Goal: Task Accomplishment & Management: Manage account settings

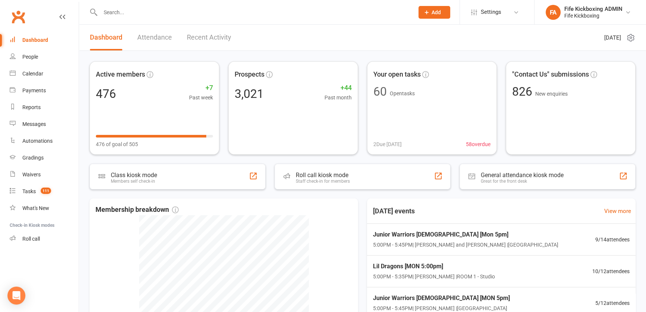
click at [114, 21] on div at bounding box center [249, 12] width 319 height 24
click at [114, 13] on input "text" at bounding box center [253, 12] width 311 height 10
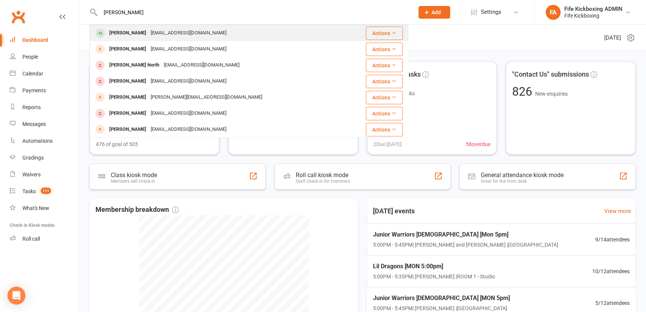
type input "[PERSON_NAME]"
click at [149, 34] on div "[EMAIL_ADDRESS][DOMAIN_NAME]" at bounding box center [189, 33] width 80 height 11
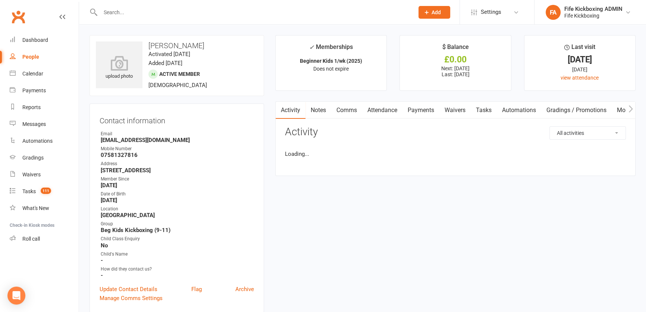
click at [394, 108] on link "Attendance" at bounding box center [382, 110] width 40 height 17
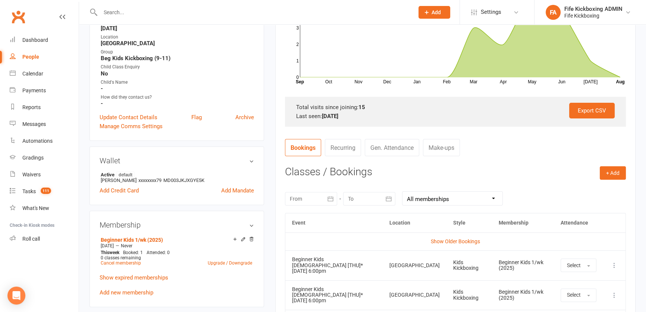
scroll to position [203, 0]
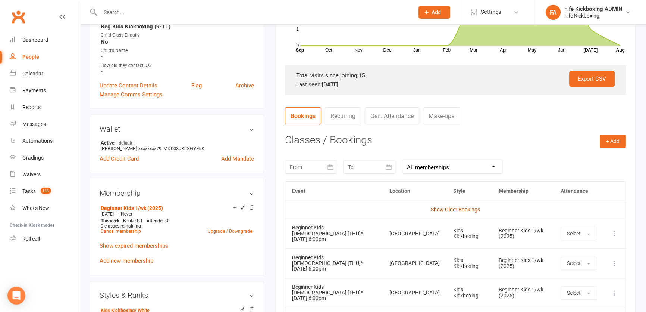
click at [478, 206] on link "Show Older Bookings" at bounding box center [455, 209] width 49 height 6
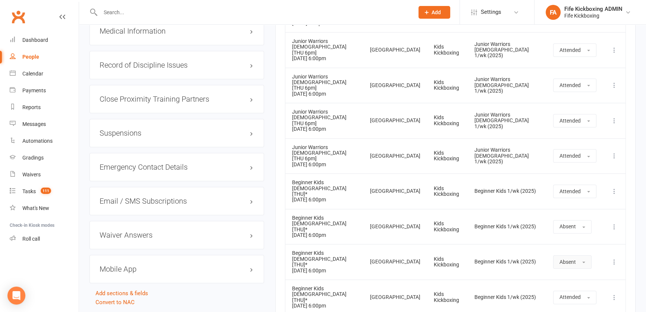
scroll to position [780, 0]
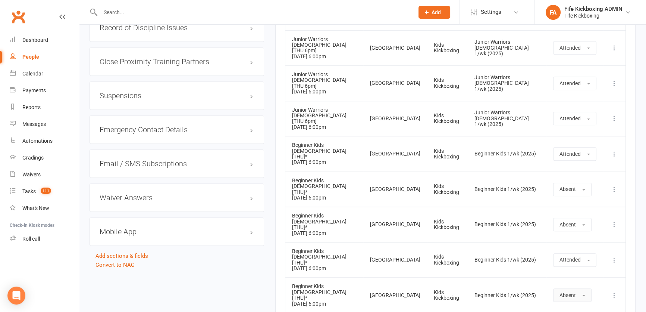
click at [560, 292] on span "Absent" at bounding box center [568, 295] width 16 height 6
click at [566, 308] on span "Attended" at bounding box center [571, 311] width 22 height 7
click at [127, 12] on input "text" at bounding box center [253, 12] width 311 height 10
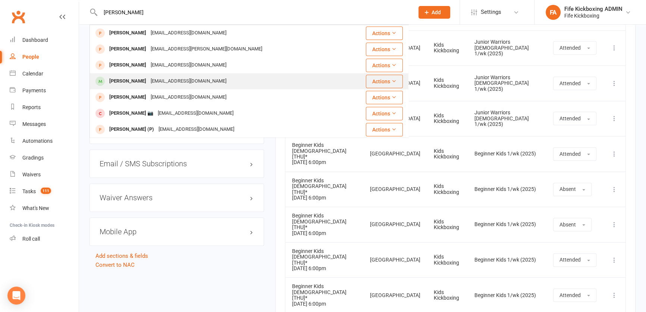
type input "[PERSON_NAME]"
click at [132, 78] on div "[PERSON_NAME]" at bounding box center [127, 81] width 41 height 11
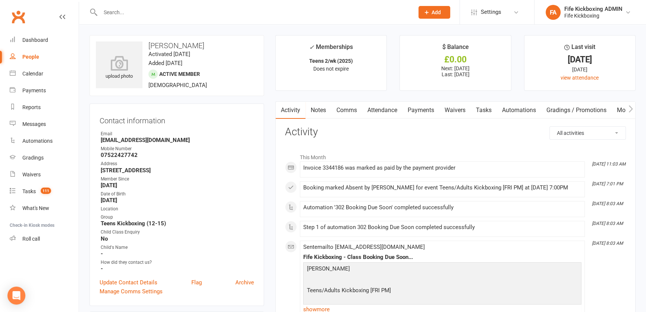
click at [370, 113] on link "Attendance" at bounding box center [382, 110] width 40 height 17
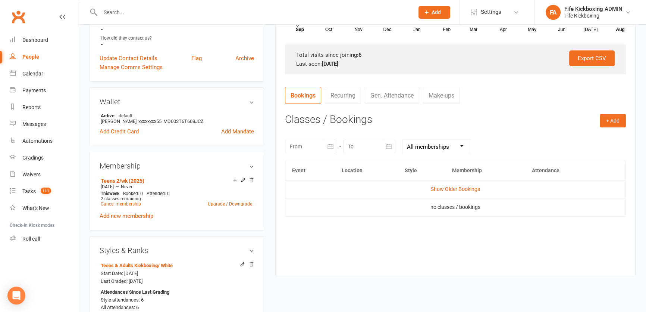
scroll to position [305, 0]
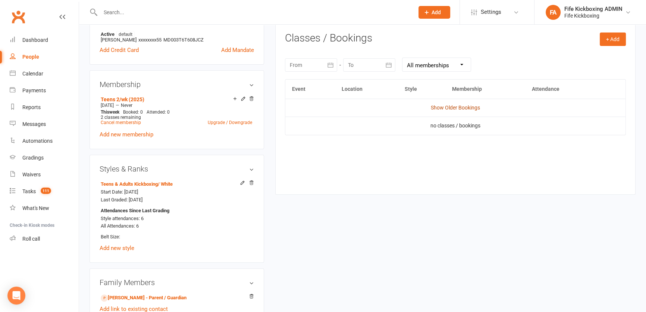
click at [439, 107] on link "Show Older Bookings" at bounding box center [455, 107] width 49 height 6
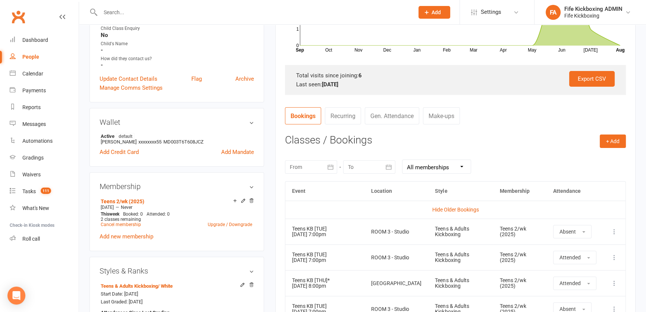
scroll to position [68, 0]
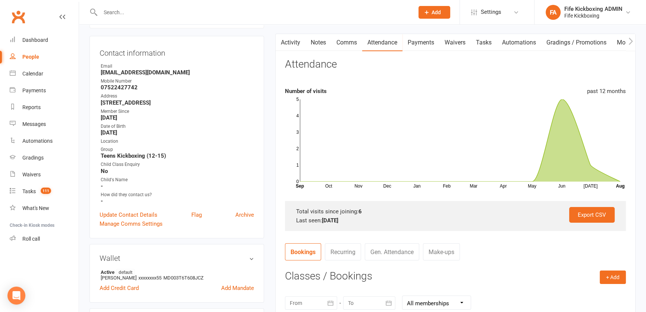
click at [458, 46] on link "Waivers" at bounding box center [455, 42] width 31 height 17
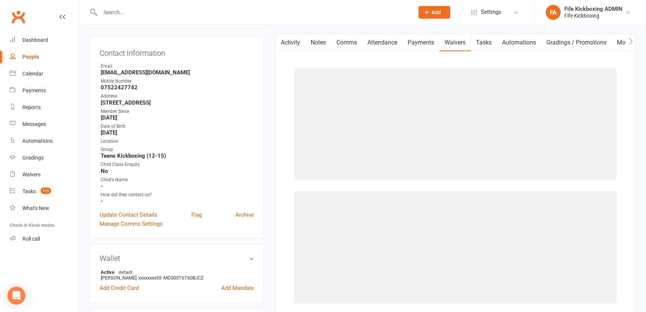
click at [412, 49] on link "Payments" at bounding box center [421, 42] width 37 height 17
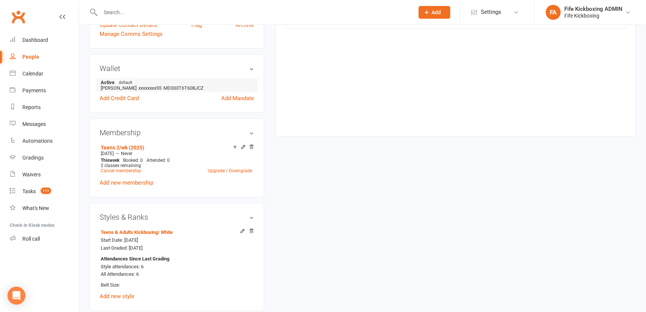
scroll to position [271, 0]
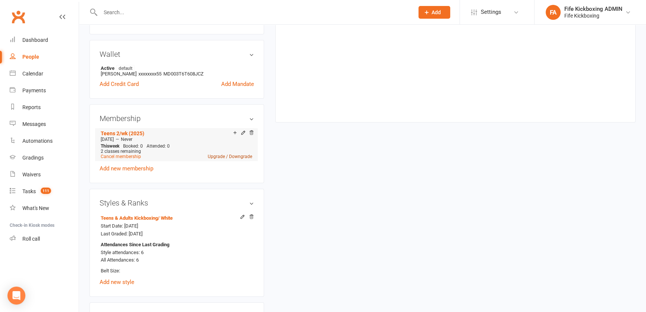
click at [214, 157] on link "Upgrade / Downgrade" at bounding box center [230, 156] width 44 height 5
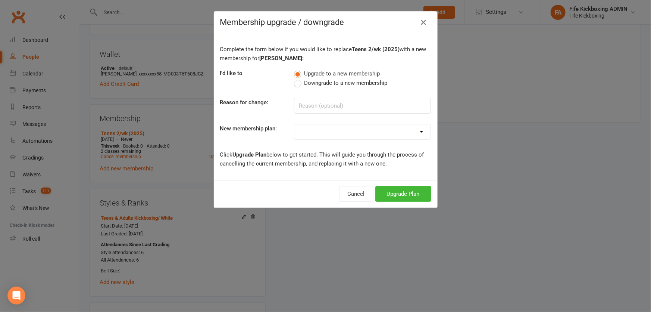
click at [318, 136] on select at bounding box center [362, 131] width 136 height 15
select select "70"
click at [294, 124] on select "Lil Dragons (2024) Junior Warriors [DEMOGRAPHIC_DATA] 1/wk (2024) Junior Warrio…" at bounding box center [362, 131] width 136 height 15
click at [403, 201] on button "Upgrade Plan" at bounding box center [403, 194] width 56 height 16
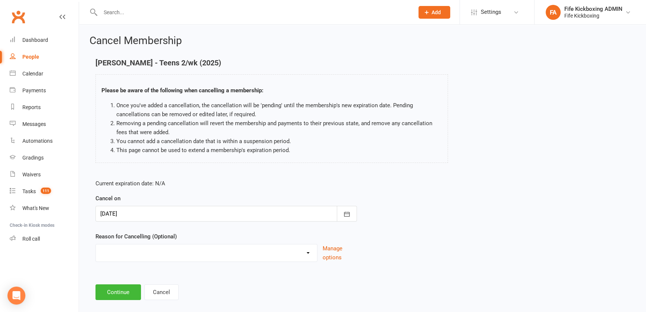
scroll to position [9, 0]
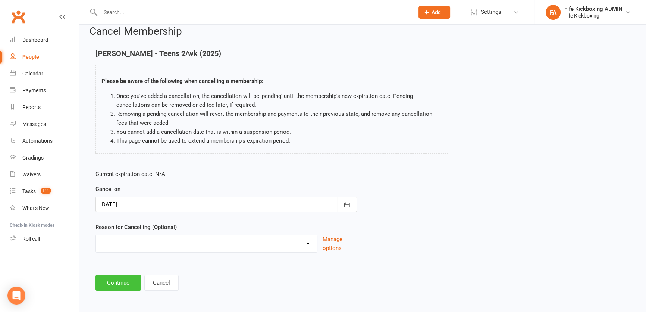
click at [99, 277] on button "Continue" at bounding box center [119, 283] width 46 height 16
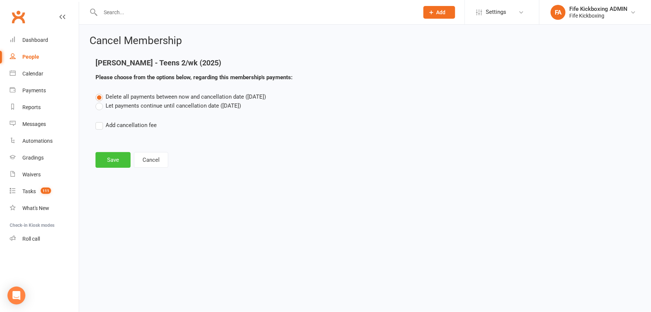
click at [113, 156] on button "Save" at bounding box center [113, 160] width 35 height 16
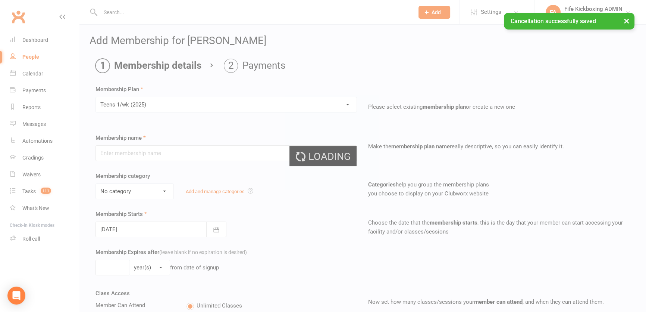
type input "Teens 1/wk (2025)"
select select "9"
type input "0"
type input "1"
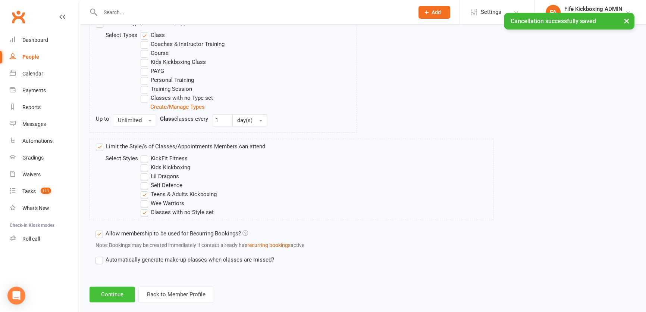
scroll to position [397, 0]
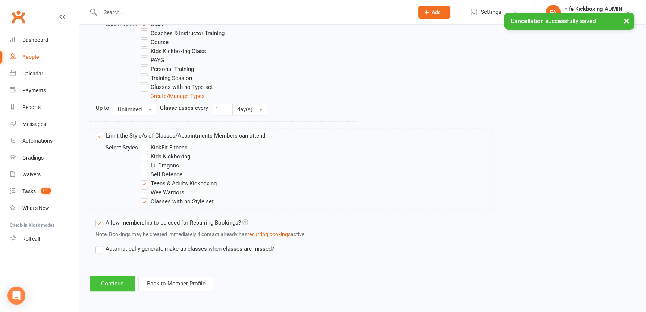
click at [123, 275] on button "Continue" at bounding box center [113, 283] width 46 height 16
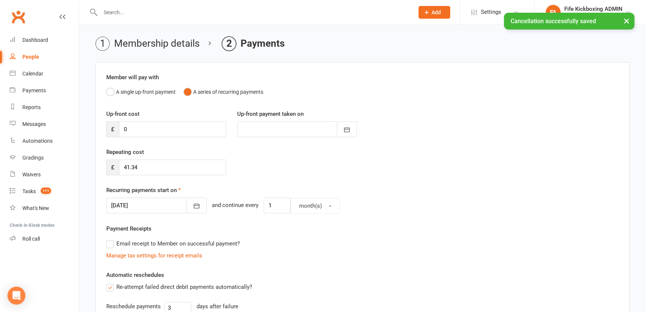
scroll to position [34, 0]
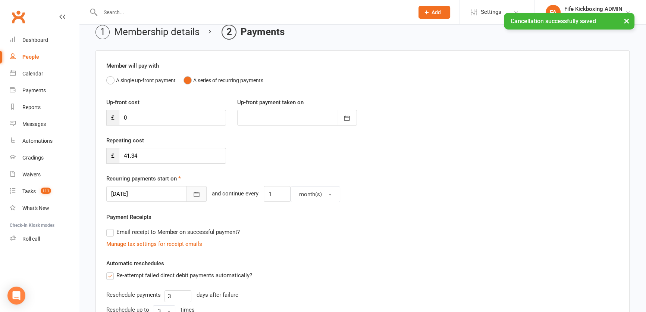
click at [188, 197] on button "button" at bounding box center [197, 194] width 20 height 16
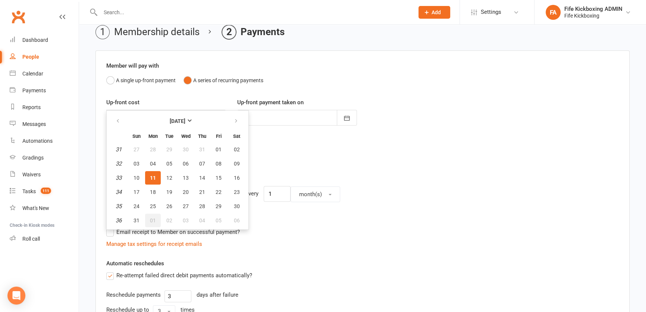
click at [154, 217] on span "01" at bounding box center [153, 220] width 6 height 6
type input "[DATE]"
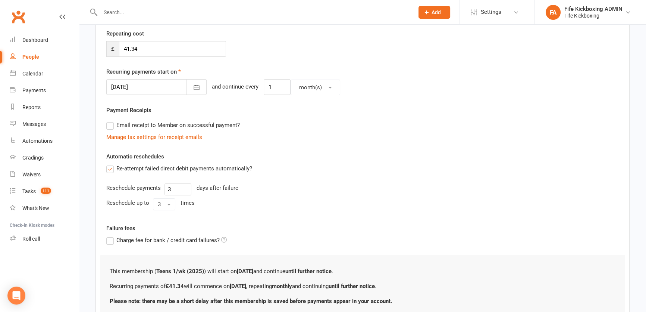
scroll to position [200, 0]
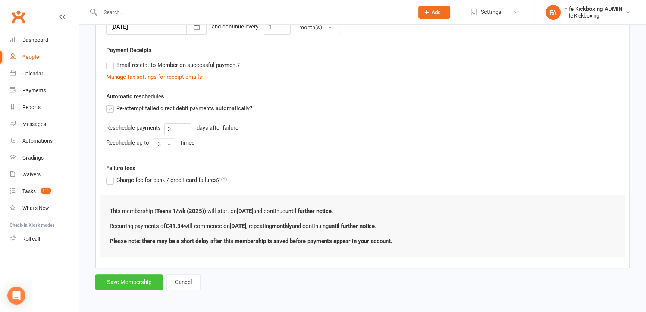
click at [146, 274] on button "Save Membership" at bounding box center [130, 282] width 68 height 16
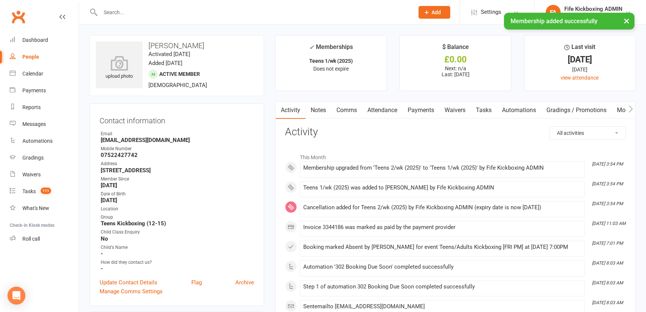
click at [320, 109] on link "Notes" at bounding box center [319, 110] width 26 height 17
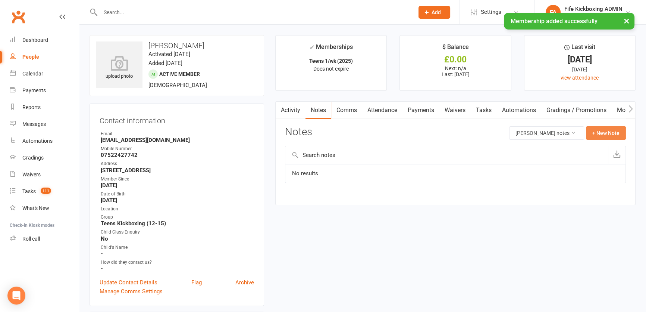
click at [618, 134] on button "+ New Note" at bounding box center [606, 132] width 40 height 13
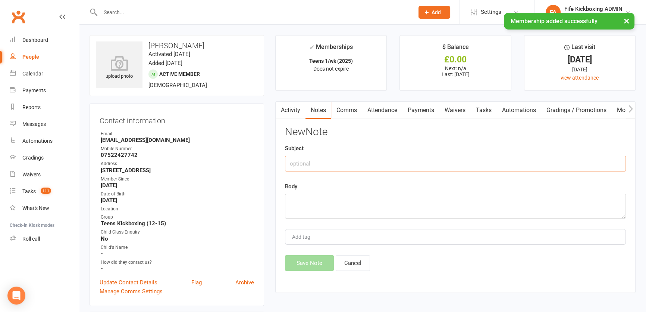
click at [532, 160] on input "text" at bounding box center [455, 164] width 341 height 16
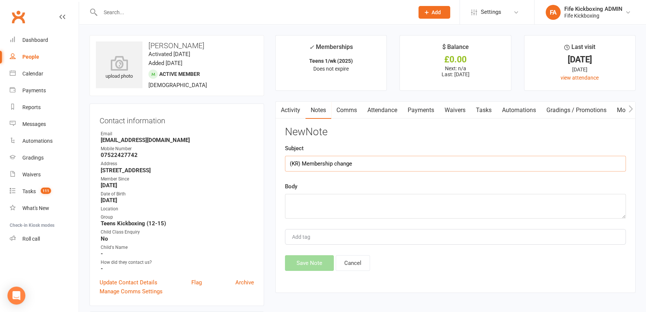
type input "(KR) Membership change"
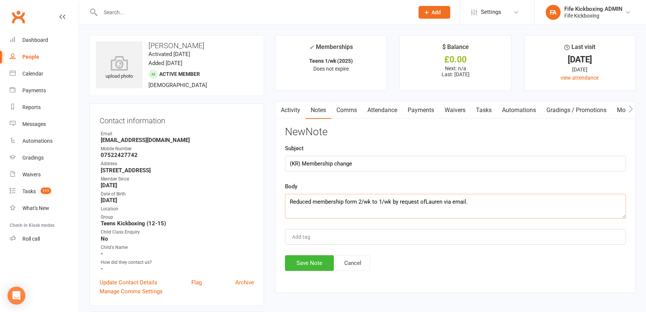
click at [423, 198] on textarea "Reduced membership form 2/wk to 1/wk by request ofLauren via email." at bounding box center [455, 206] width 341 height 25
click at [427, 204] on textarea "Reduced membership form 2/wk to 1/wk by request ofLauren via email." at bounding box center [455, 206] width 341 height 25
click at [424, 202] on textarea "Reduced membership form 2/wk to 1/wk by request ofLauren via email." at bounding box center [455, 206] width 341 height 25
click at [425, 202] on textarea "Reduced membership form 2/wk to 1/wk by request ofLauren via email." at bounding box center [455, 206] width 341 height 25
click at [426, 202] on textarea "Reduced membership form 2/wk to 1/wk by request ofLauren via email." at bounding box center [455, 206] width 341 height 25
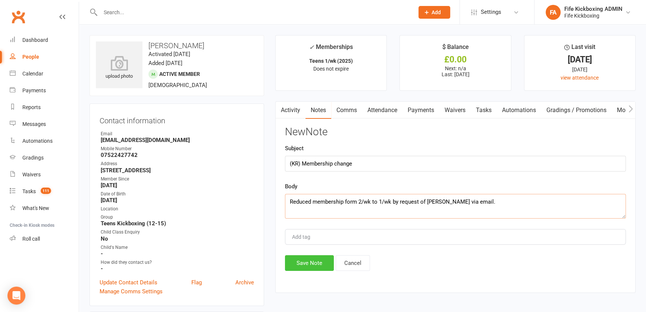
type textarea "Reduced membership form 2/wk to 1/wk by request of [PERSON_NAME] via email."
click at [314, 263] on button "Save Note" at bounding box center [309, 263] width 49 height 16
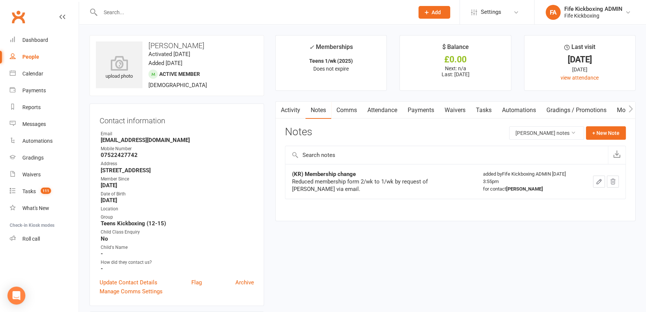
click at [135, 13] on input "text" at bounding box center [253, 12] width 311 height 10
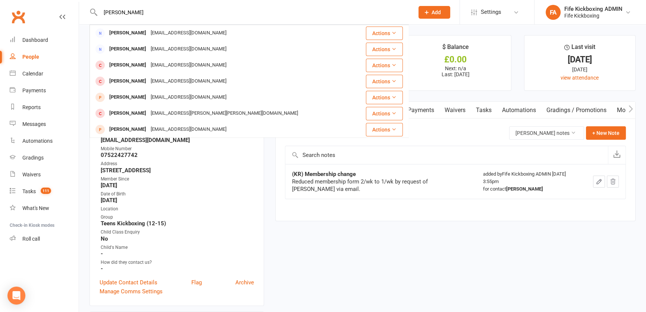
drag, startPoint x: 135, startPoint y: 18, endPoint x: 97, endPoint y: 24, distance: 38.9
click at [97, 24] on div "[PERSON_NAME] [EMAIL_ADDRESS][DOMAIN_NAME] Actions [PERSON_NAME] [EMAIL_ADDRESS…" at bounding box center [249, 12] width 319 height 24
paste input "[EMAIL_ADDRESS][DOMAIN_NAME]>"
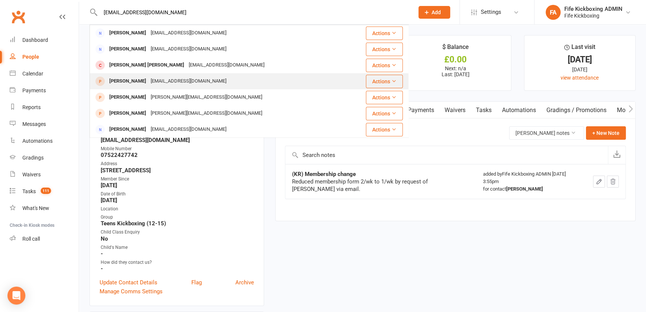
type input "[EMAIL_ADDRESS][DOMAIN_NAME]"
click at [191, 86] on div "[EMAIL_ADDRESS][DOMAIN_NAME]" at bounding box center [189, 81] width 80 height 11
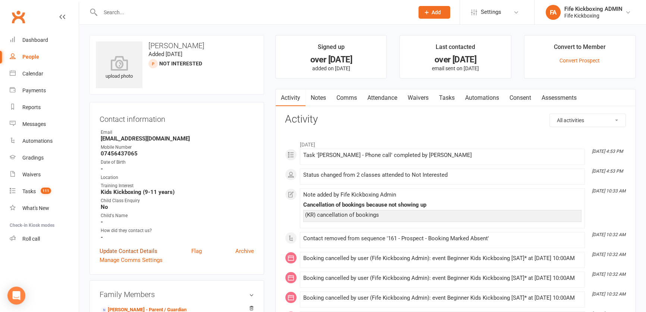
click at [120, 250] on link "Update Contact Details" at bounding box center [129, 250] width 58 height 9
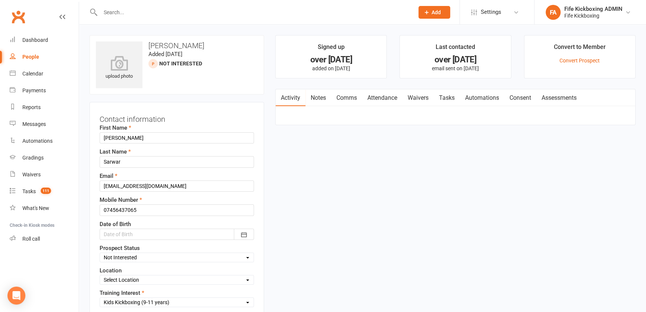
scroll to position [35, 0]
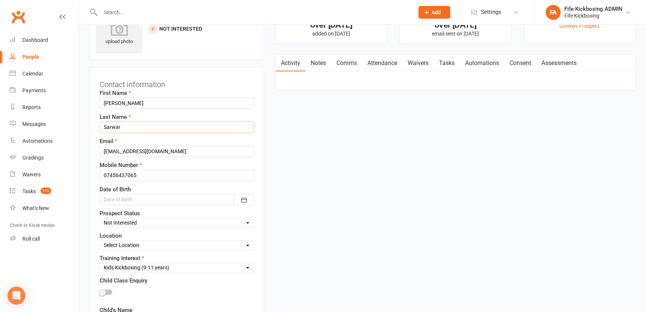
click at [138, 126] on input "Sarwar" at bounding box center [177, 126] width 155 height 11
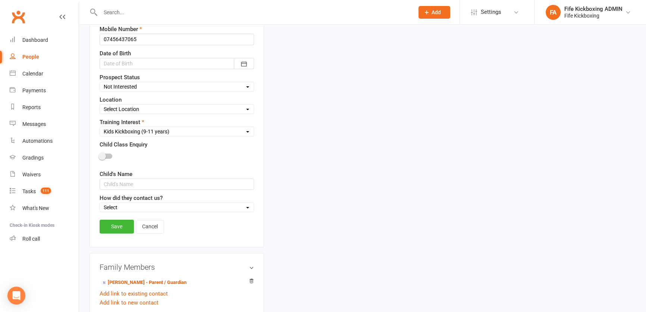
type input "Sarwar *"
click at [110, 220] on link "Save" at bounding box center [117, 225] width 34 height 13
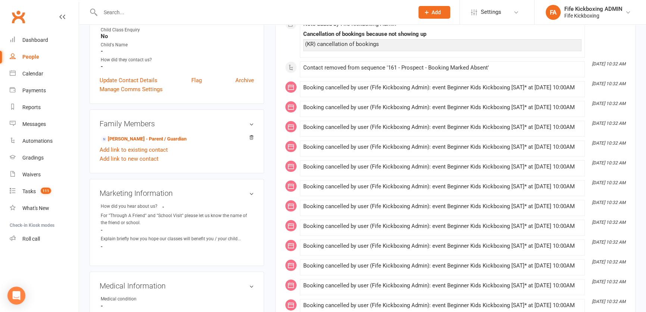
click at [124, 17] on input "text" at bounding box center [253, 12] width 311 height 10
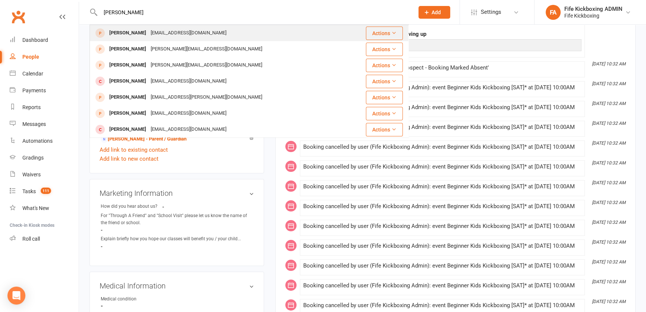
type input "[PERSON_NAME]"
click at [140, 34] on div "[PERSON_NAME]" at bounding box center [127, 33] width 41 height 11
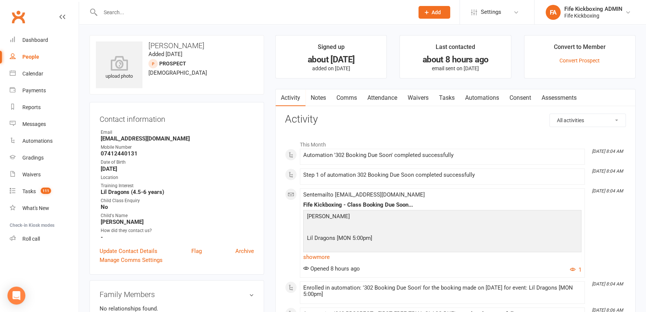
click at [401, 98] on link "Attendance" at bounding box center [382, 97] width 40 height 17
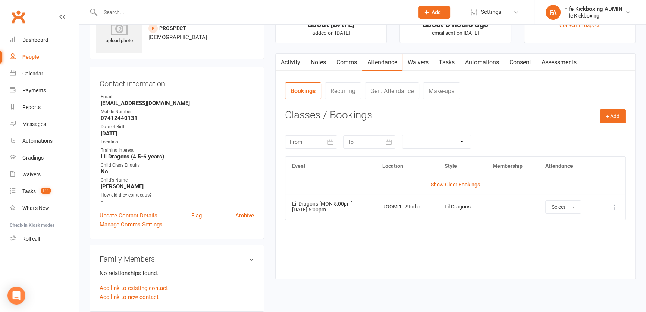
scroll to position [68, 0]
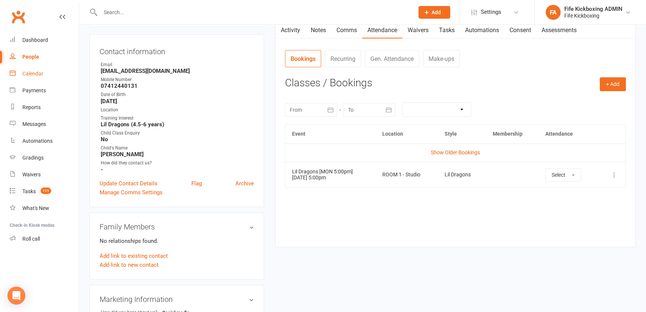
click at [28, 74] on div "Calendar" at bounding box center [32, 74] width 21 height 6
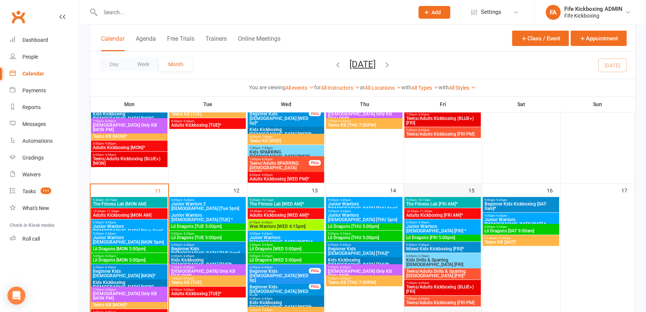
scroll to position [373, 0]
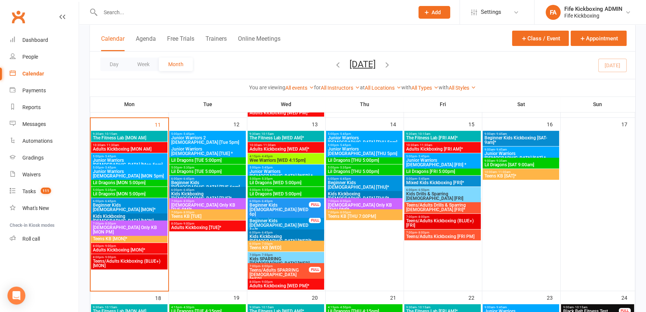
click at [123, 15] on input "text" at bounding box center [253, 12] width 311 height 10
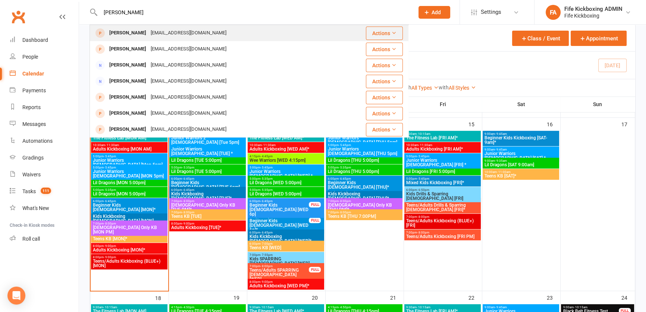
type input "[PERSON_NAME]"
click at [131, 28] on div "[PERSON_NAME]" at bounding box center [127, 33] width 41 height 11
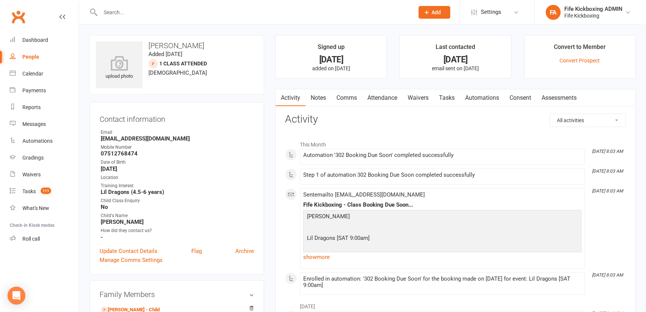
click at [378, 96] on link "Attendance" at bounding box center [382, 97] width 40 height 17
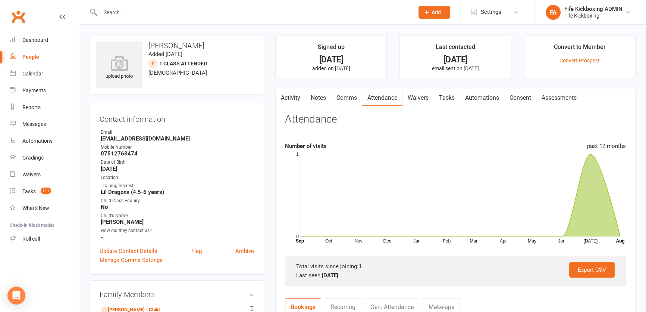
scroll to position [271, 0]
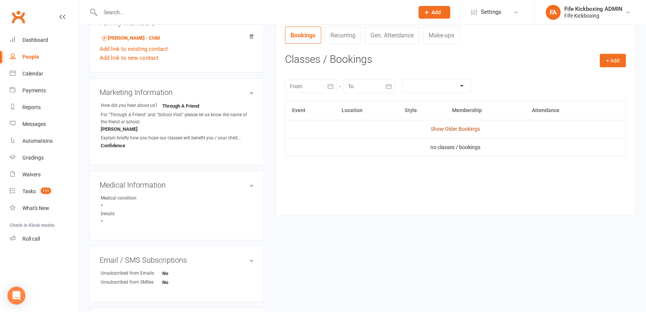
click at [464, 129] on link "Show Older Bookings" at bounding box center [455, 129] width 49 height 6
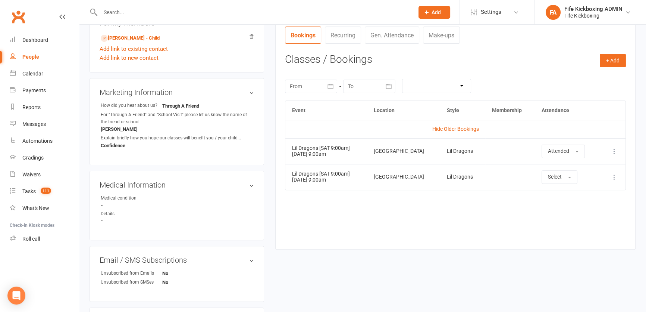
click at [132, 6] on div at bounding box center [249, 12] width 319 height 24
click at [134, 13] on input "text" at bounding box center [253, 12] width 311 height 10
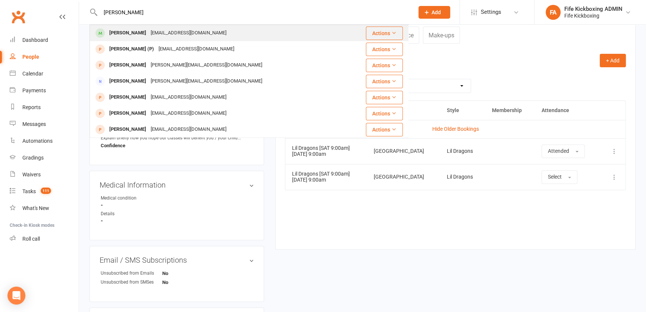
type input "[PERSON_NAME]"
click at [137, 29] on div "[PERSON_NAME]" at bounding box center [127, 33] width 41 height 11
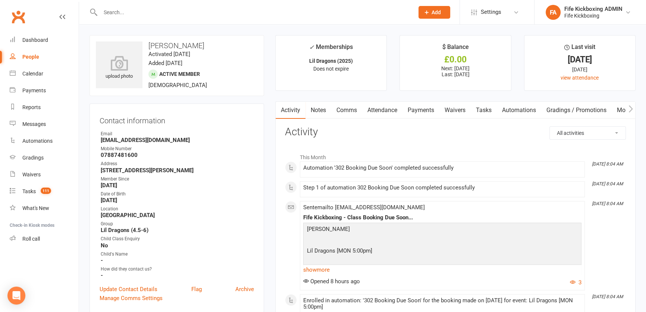
click at [400, 107] on link "Attendance" at bounding box center [382, 110] width 40 height 17
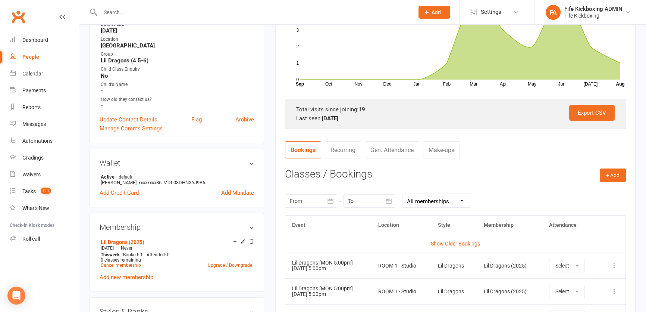
scroll to position [271, 0]
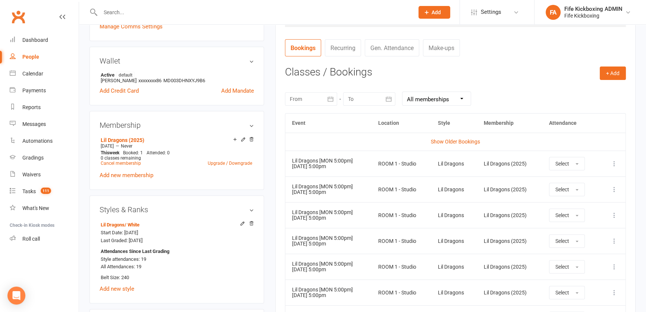
click at [612, 164] on icon at bounding box center [614, 163] width 7 height 7
click at [574, 203] on link "Remove booking" at bounding box center [582, 207] width 74 height 15
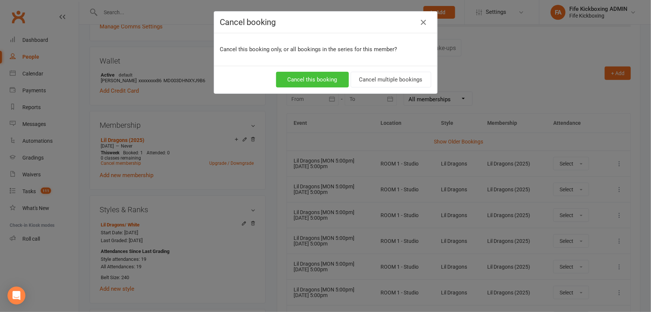
click at [300, 76] on button "Cancel this booking" at bounding box center [312, 80] width 73 height 16
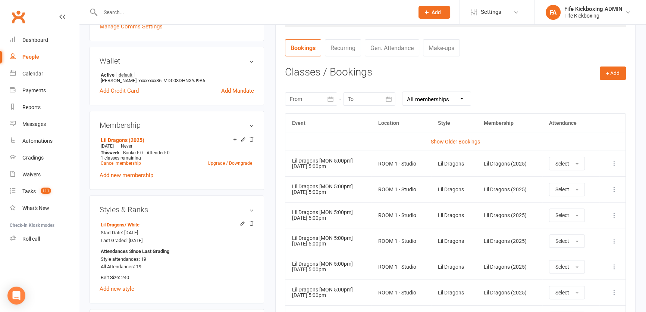
click at [126, 15] on input "text" at bounding box center [253, 12] width 311 height 10
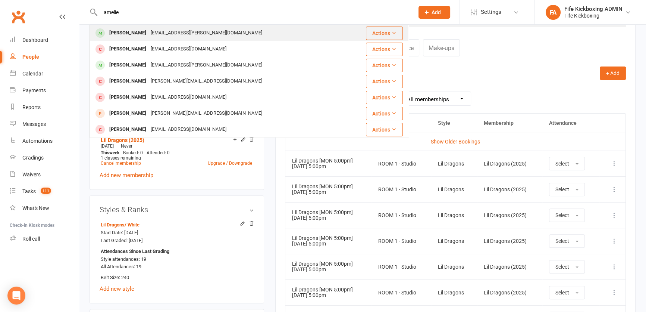
type input "amelie"
click at [134, 35] on div "[PERSON_NAME]" at bounding box center [127, 33] width 41 height 11
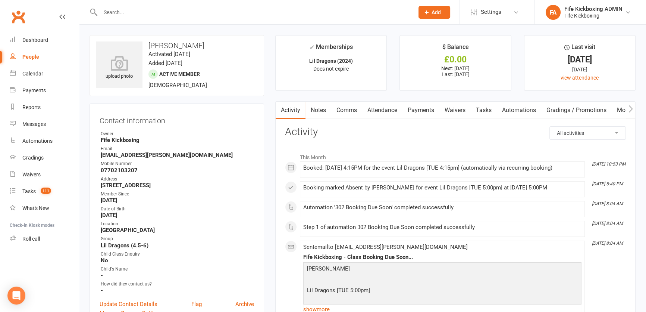
click at [432, 111] on link "Payments" at bounding box center [421, 110] width 37 height 17
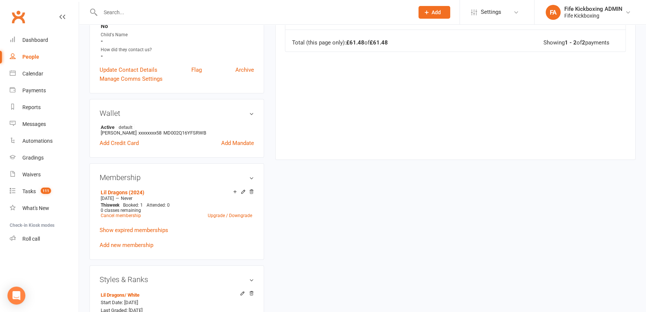
scroll to position [237, 0]
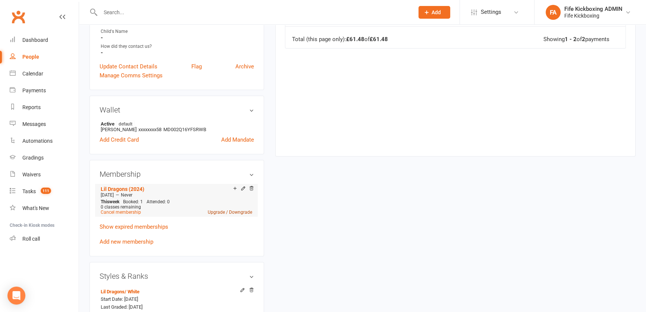
click at [219, 213] on link "Upgrade / Downgrade" at bounding box center [230, 211] width 44 height 5
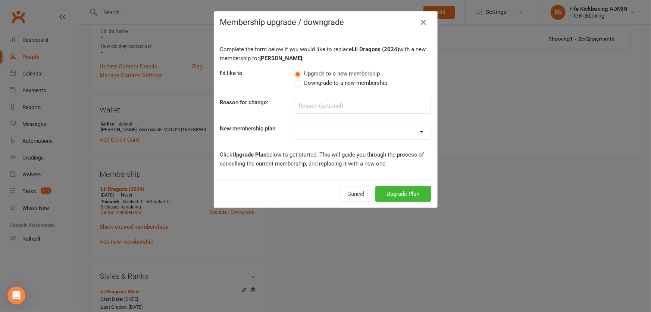
click at [313, 135] on select "Lil Dragons (2024) Junior Warriors [DEMOGRAPHIC_DATA] 1/wk (2024) Junior Warrio…" at bounding box center [362, 131] width 136 height 15
select select "64"
click at [294, 124] on select "Lil Dragons (2024) Junior Warriors [DEMOGRAPHIC_DATA] 1/wk (2024) Junior Warrio…" at bounding box center [362, 131] width 136 height 15
click at [407, 193] on button "Upgrade Plan" at bounding box center [403, 194] width 56 height 16
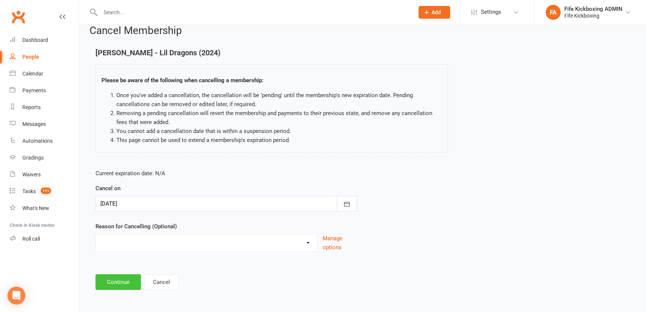
click at [101, 279] on button "Continue" at bounding box center [119, 282] width 46 height 16
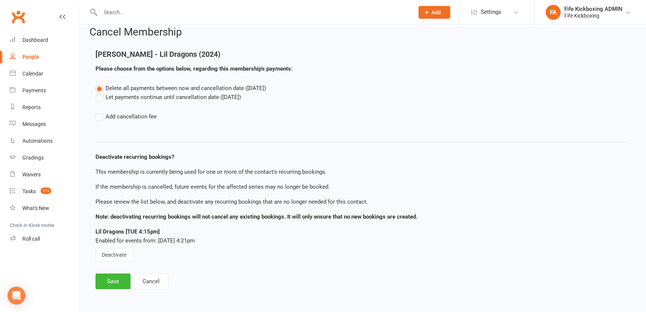
scroll to position [8, 0]
click at [112, 258] on button "Deactivate" at bounding box center [114, 255] width 37 height 13
click at [110, 275] on button "Save" at bounding box center [113, 282] width 35 height 16
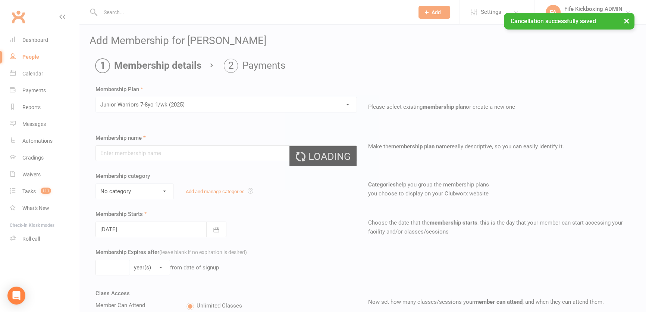
type input "Junior Warriors [DEMOGRAPHIC_DATA] 1/wk (2025)"
select select "2"
type input "0"
type input "1"
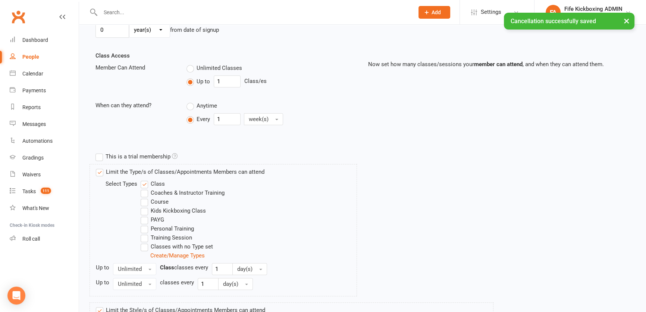
scroll to position [412, 0]
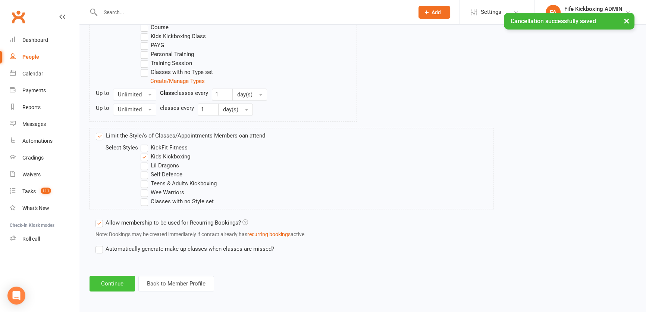
click at [116, 288] on button "Continue" at bounding box center [113, 283] width 46 height 16
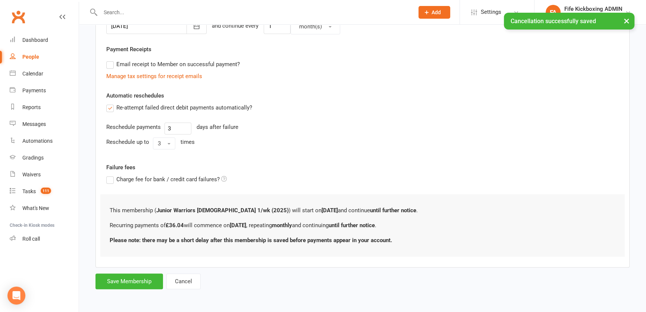
scroll to position [0, 0]
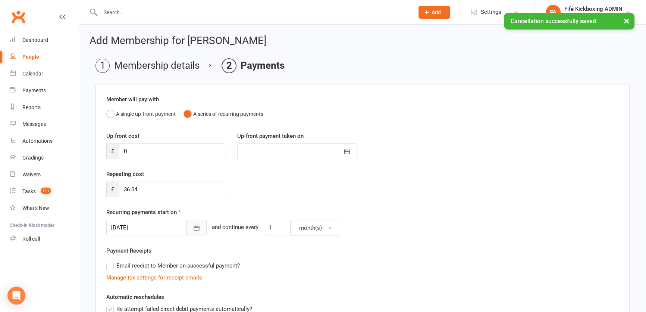
click at [193, 226] on icon "button" at bounding box center [196, 227] width 7 height 7
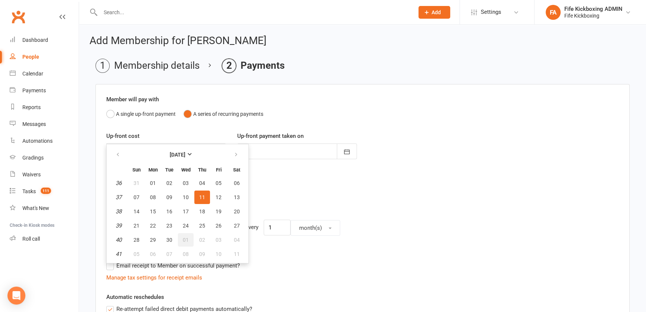
click at [181, 239] on button "01" at bounding box center [186, 239] width 16 height 13
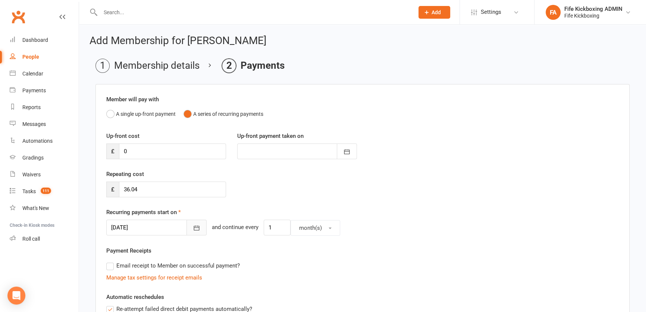
click at [193, 230] on icon "button" at bounding box center [196, 227] width 7 height 7
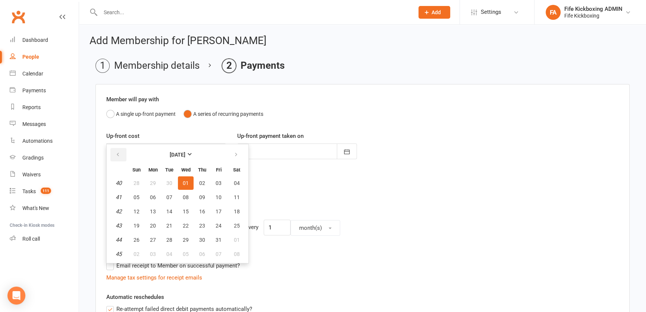
click at [121, 148] on button "button" at bounding box center [118, 154] width 16 height 13
click at [151, 182] on span "01" at bounding box center [153, 183] width 6 height 6
type input "[DATE]"
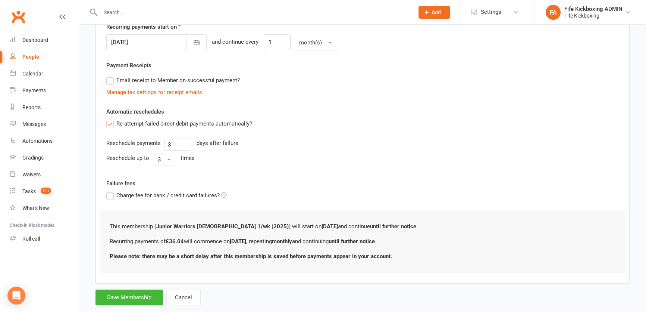
scroll to position [200, 0]
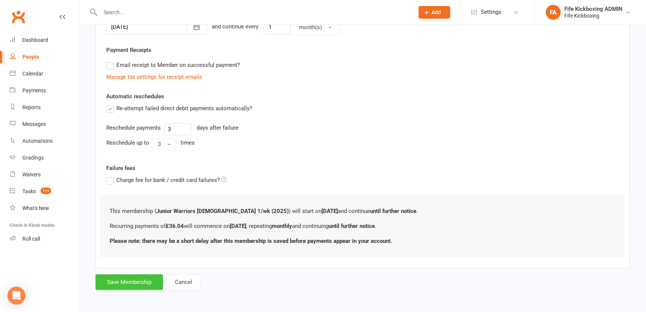
click at [146, 285] on button "Save Membership" at bounding box center [130, 282] width 68 height 16
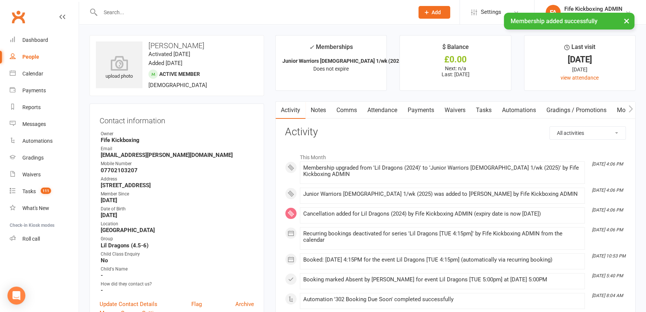
drag, startPoint x: 375, startPoint y: 108, endPoint x: 384, endPoint y: 119, distance: 14.3
click at [375, 108] on link "Attendance" at bounding box center [382, 110] width 40 height 17
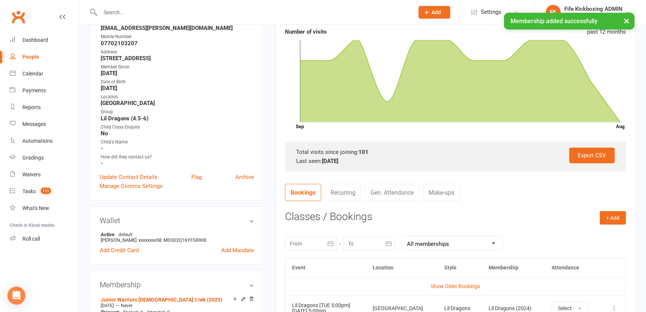
scroll to position [203, 0]
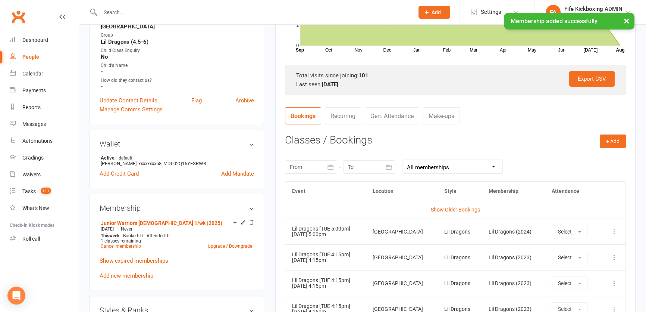
click at [615, 231] on icon at bounding box center [614, 231] width 7 height 7
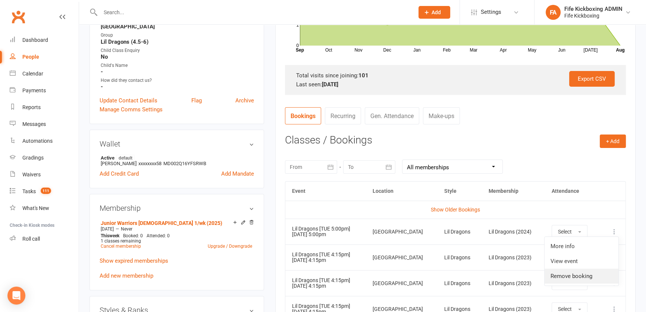
click at [565, 272] on link "Remove booking" at bounding box center [582, 275] width 74 height 15
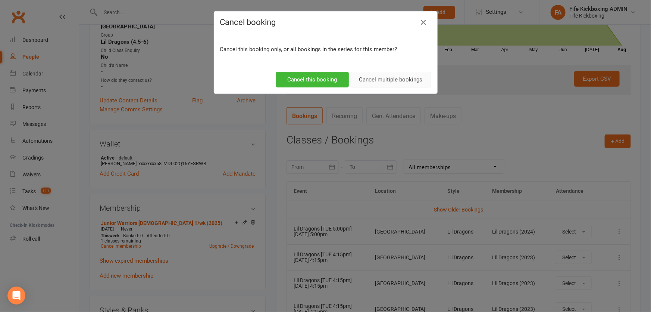
click at [358, 81] on button "Cancel multiple bookings" at bounding box center [391, 80] width 81 height 16
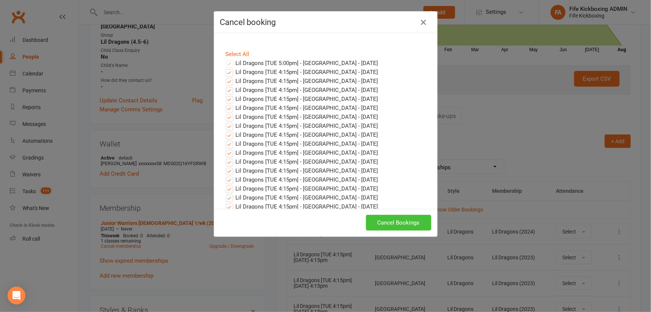
click at [411, 222] on button "Cancel Bookings" at bounding box center [398, 223] width 65 height 16
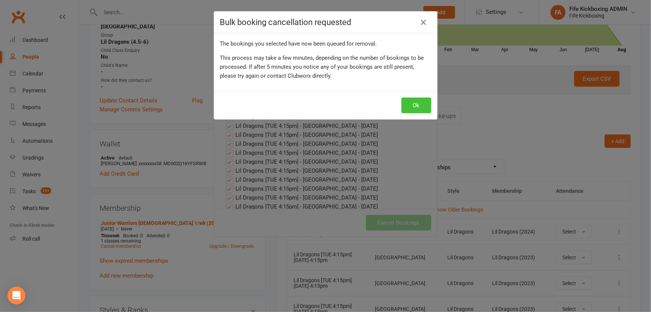
click at [406, 100] on button "Ok" at bounding box center [417, 105] width 30 height 16
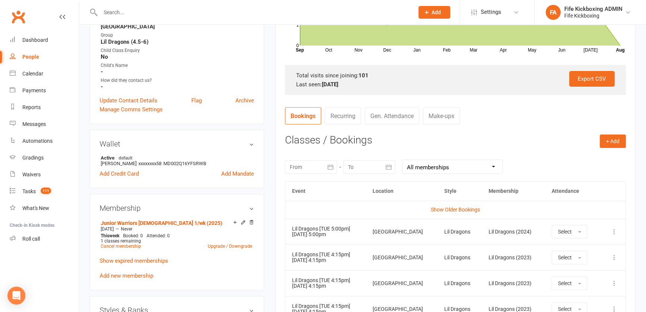
click at [120, 94] on div "Contact information Owner Fife Kickboxing Email [EMAIL_ADDRESS][PERSON_NAME][DO…" at bounding box center [177, 12] width 175 height 224
click at [120, 98] on link "Update Contact Details" at bounding box center [129, 100] width 58 height 9
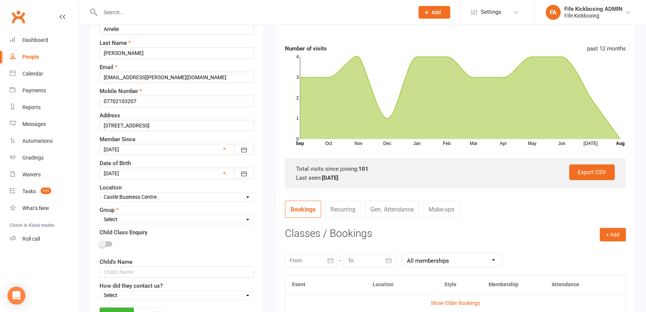
scroll to position [171, 0]
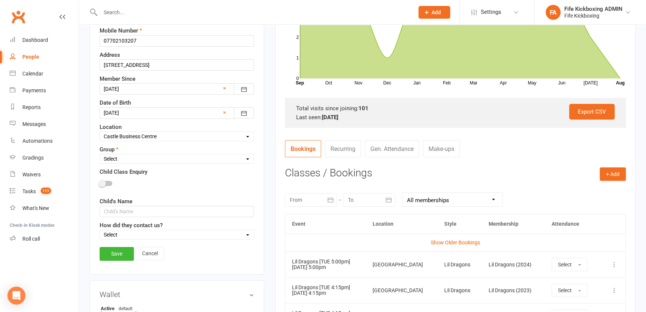
click at [119, 155] on select "Select Wee Warriors (3 - 4½) Lil Dragons (4½-6) Junior Warriors (7-8) Beg Kids …" at bounding box center [177, 159] width 154 height 8
select select "Junior Warriors (7-8)"
click at [100, 155] on select "Select Wee Warriors (3 - 4½) Lil Dragons (4½-6) Junior Warriors (7-8) Beg Kids …" at bounding box center [177, 159] width 154 height 8
click at [128, 253] on link "Save" at bounding box center [117, 253] width 34 height 13
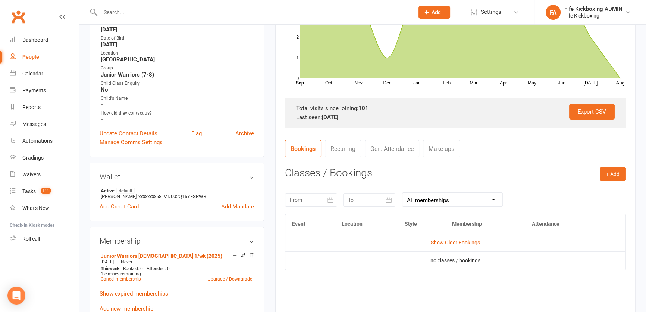
click at [151, 12] on input "text" at bounding box center [253, 12] width 311 height 10
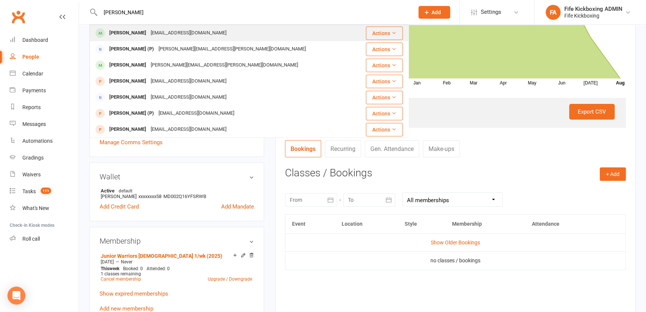
type input "[PERSON_NAME]"
click at [134, 30] on div "[PERSON_NAME]" at bounding box center [127, 33] width 41 height 11
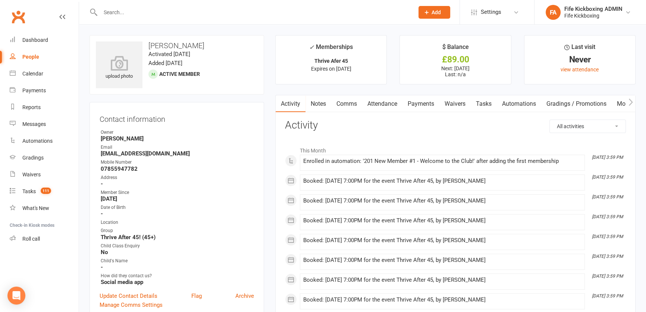
click at [326, 105] on link "Notes" at bounding box center [319, 103] width 26 height 17
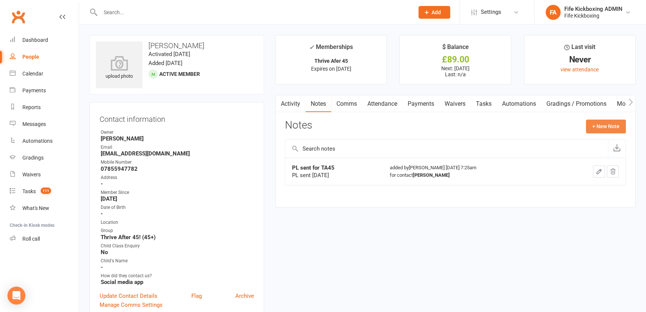
click at [622, 124] on button "+ New Note" at bounding box center [606, 125] width 40 height 13
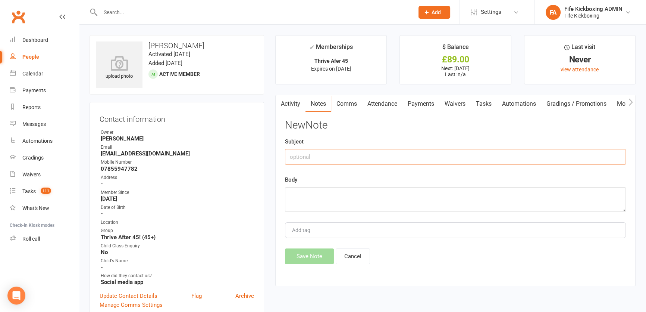
click at [437, 155] on input "text" at bounding box center [455, 157] width 341 height 16
type input "(KR) Paylink sent"
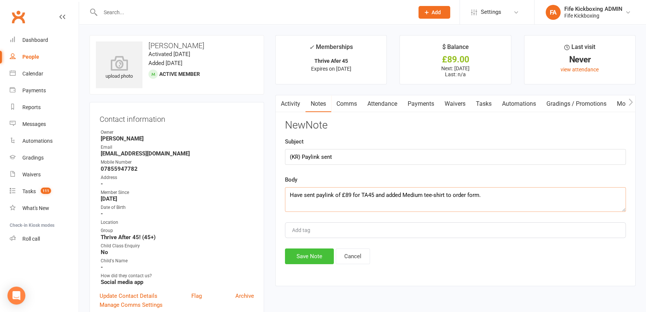
type textarea "Have sent paylink of £89 for TA45 and added Medium tee-shirt to order form."
click at [303, 255] on button "Save Note" at bounding box center [309, 256] width 49 height 16
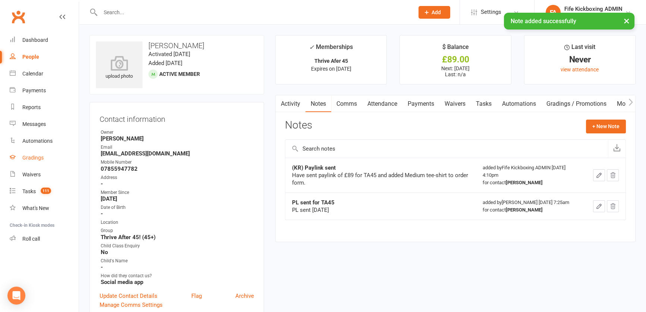
click at [18, 157] on link "Gradings" at bounding box center [44, 157] width 69 height 17
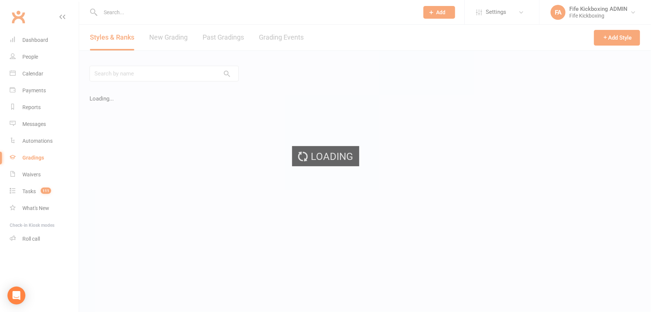
click at [281, 33] on div "Loading" at bounding box center [325, 156] width 651 height 312
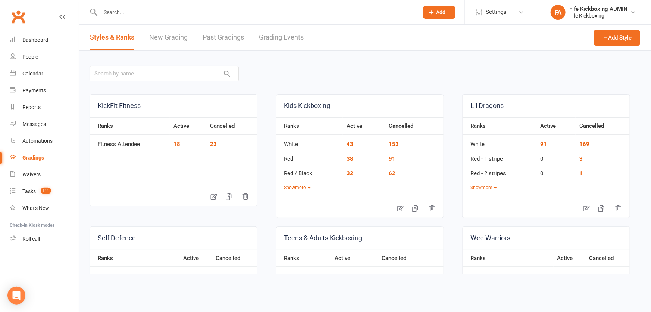
click at [281, 35] on link "Grading Events" at bounding box center [281, 38] width 45 height 26
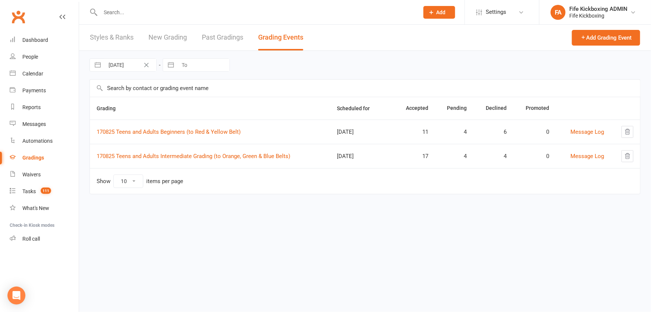
click at [137, 149] on td "170825 Teens and Adults Intermediate Grading (to Orange, Green & Blue Belts)" at bounding box center [210, 156] width 240 height 24
click at [138, 159] on link "170825 Teens and Adults Intermediate Grading (to Orange, Green & Blue Belts)" at bounding box center [194, 156] width 194 height 7
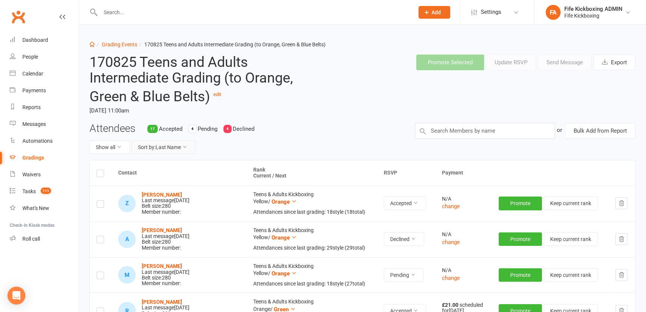
click at [149, 142] on button "Sort by: Last Name" at bounding box center [164, 146] width 64 height 13
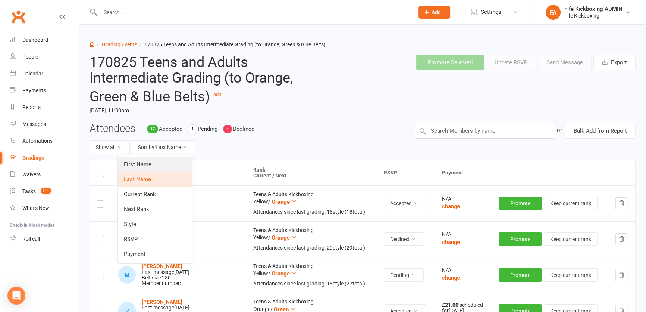
click at [154, 159] on link "First Name" at bounding box center [155, 164] width 74 height 15
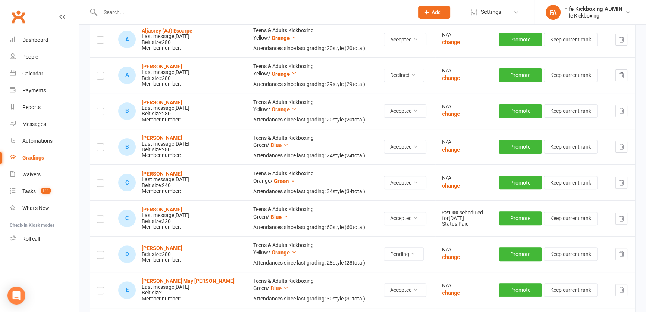
scroll to position [271, 0]
click at [442, 184] on button "change" at bounding box center [451, 185] width 18 height 9
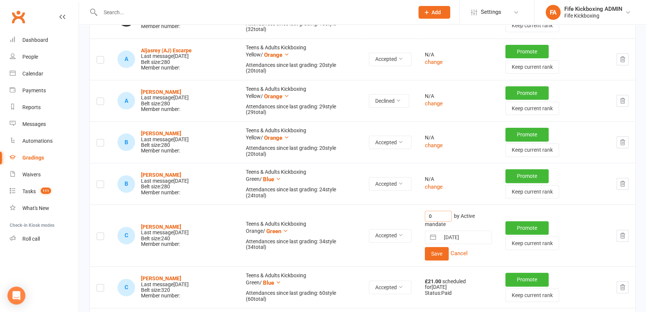
click at [430, 210] on input "0" at bounding box center [438, 215] width 27 height 11
type input "21"
click at [425, 247] on button "Save" at bounding box center [437, 253] width 24 height 13
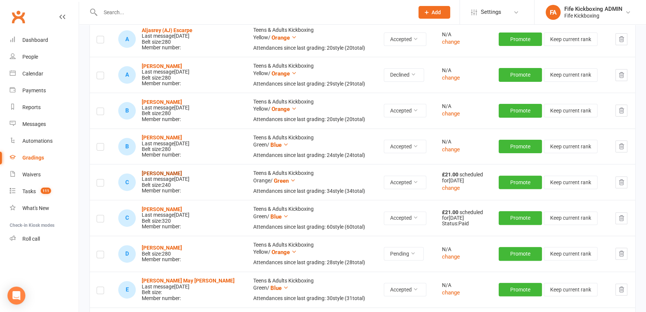
click at [150, 174] on strong "[PERSON_NAME]" at bounding box center [162, 173] width 40 height 6
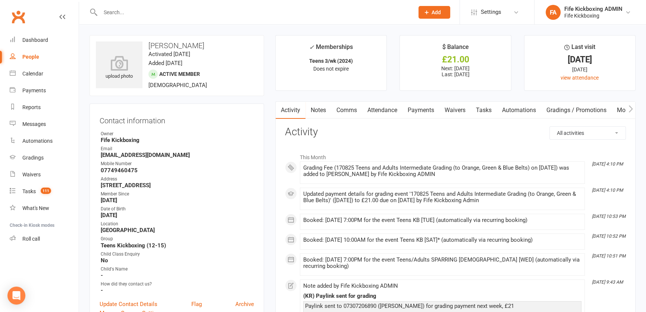
click at [459, 110] on link "Waivers" at bounding box center [455, 110] width 31 height 17
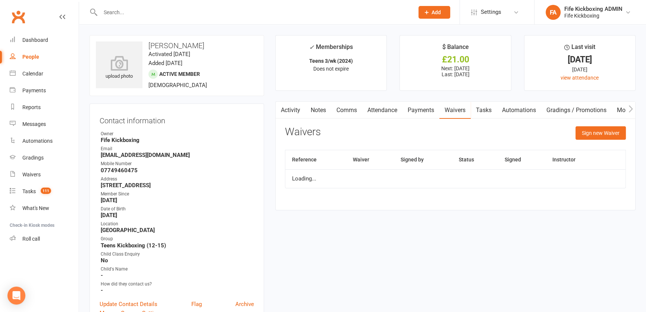
click at [428, 110] on link "Payments" at bounding box center [421, 110] width 37 height 17
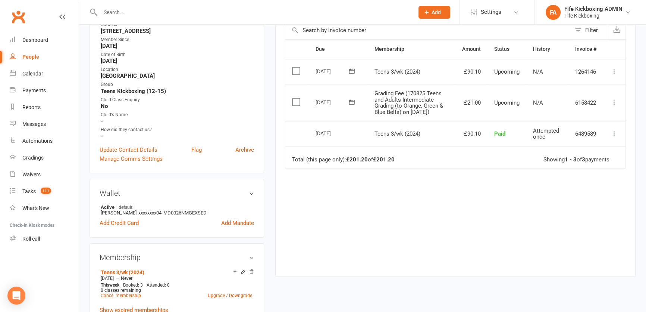
scroll to position [102, 0]
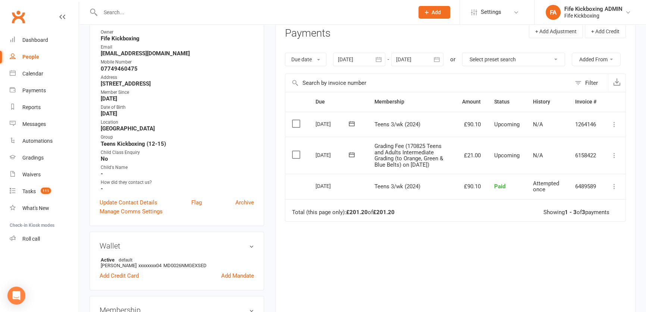
click at [614, 153] on icon at bounding box center [614, 155] width 7 height 7
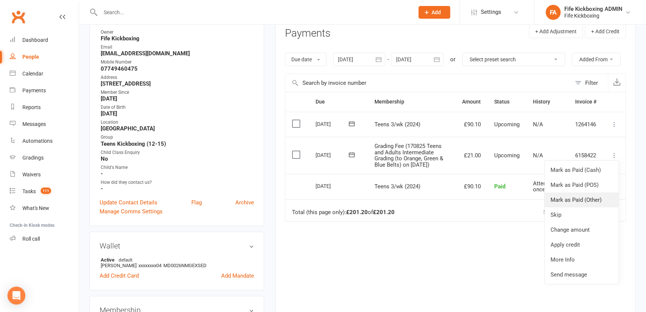
click at [591, 196] on link "Mark as Paid (Other)" at bounding box center [582, 199] width 74 height 15
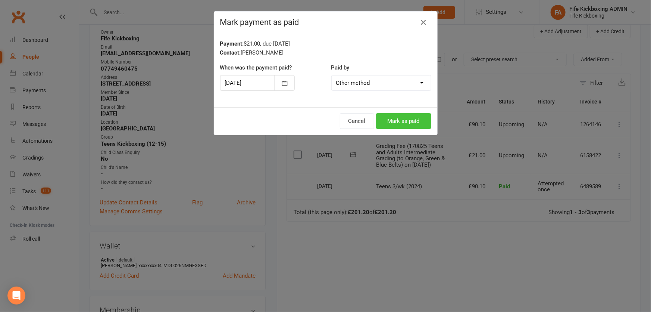
click at [399, 115] on button "Mark as paid" at bounding box center [403, 121] width 55 height 16
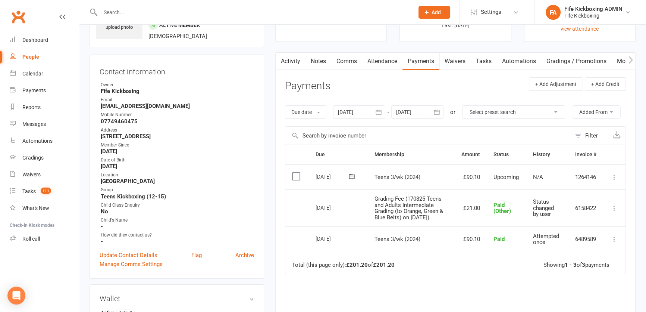
scroll to position [0, 0]
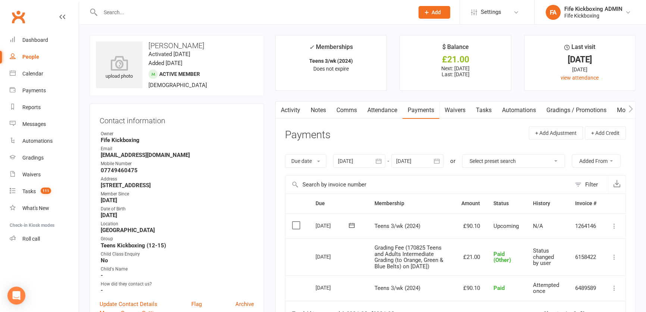
click at [147, 15] on input "text" at bounding box center [253, 12] width 311 height 10
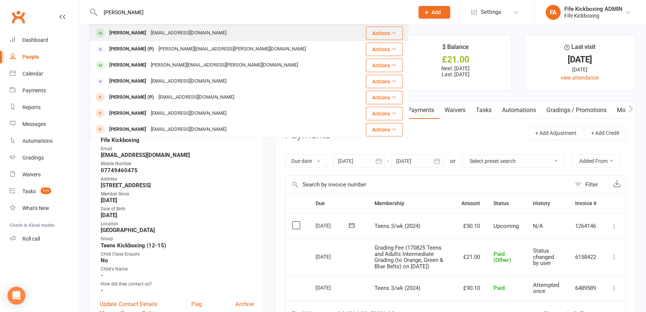
type input "[PERSON_NAME]"
click at [107, 36] on div "[PERSON_NAME]" at bounding box center [127, 33] width 41 height 11
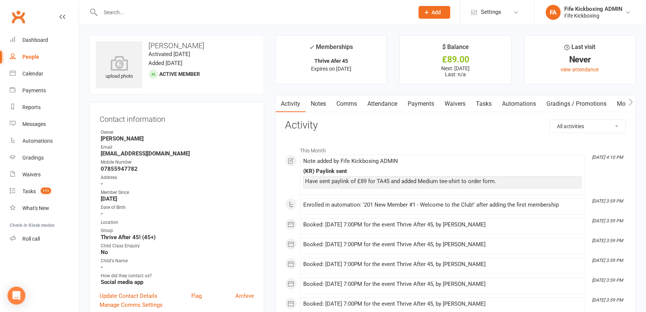
click at [326, 103] on link "Notes" at bounding box center [319, 103] width 26 height 17
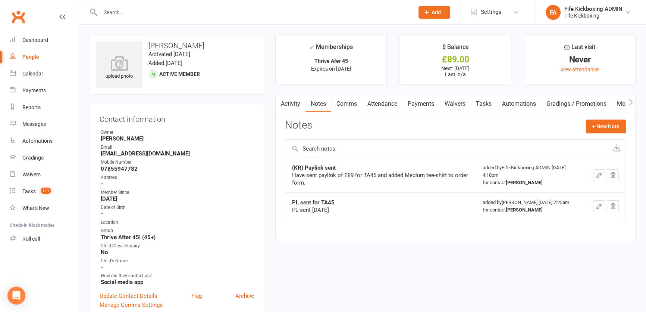
click at [122, 10] on input "text" at bounding box center [253, 12] width 311 height 10
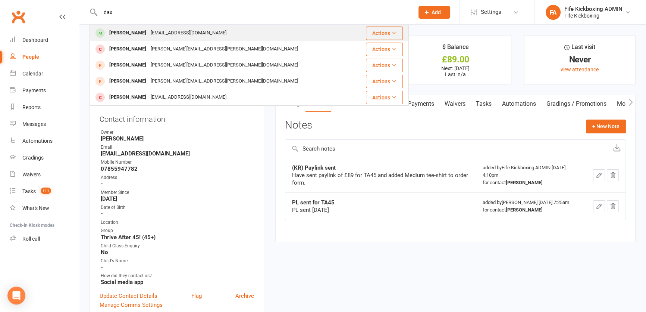
type input "dax"
click at [132, 32] on div "[PERSON_NAME]" at bounding box center [127, 33] width 41 height 11
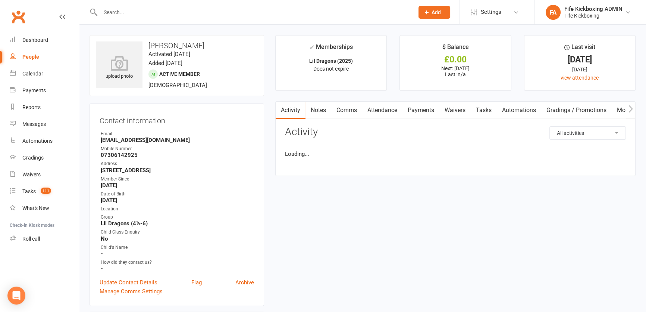
click at [381, 109] on link "Attendance" at bounding box center [382, 110] width 40 height 17
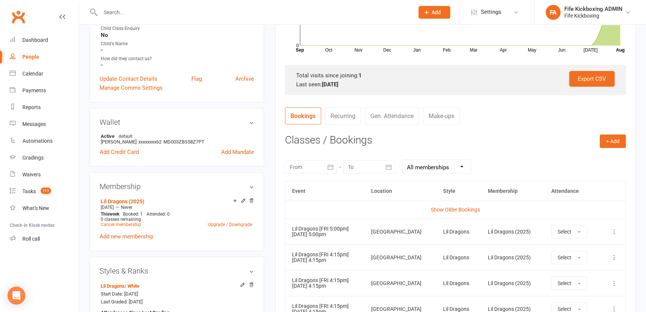
scroll to position [237, 0]
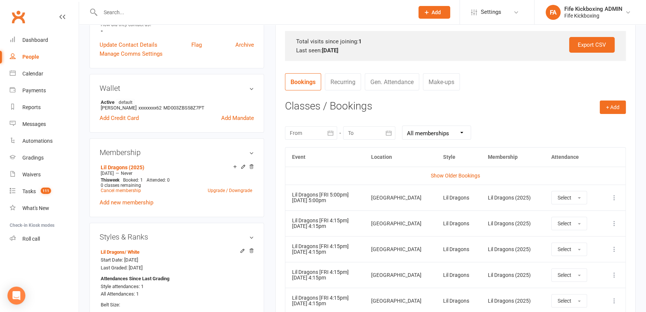
click at [138, 11] on input "text" at bounding box center [253, 12] width 311 height 10
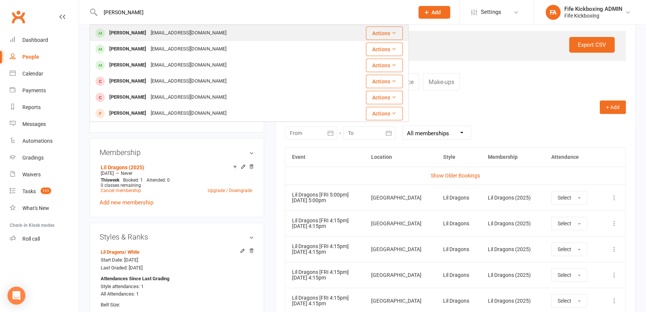
type input "[PERSON_NAME]"
click at [136, 35] on div "[PERSON_NAME]" at bounding box center [127, 33] width 41 height 11
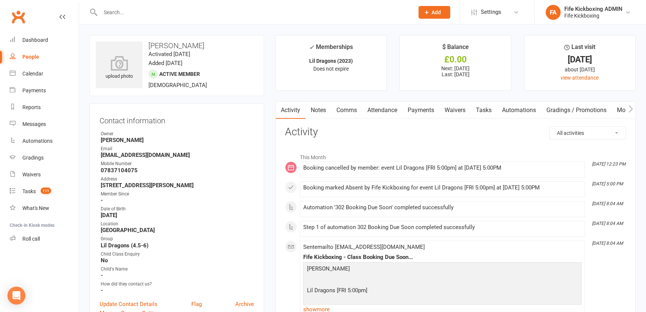
click at [418, 112] on link "Payments" at bounding box center [421, 110] width 37 height 17
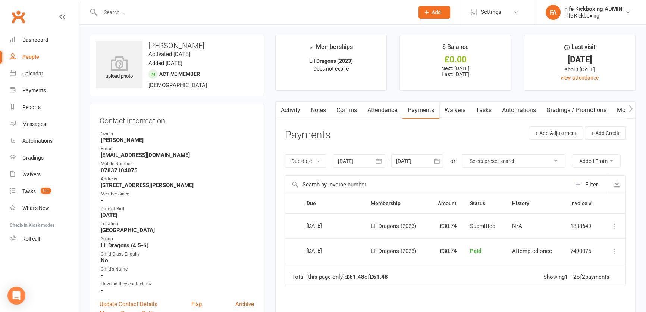
click at [616, 225] on icon at bounding box center [614, 225] width 7 height 7
click at [574, 243] on link "Cancel invoice" at bounding box center [582, 240] width 74 height 15
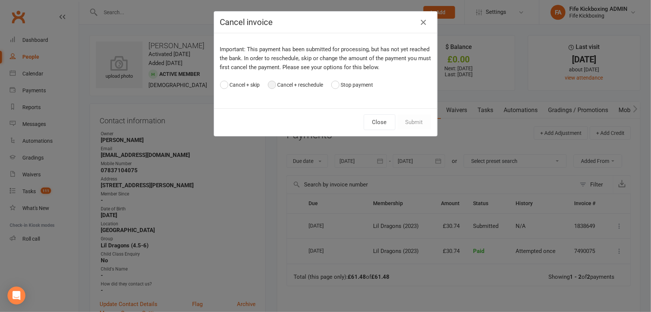
click at [295, 85] on button "Cancel + reschedule" at bounding box center [296, 85] width 56 height 14
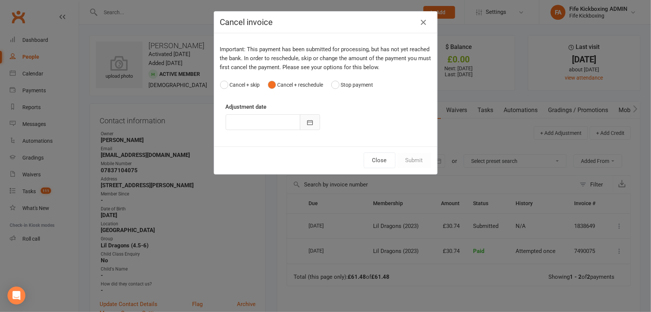
click at [311, 121] on icon "button" at bounding box center [309, 122] width 7 height 7
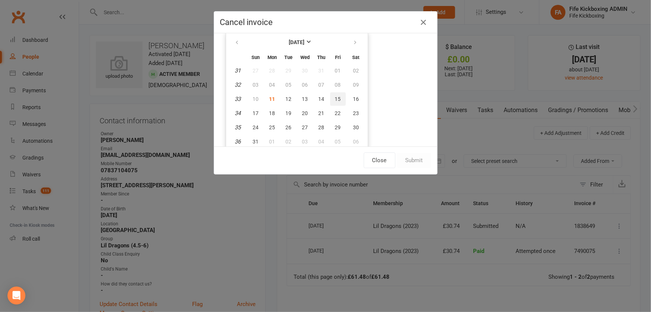
click at [330, 98] on button "15" at bounding box center [338, 98] width 16 height 13
type input "[DATE]"
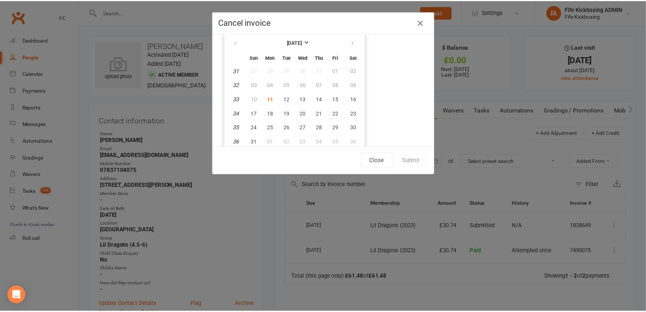
scroll to position [0, 0]
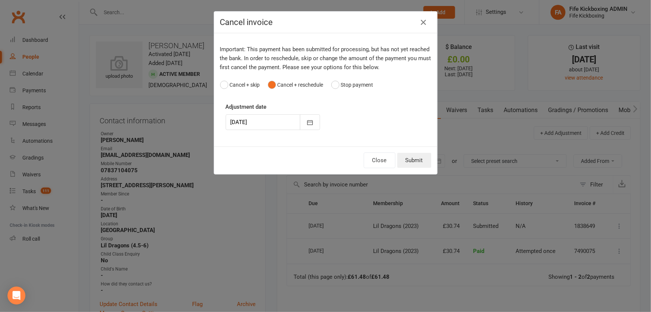
click at [408, 157] on button "Submit" at bounding box center [414, 160] width 34 height 15
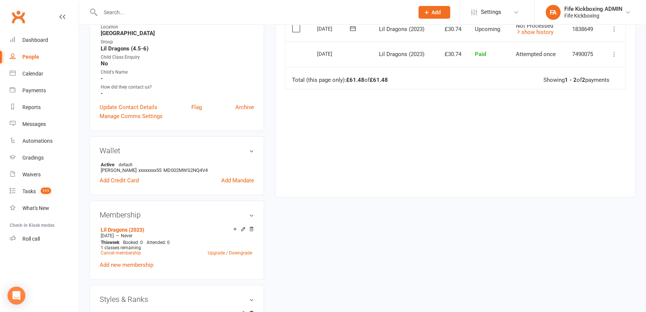
scroll to position [237, 0]
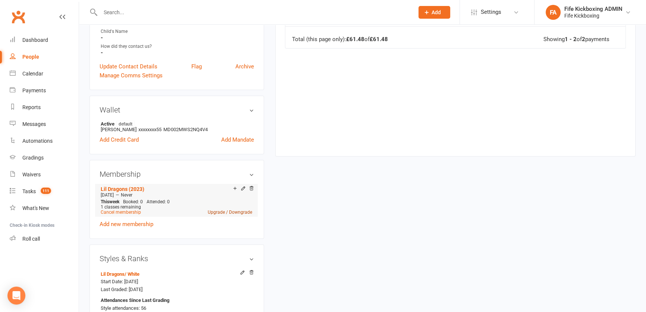
click at [218, 212] on link "Upgrade / Downgrade" at bounding box center [230, 211] width 44 height 5
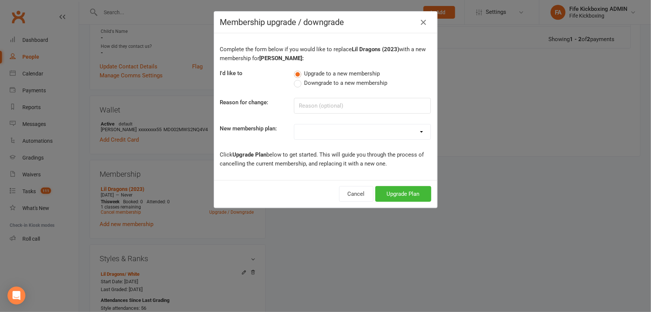
click at [316, 119] on div "Complete the form below if you would like to replace Lil Dragons (2023) with a …" at bounding box center [325, 106] width 223 height 147
drag, startPoint x: 317, startPoint y: 134, endPoint x: 319, endPoint y: 138, distance: 4.2
click at [317, 134] on select "Lil Dragons (2024) Junior Warriors [DEMOGRAPHIC_DATA] 1/wk (2024) Junior Warrio…" at bounding box center [362, 131] width 136 height 15
select select "64"
click at [294, 124] on select "Lil Dragons (2024) Junior Warriors [DEMOGRAPHIC_DATA] 1/wk (2024) Junior Warrio…" at bounding box center [362, 131] width 136 height 15
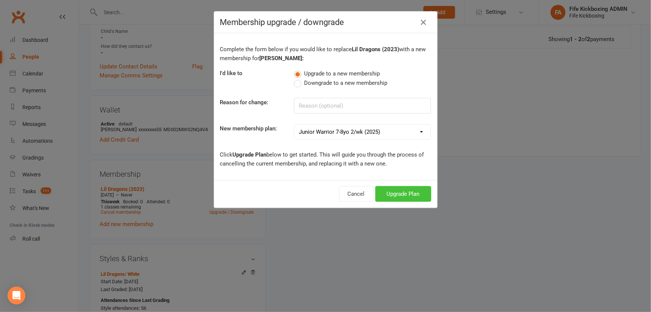
click at [393, 199] on button "Upgrade Plan" at bounding box center [403, 194] width 56 height 16
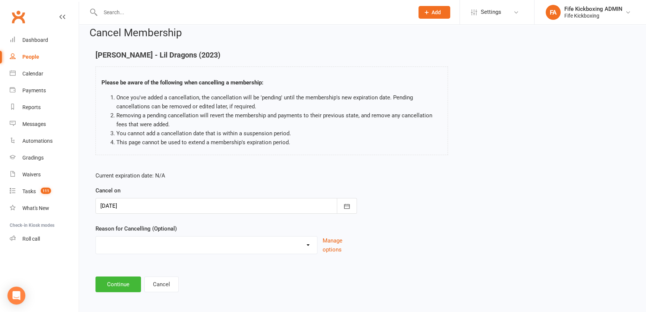
scroll to position [10, 0]
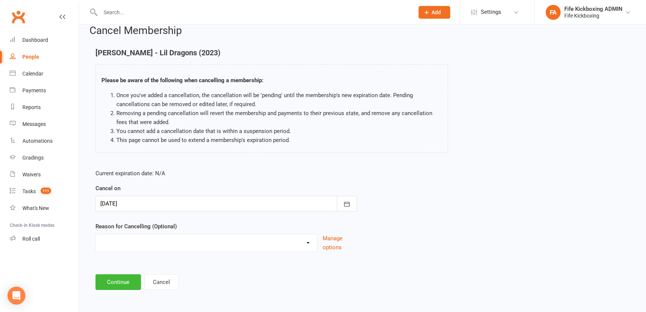
click at [120, 272] on main "[PERSON_NAME] - Lil Dragons (2023) Please be aware of the following when cancel…" at bounding box center [363, 169] width 546 height 241
click at [120, 278] on button "Continue" at bounding box center [119, 282] width 46 height 16
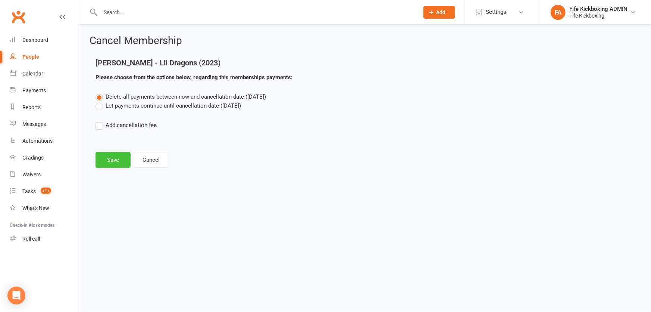
click at [113, 160] on button "Save" at bounding box center [113, 160] width 35 height 16
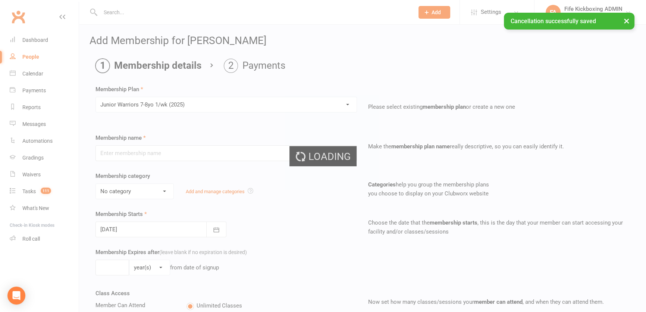
type input "Junior Warriors [DEMOGRAPHIC_DATA] 1/wk (2025)"
select select "2"
type input "0"
type input "1"
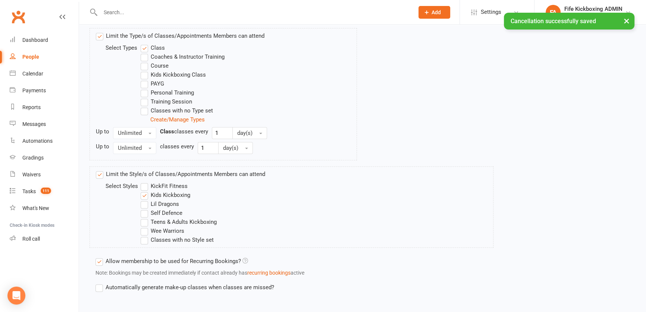
scroll to position [412, 0]
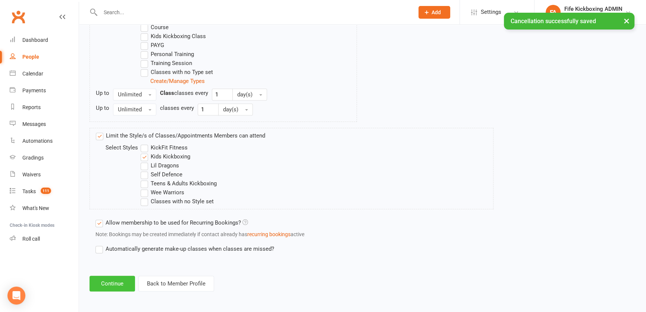
click at [108, 280] on button "Continue" at bounding box center [113, 283] width 46 height 16
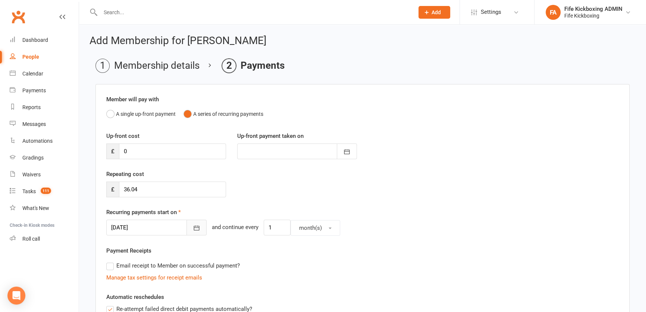
click at [193, 227] on icon "button" at bounding box center [196, 227] width 7 height 7
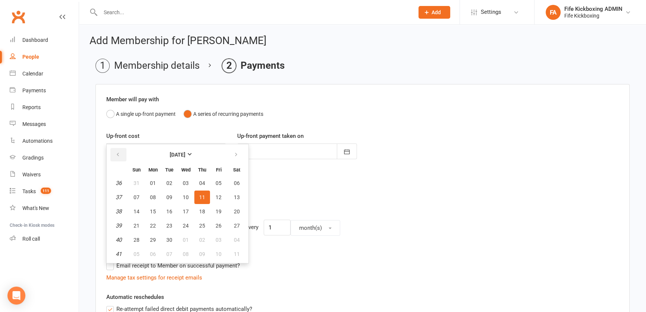
click at [112, 157] on button "button" at bounding box center [118, 154] width 16 height 13
click at [224, 210] on button "15" at bounding box center [219, 211] width 16 height 13
type input "[DATE]"
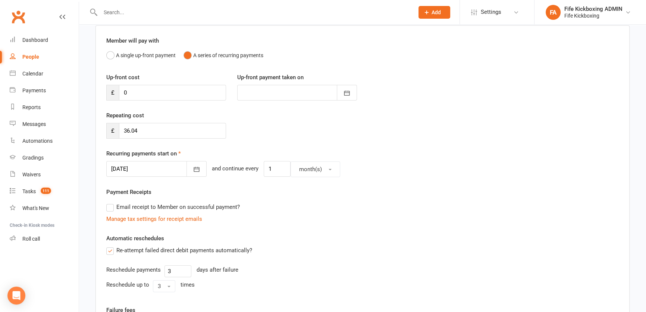
scroll to position [200, 0]
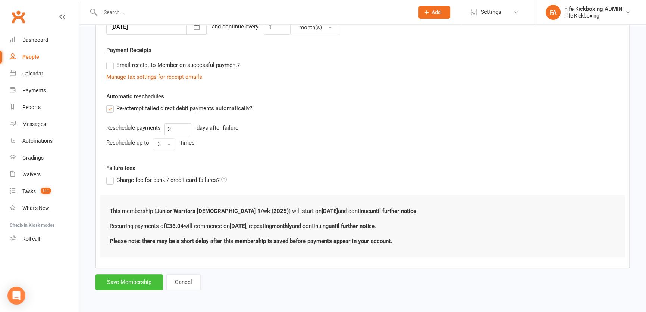
click at [132, 280] on button "Save Membership" at bounding box center [130, 282] width 68 height 16
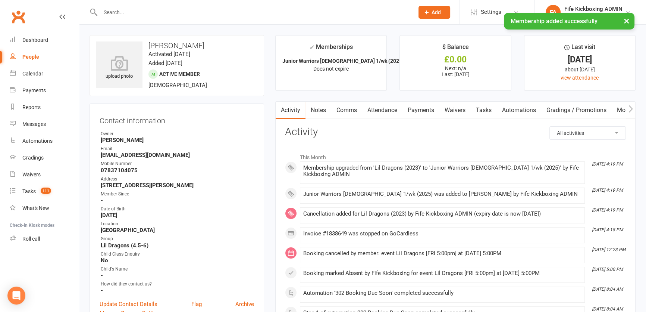
click at [382, 118] on link "Attendance" at bounding box center [382, 110] width 40 height 17
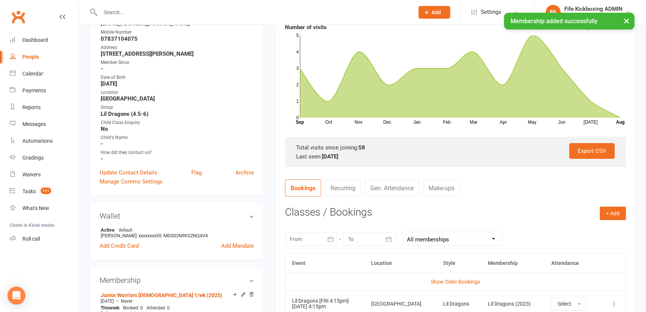
scroll to position [203, 0]
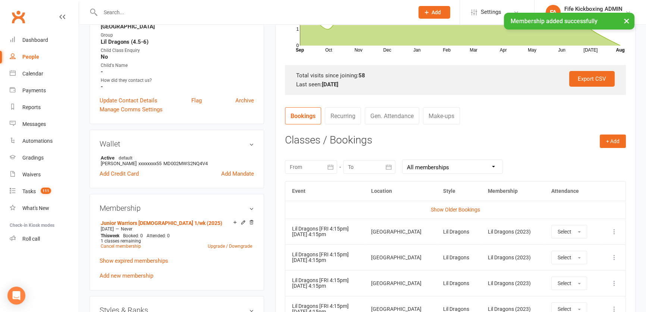
click at [610, 227] on button at bounding box center [614, 231] width 9 height 9
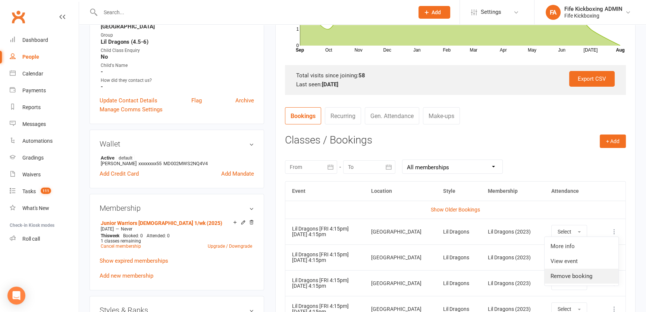
click at [580, 271] on link "Remove booking" at bounding box center [582, 275] width 74 height 15
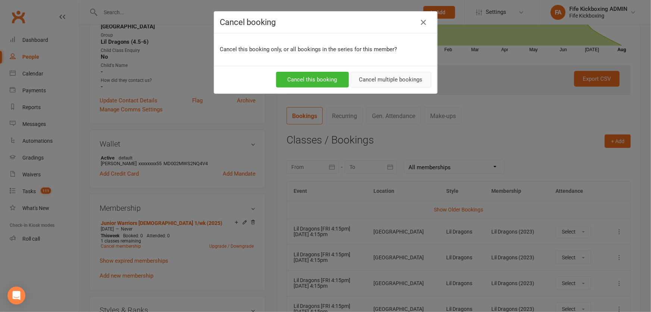
click at [402, 78] on button "Cancel multiple bookings" at bounding box center [391, 80] width 81 height 16
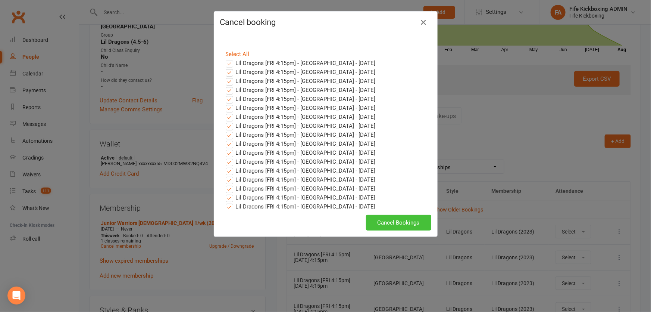
click at [411, 217] on button "Cancel Bookings" at bounding box center [398, 223] width 65 height 16
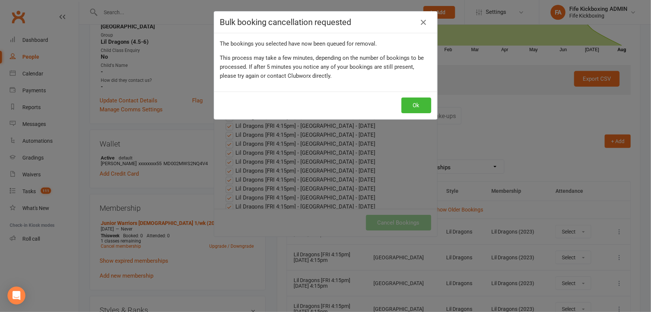
click at [413, 97] on div "Ok" at bounding box center [325, 105] width 223 height 28
click at [423, 104] on button "Ok" at bounding box center [417, 105] width 30 height 16
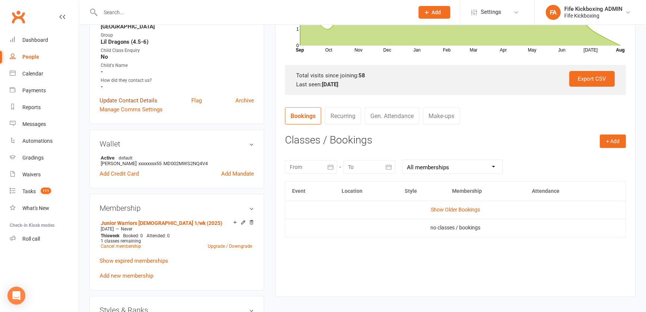
click at [121, 98] on link "Update Contact Details" at bounding box center [129, 100] width 58 height 9
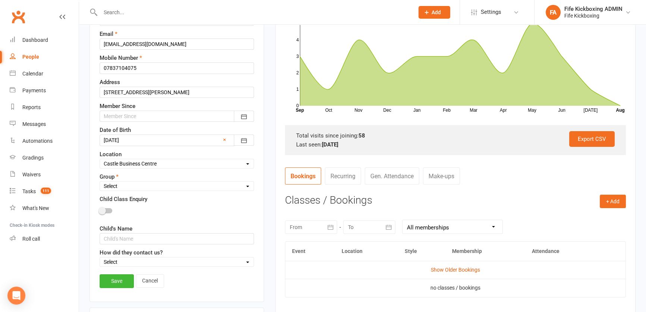
scroll to position [205, 0]
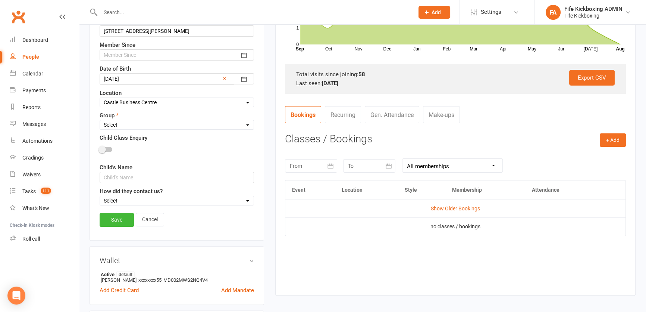
click at [125, 123] on select "Select Wee Warriors (3 - 4½) Lil Dragons (4½-6) Junior Warriors (7-8) Beg Kids …" at bounding box center [177, 125] width 154 height 8
select select "Junior Warriors (7-8)"
click at [100, 121] on select "Select Wee Warriors (3 - 4½) Lil Dragons (4½-6) Junior Warriors (7-8) Beg Kids …" at bounding box center [177, 125] width 154 height 8
click at [102, 219] on link "Save" at bounding box center [117, 219] width 34 height 13
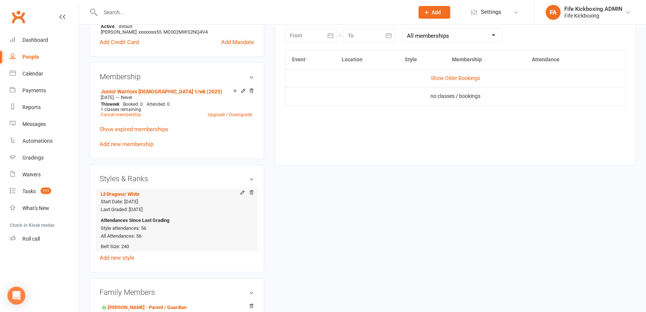
scroll to position [374, 0]
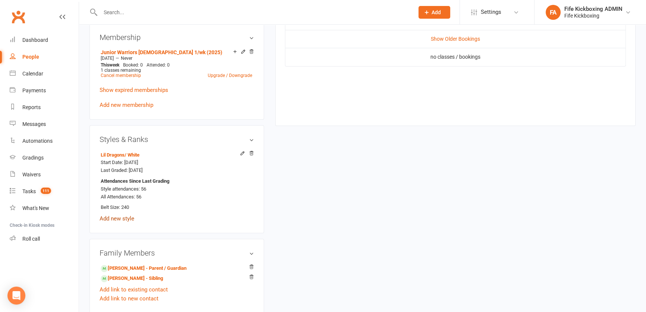
click at [116, 220] on link "Add new style" at bounding box center [117, 218] width 35 height 7
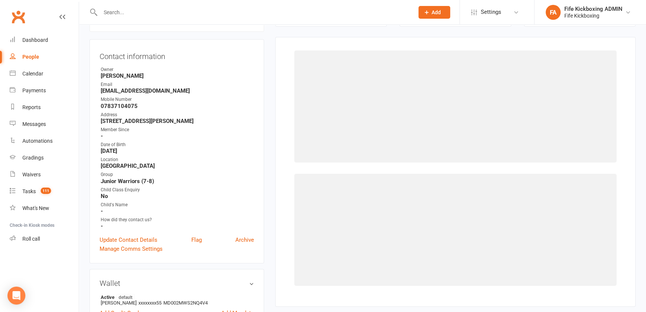
scroll to position [63, 0]
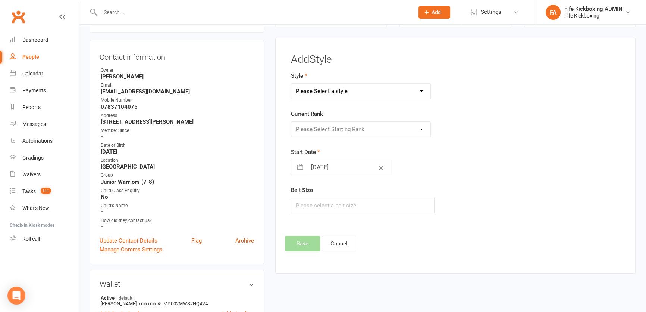
click at [335, 94] on select "Please Select a style KickFit Fitness Kids Kickboxing Lil Dragons Self Defence …" at bounding box center [360, 91] width 139 height 15
select select "1176"
click at [291, 84] on select "Please Select a style KickFit Fitness Kids Kickboxing Lil Dragons Self Defence …" at bounding box center [360, 91] width 139 height 15
click at [321, 129] on select "Please Select Starting Rank White Red Red / Black Yellow Yellow / Black Orange …" at bounding box center [360, 129] width 139 height 15
click at [291, 122] on select "Please Select Starting Rank White Red Red / Black Yellow Yellow / Black Orange …" at bounding box center [360, 129] width 139 height 15
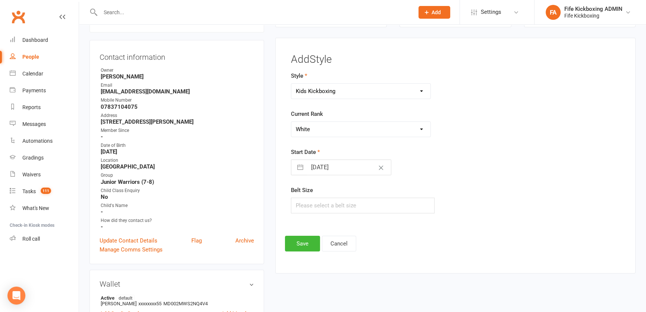
click at [321, 131] on select "Please Select Starting Rank White Red Red / Black Yellow Yellow / Black Orange …" at bounding box center [360, 129] width 139 height 15
select select "11154"
click at [291, 122] on select "Please Select Starting Rank White Red Red / Black Yellow Yellow / Black Orange …" at bounding box center [360, 129] width 139 height 15
click at [324, 210] on input "text" at bounding box center [363, 205] width 144 height 16
type input "240"
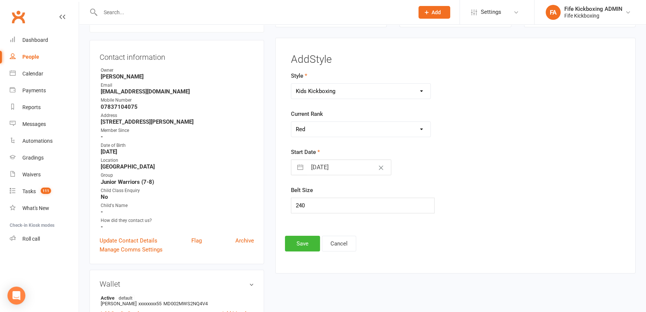
click at [284, 244] on div "Add Style Style KickFit Fitness Kids Kickboxing Lil Dragons Self Defence Teens …" at bounding box center [455, 155] width 361 height 235
click at [300, 239] on button "Save" at bounding box center [302, 243] width 35 height 16
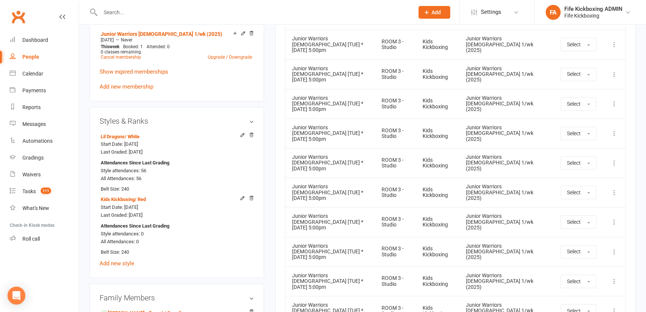
scroll to position [403, 0]
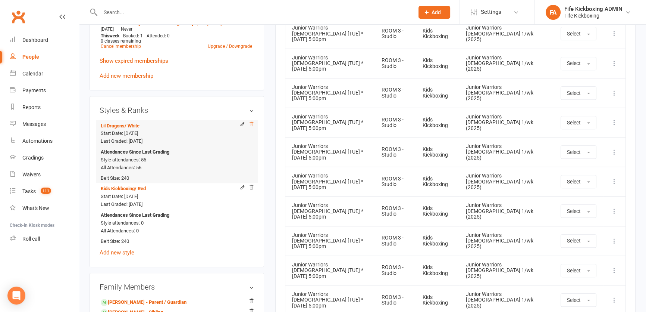
click at [254, 124] on icon at bounding box center [251, 123] width 5 height 5
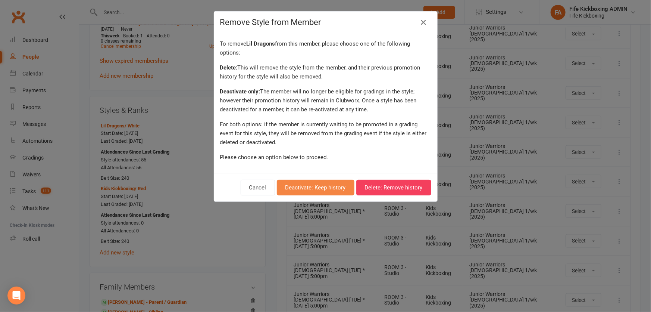
click at [313, 186] on button "Deactivate: Keep history" at bounding box center [316, 188] width 78 height 16
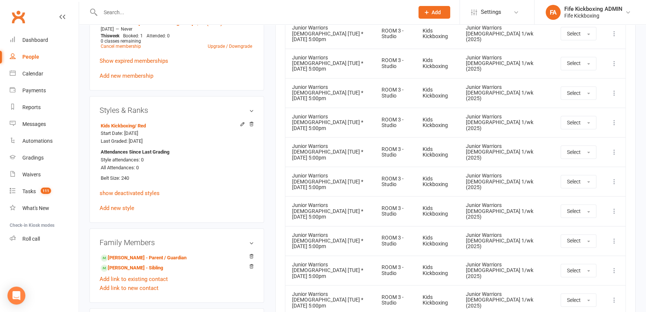
click at [156, 9] on input "text" at bounding box center [253, 12] width 311 height 10
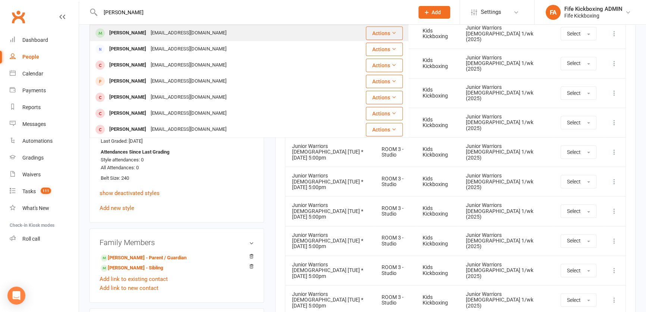
type input "[PERSON_NAME]"
click at [164, 31] on div "[EMAIL_ADDRESS][DOMAIN_NAME]" at bounding box center [189, 33] width 80 height 11
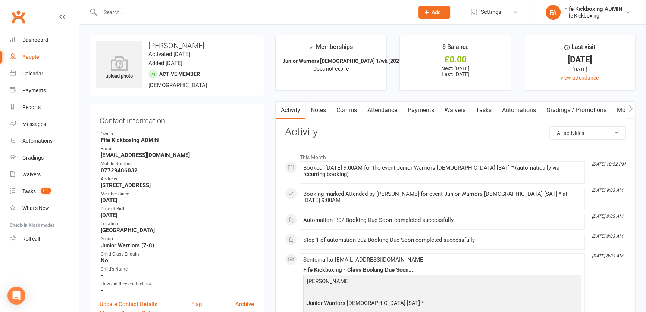
click at [577, 130] on select "All activities Bookings / Attendances Communications Notes Failed SMSes Grading…" at bounding box center [588, 133] width 76 height 13
click at [346, 110] on link "Comms" at bounding box center [346, 110] width 31 height 17
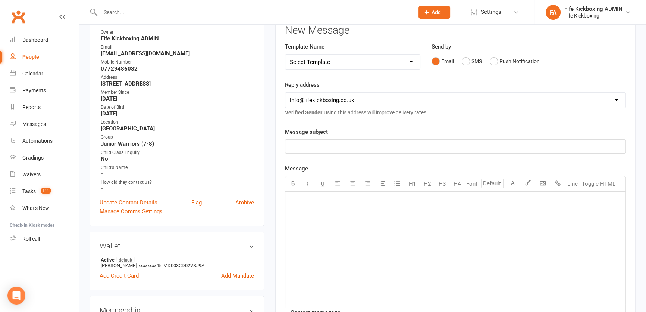
click at [371, 229] on div "﻿" at bounding box center [455, 247] width 340 height 112
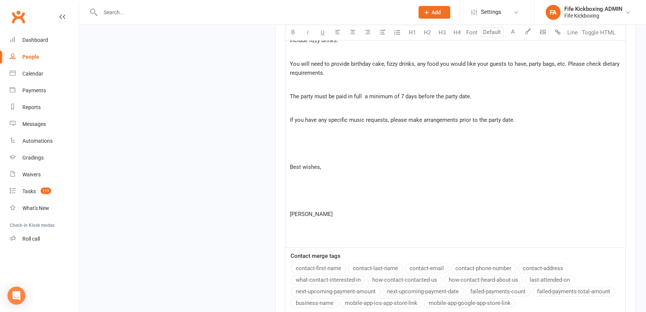
scroll to position [1383, 0]
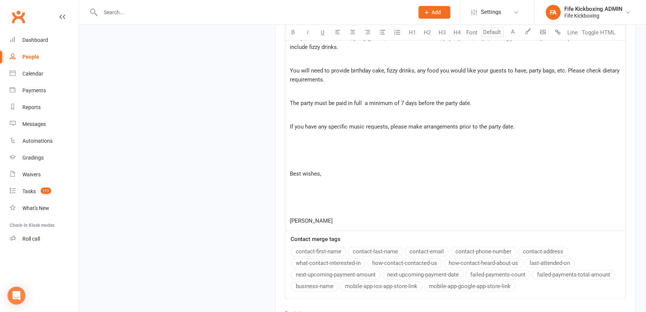
click at [309, 205] on p "﻿" at bounding box center [455, 209] width 331 height 9
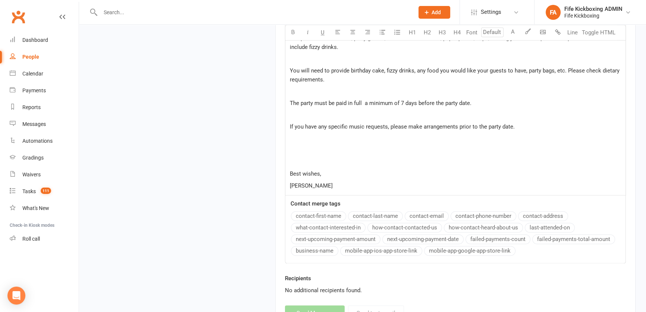
click at [305, 157] on p "﻿" at bounding box center [455, 161] width 331 height 9
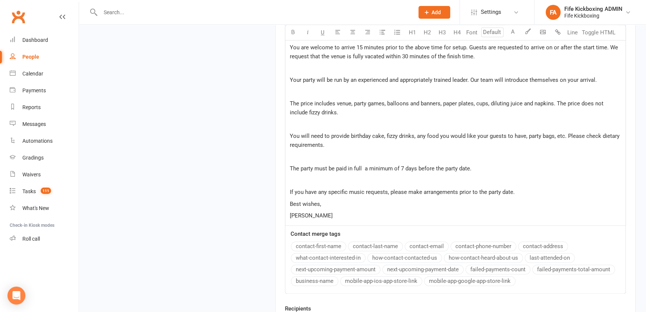
scroll to position [1315, 0]
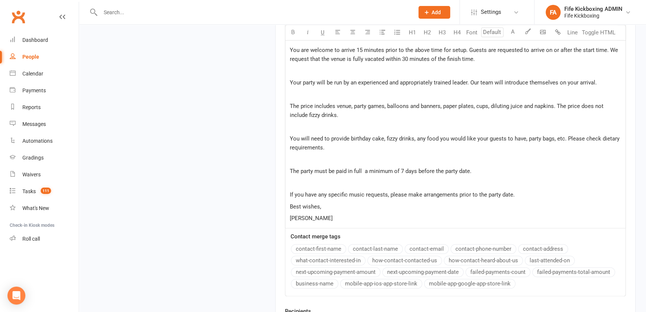
click at [310, 178] on p "﻿" at bounding box center [455, 182] width 331 height 9
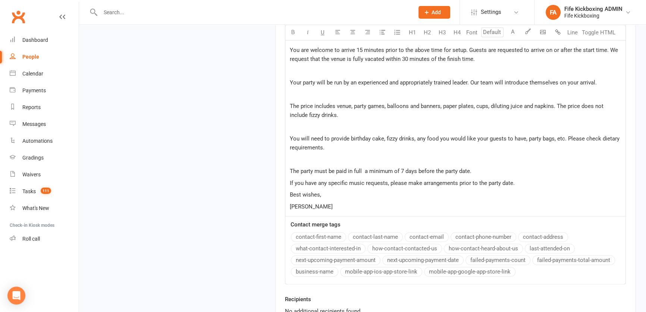
click at [302, 155] on p "﻿" at bounding box center [455, 159] width 331 height 9
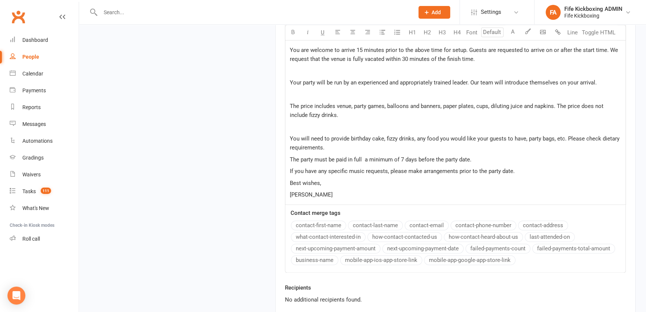
click at [298, 122] on p "﻿" at bounding box center [455, 126] width 331 height 9
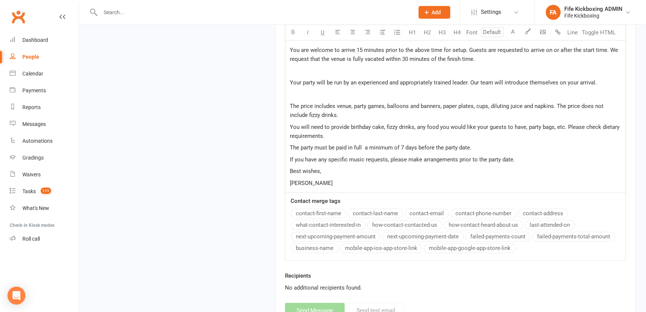
click at [294, 90] on p "﻿" at bounding box center [455, 94] width 331 height 9
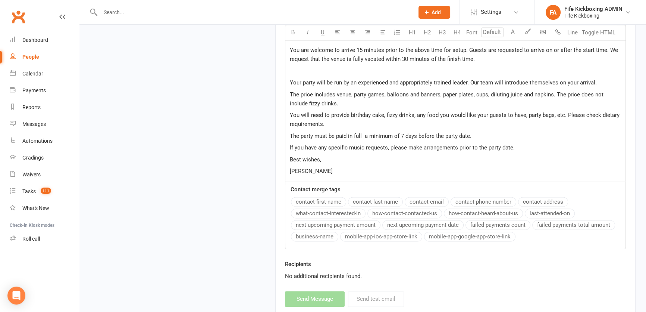
scroll to position [1213, 0]
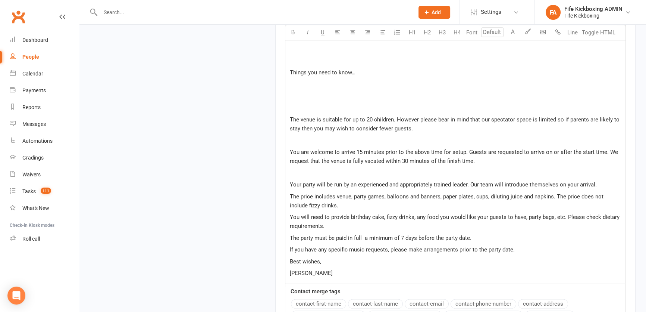
click at [306, 168] on p "﻿" at bounding box center [455, 172] width 331 height 9
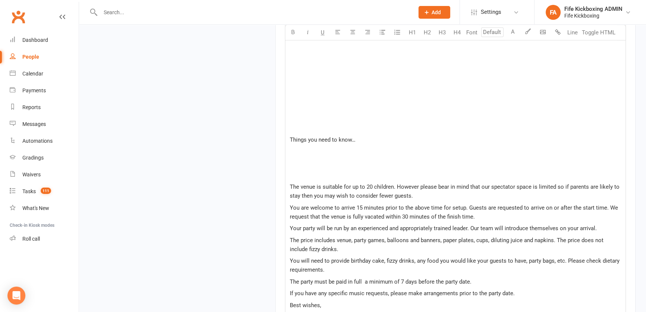
scroll to position [1145, 0]
click at [307, 171] on p "﻿" at bounding box center [455, 175] width 331 height 9
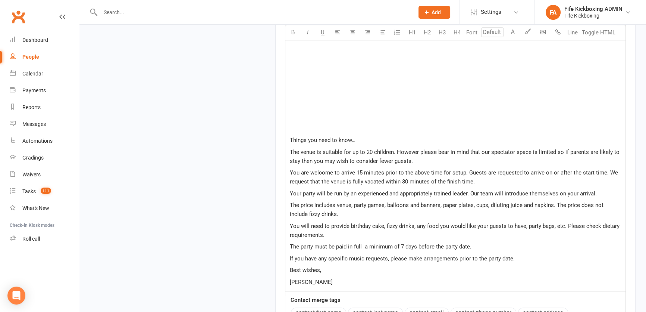
click at [305, 124] on p "﻿" at bounding box center [455, 128] width 331 height 9
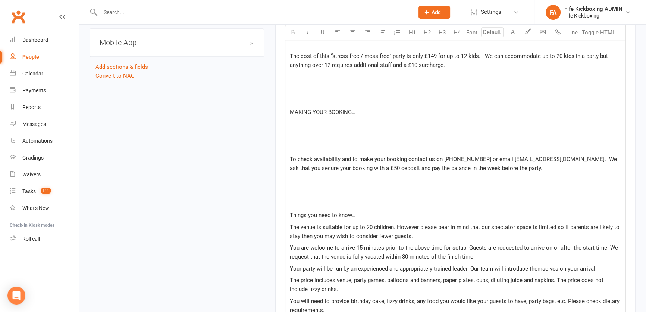
scroll to position [976, 0]
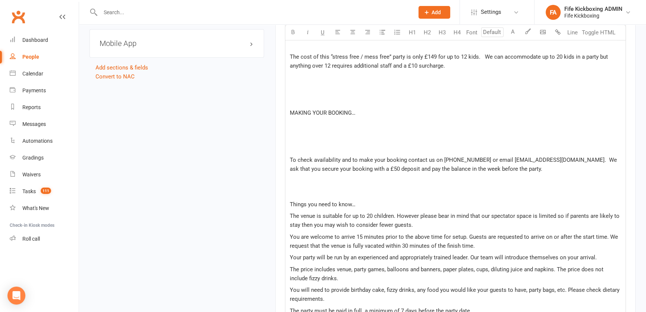
click at [308, 144] on p "﻿" at bounding box center [455, 148] width 331 height 9
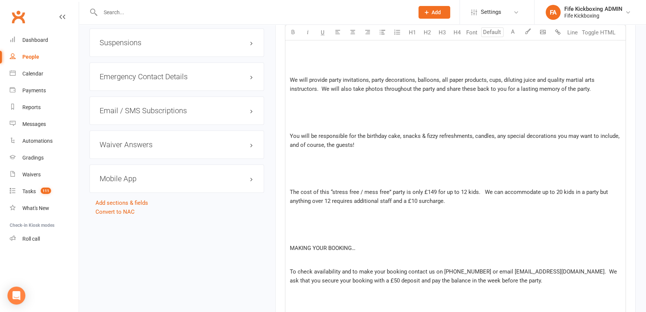
scroll to position [840, 0]
click at [312, 221] on p at bounding box center [455, 225] width 331 height 9
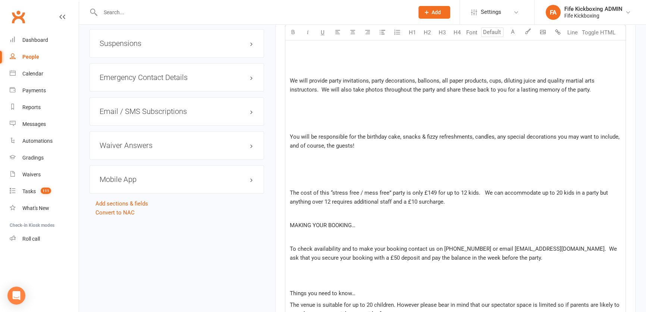
click at [320, 165] on p at bounding box center [455, 169] width 331 height 9
click at [317, 177] on p "﻿" at bounding box center [455, 181] width 331 height 9
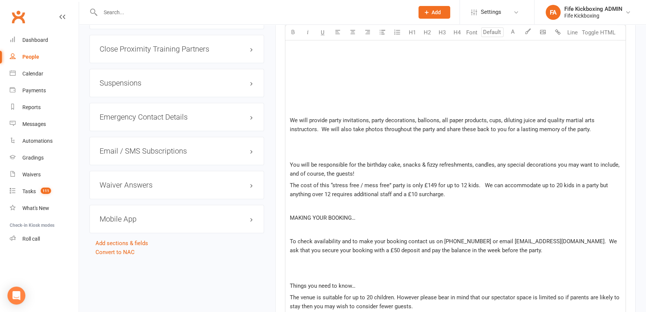
scroll to position [738, 0]
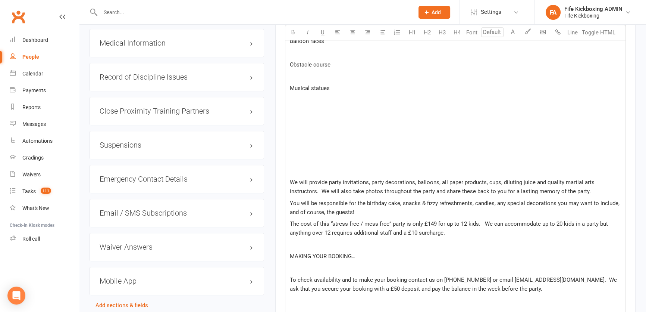
click at [306, 156] on div "BIRTHDAY PARTY INFORMATION ﻿ ﻿ ﻿ Thanks for asking about the birthday parties. …" at bounding box center [455, 15] width 340 height 920
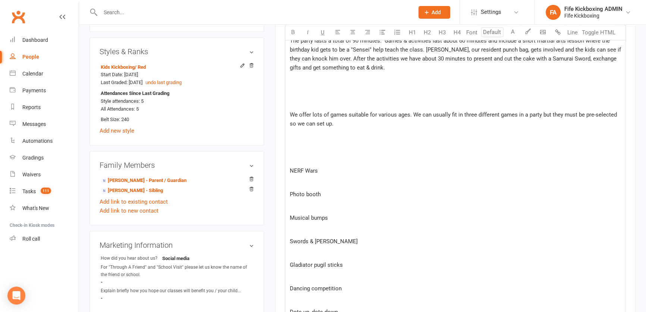
scroll to position [399, 0]
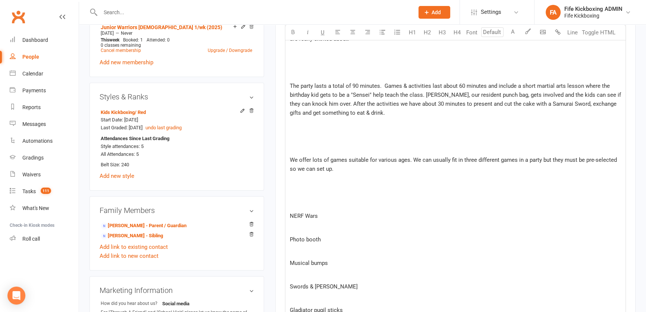
click at [305, 200] on p "﻿" at bounding box center [455, 204] width 331 height 9
drag, startPoint x: 308, startPoint y: 140, endPoint x: 310, endPoint y: 154, distance: 14.3
click at [308, 144] on p "﻿" at bounding box center [455, 148] width 331 height 9
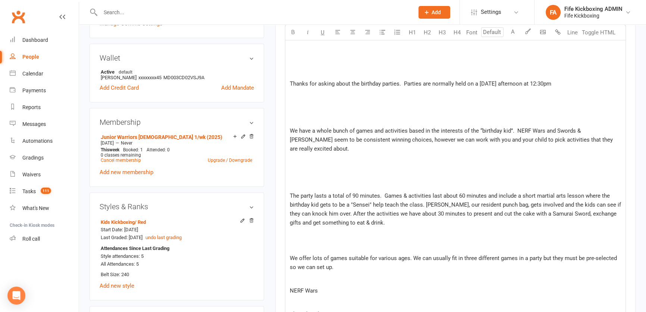
scroll to position [263, 0]
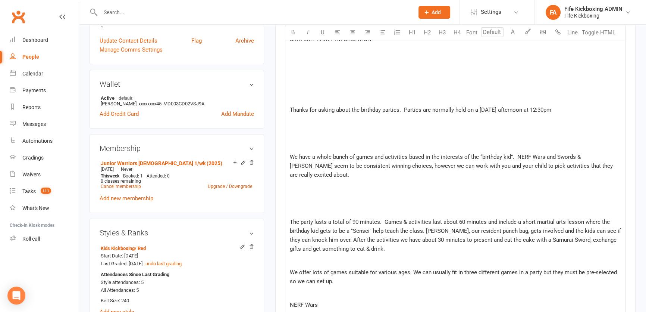
click at [320, 206] on p "﻿" at bounding box center [455, 210] width 331 height 9
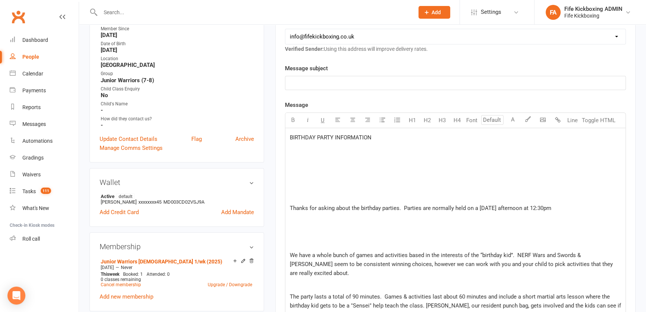
scroll to position [161, 0]
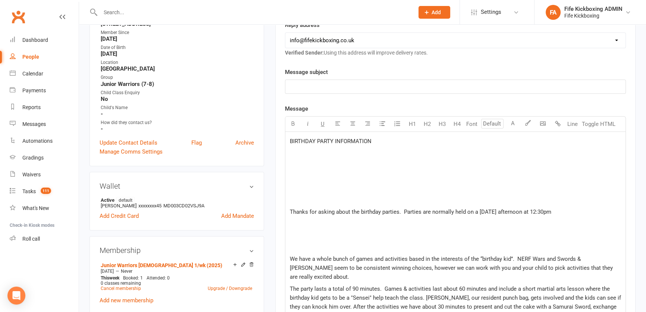
click at [322, 245] on p "﻿" at bounding box center [455, 247] width 331 height 9
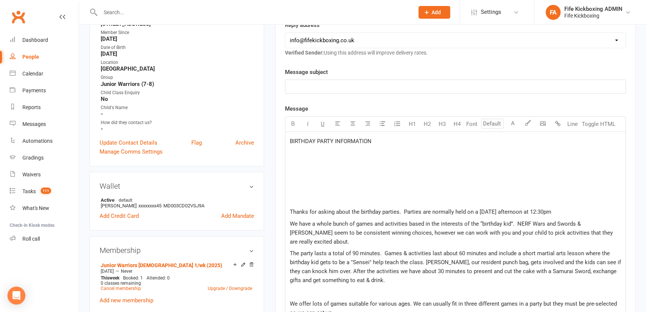
click at [313, 200] on p "﻿" at bounding box center [455, 200] width 331 height 9
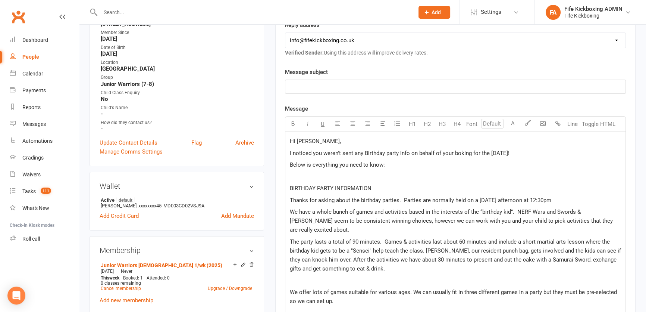
click at [298, 86] on p "﻿" at bounding box center [455, 86] width 331 height 9
click at [285, 116] on button "button" at bounding box center [292, 123] width 15 height 15
click at [312, 86] on p "﻿" at bounding box center [455, 86] width 331 height 9
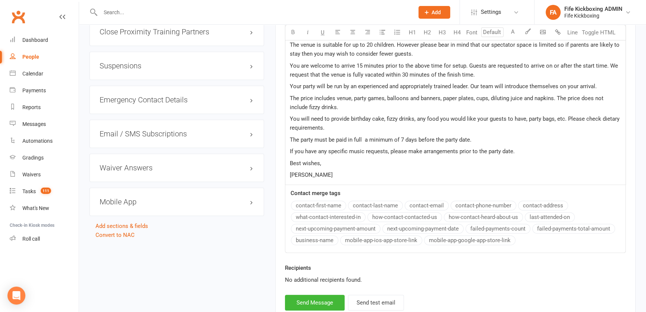
scroll to position [864, 0]
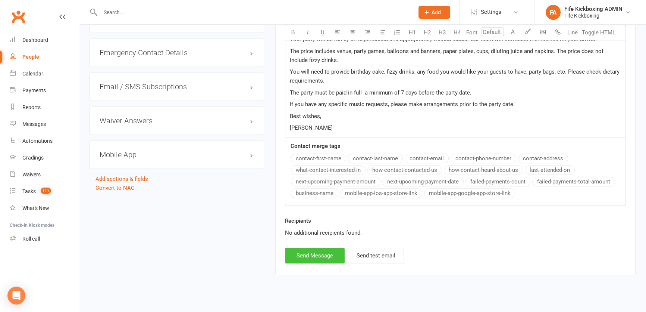
click at [302, 247] on button "Send Message" at bounding box center [315, 255] width 60 height 16
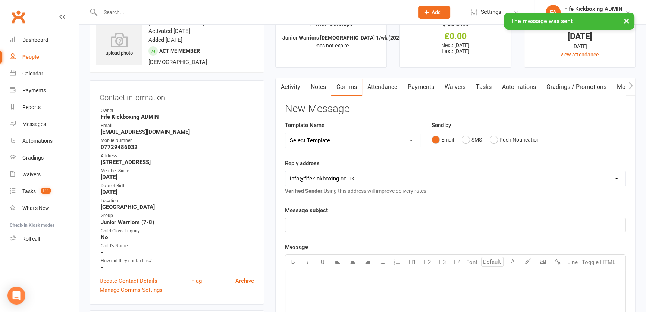
scroll to position [0, 0]
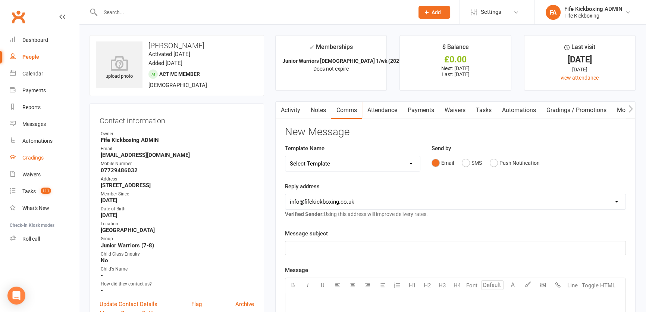
click at [26, 158] on div "Gradings" at bounding box center [32, 158] width 21 height 6
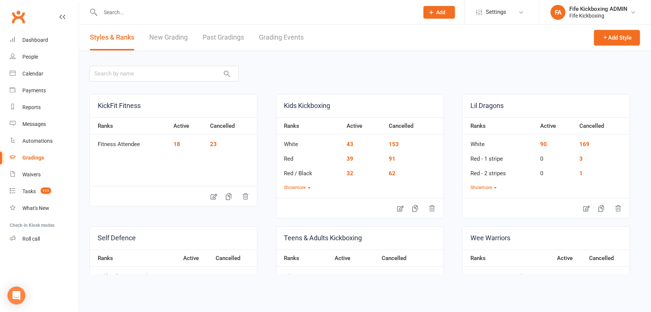
click at [282, 31] on link "Grading Events" at bounding box center [281, 38] width 45 height 26
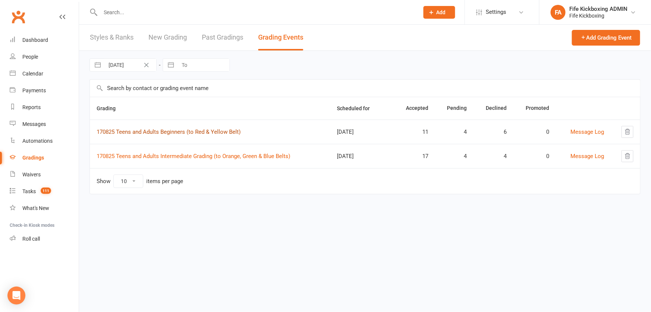
click at [161, 130] on link "170825 Teens and Adults Beginners (to Red & Yellow Belt)" at bounding box center [169, 131] width 144 height 7
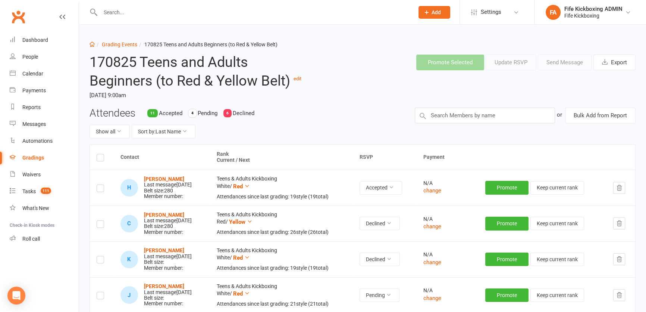
click at [98, 189] on label at bounding box center [100, 189] width 7 height 0
click at [98, 185] on input "checkbox" at bounding box center [100, 185] width 7 height 0
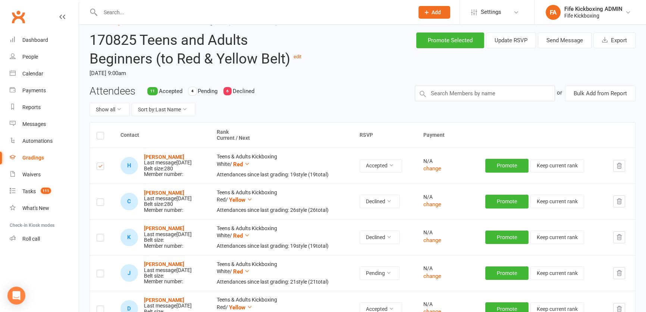
scroll to position [34, 0]
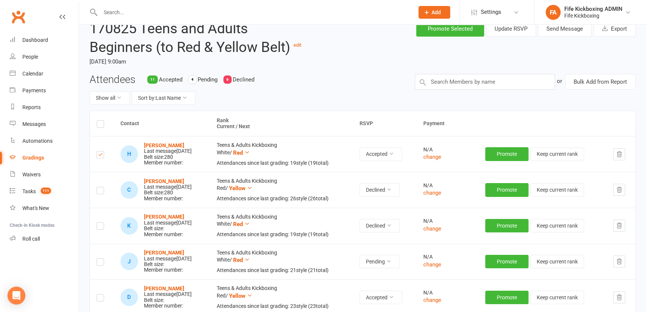
click at [100, 263] on label at bounding box center [100, 263] width 7 height 0
click at [100, 258] on input "checkbox" at bounding box center [100, 258] width 7 height 0
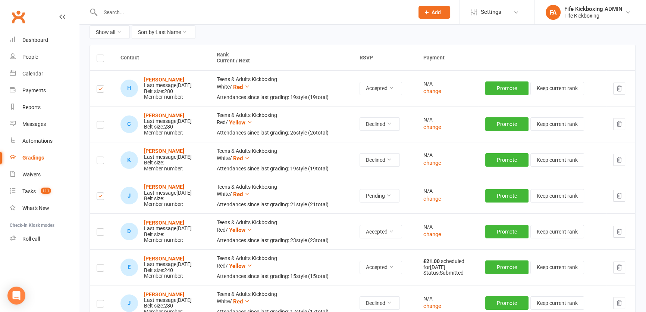
scroll to position [102, 0]
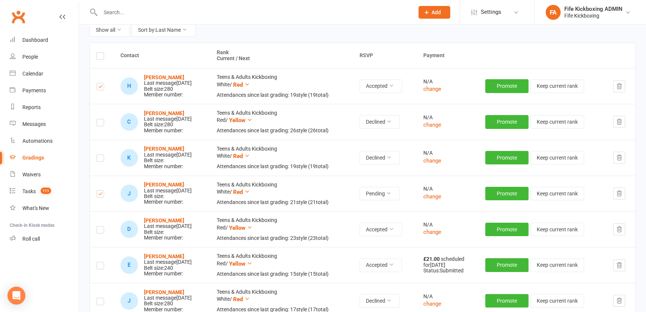
click at [98, 231] on label at bounding box center [100, 231] width 7 height 0
click at [98, 226] on input "checkbox" at bounding box center [100, 226] width 7 height 0
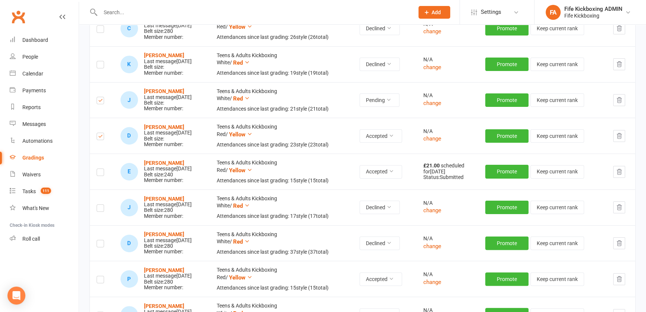
scroll to position [237, 0]
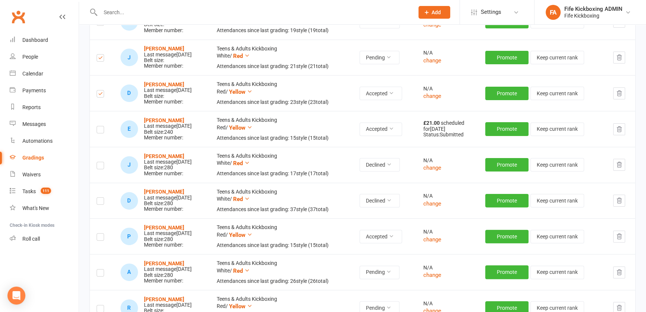
click at [103, 238] on label at bounding box center [100, 238] width 7 height 0
click at [103, 233] on input "checkbox" at bounding box center [100, 233] width 7 height 0
click at [104, 274] on label at bounding box center [100, 274] width 7 height 0
click at [104, 269] on input "checkbox" at bounding box center [100, 269] width 7 height 0
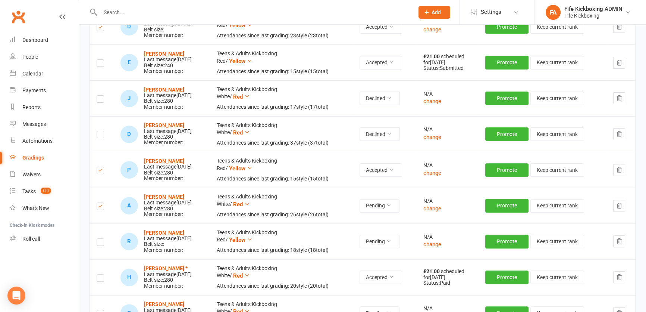
scroll to position [305, 0]
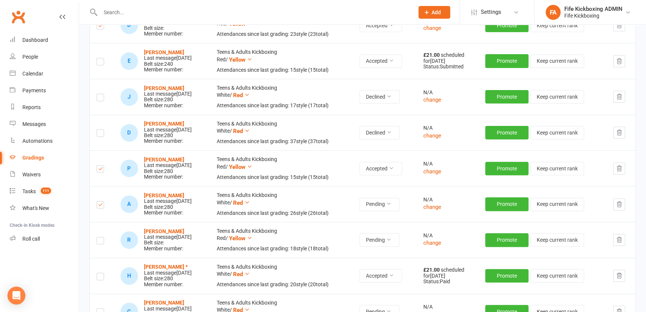
click at [101, 241] on label at bounding box center [100, 241] width 7 height 0
click at [101, 237] on input "checkbox" at bounding box center [100, 237] width 7 height 0
click at [99, 277] on label at bounding box center [100, 277] width 7 height 0
click at [99, 273] on input "checkbox" at bounding box center [100, 273] width 7 height 0
click at [101, 277] on label at bounding box center [100, 277] width 7 height 0
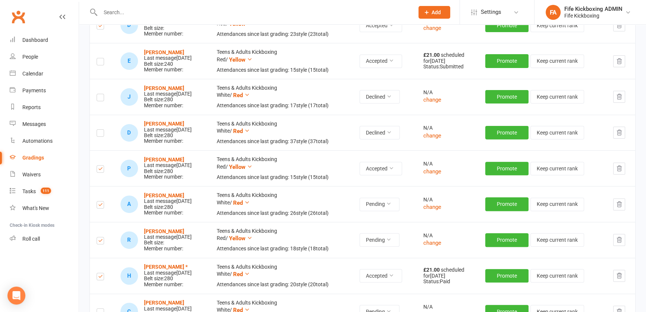
click at [101, 273] on input "checkbox" at bounding box center [100, 273] width 7 height 0
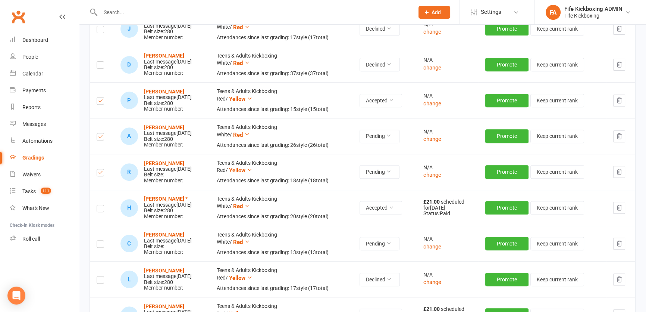
click at [100, 245] on label at bounding box center [100, 245] width 7 height 0
click at [100, 240] on input "checkbox" at bounding box center [100, 240] width 7 height 0
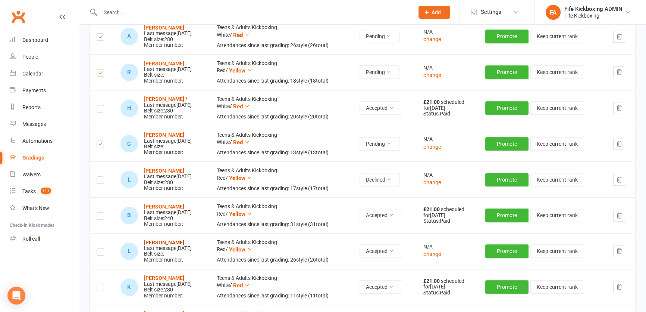
scroll to position [475, 0]
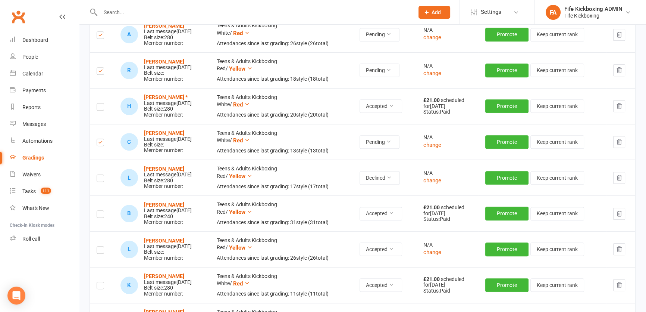
click at [100, 251] on label at bounding box center [100, 251] width 7 height 0
click at [100, 246] on input "checkbox" at bounding box center [100, 246] width 7 height 0
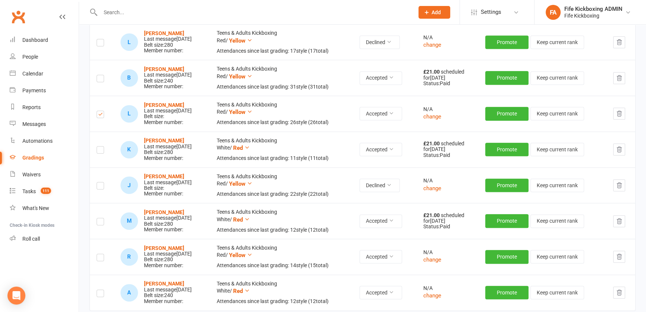
scroll to position [611, 0]
click at [98, 258] on label at bounding box center [100, 258] width 7 height 0
click at [98, 253] on input "checkbox" at bounding box center [100, 253] width 7 height 0
click at [100, 294] on label at bounding box center [100, 294] width 7 height 0
click at [100, 289] on input "checkbox" at bounding box center [100, 289] width 7 height 0
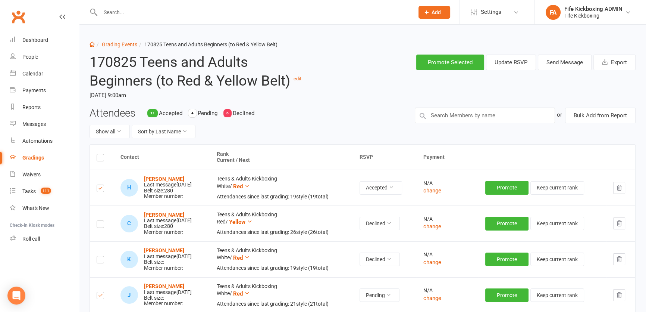
scroll to position [0, 0]
click at [557, 63] on button "Send Message" at bounding box center [565, 62] width 54 height 16
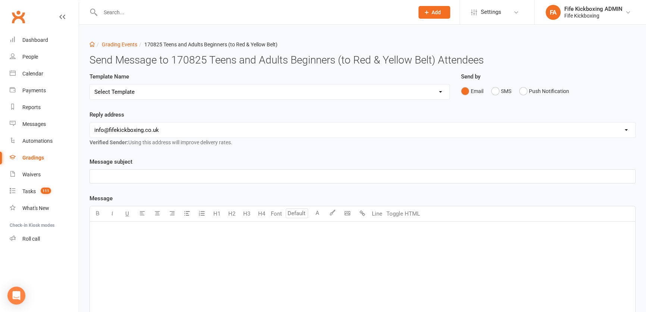
click at [139, 83] on div "Template Name Select Template [Email] 2001 Invitation to Grading Event [Email] …" at bounding box center [270, 86] width 361 height 28
click at [138, 96] on select "Select Template [Email] 2001 Invitation to Grading Event [Email] 2002 Invitatio…" at bounding box center [270, 91] width 360 height 15
select select "5"
click at [90, 84] on select "Select Template [Email] 2001 Invitation to Grading Event [Email] 2002 Invitatio…" at bounding box center [270, 91] width 360 height 15
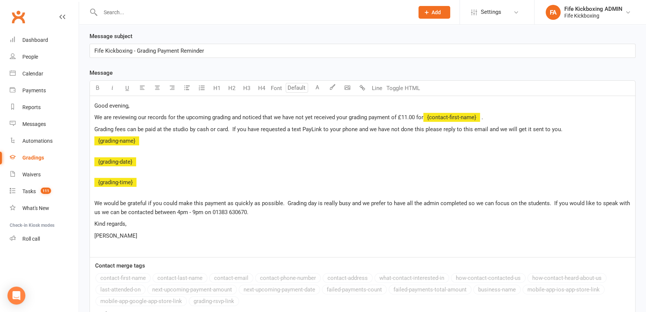
scroll to position [135, 0]
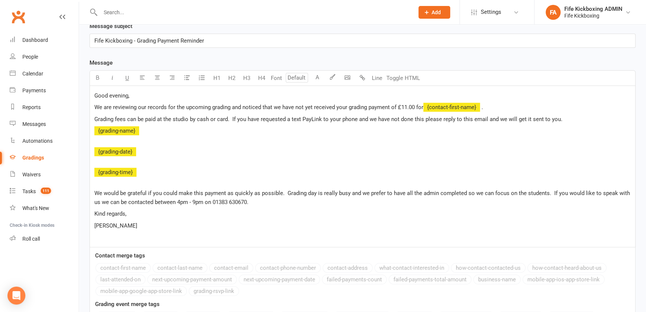
click at [407, 104] on span "We are reviewing our records for the upcoming grading and noticed that we have …" at bounding box center [258, 107] width 329 height 7
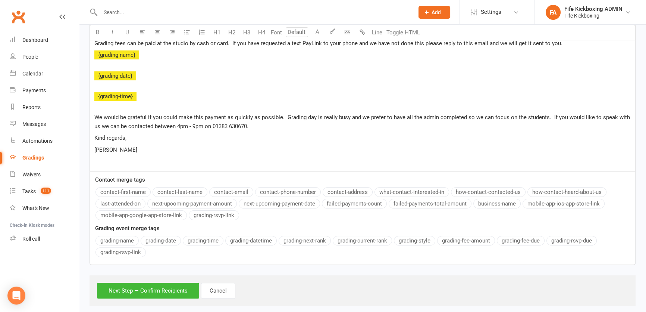
scroll to position [221, 0]
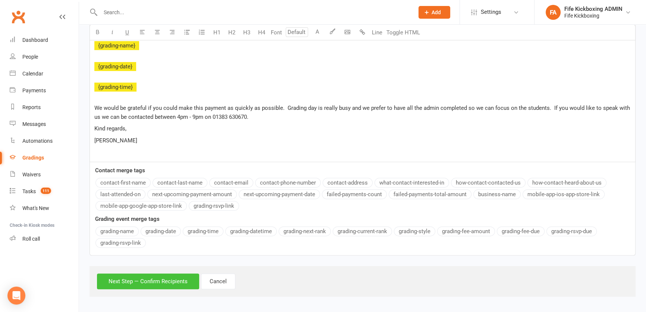
click at [134, 276] on button "Next Step — Confirm Recipients" at bounding box center [148, 281] width 102 height 16
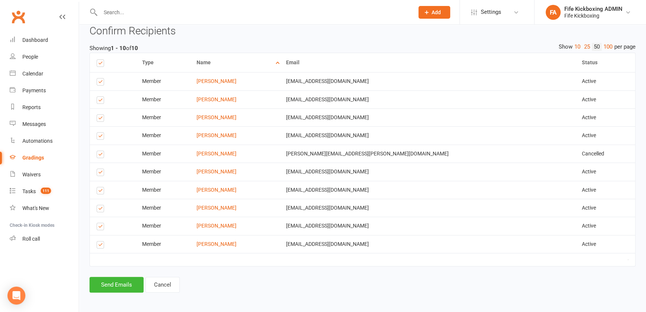
scroll to position [300, 0]
click at [116, 299] on div "Dashboard Grading Events 170825 Teens and Adults Beginners (to Red & Yellow Bel…" at bounding box center [362, 13] width 567 height 577
click at [110, 282] on button "Send Emails" at bounding box center [117, 284] width 54 height 16
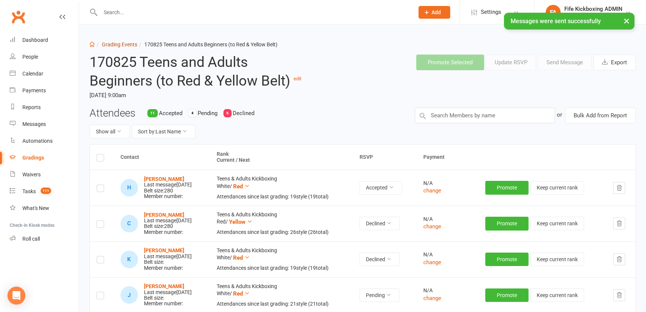
click at [128, 46] on link "Grading Events" at bounding box center [119, 44] width 35 height 6
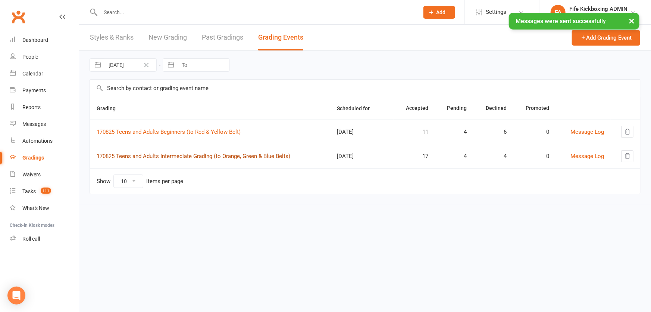
click at [171, 156] on link "170825 Teens and Adults Intermediate Grading (to Orange, Green & Blue Belts)" at bounding box center [194, 156] width 194 height 7
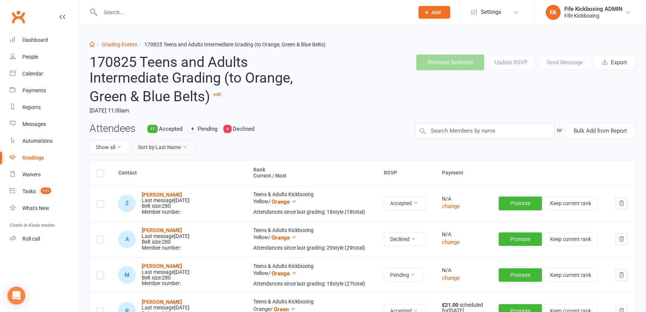
click at [171, 146] on button "Sort by: Last Name" at bounding box center [164, 146] width 64 height 13
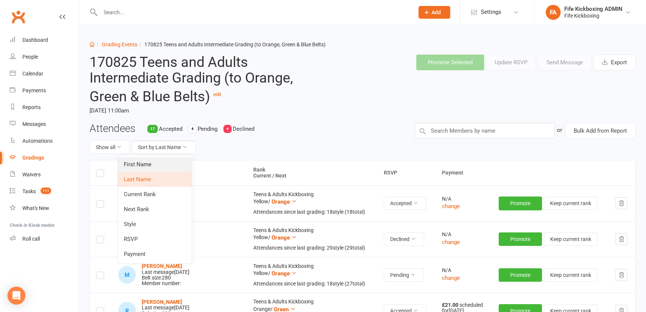
click at [169, 162] on link "First Name" at bounding box center [155, 164] width 74 height 15
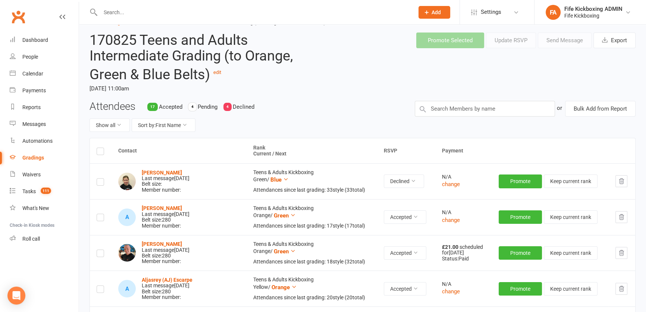
scroll to position [34, 0]
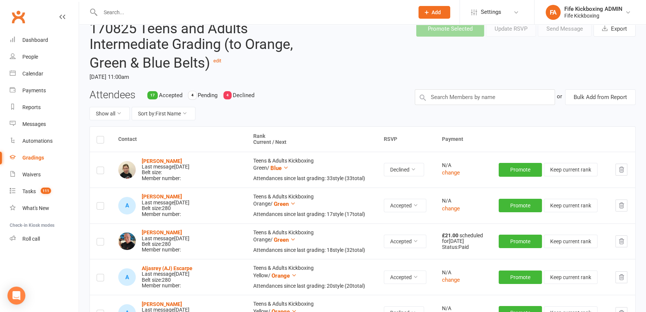
click at [100, 207] on label at bounding box center [100, 207] width 7 height 0
click at [100, 202] on input "checkbox" at bounding box center [100, 202] width 7 height 0
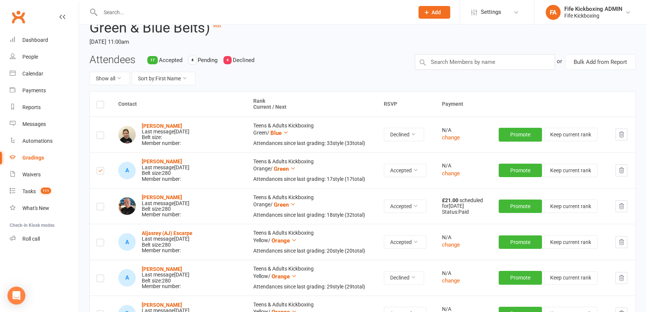
scroll to position [102, 0]
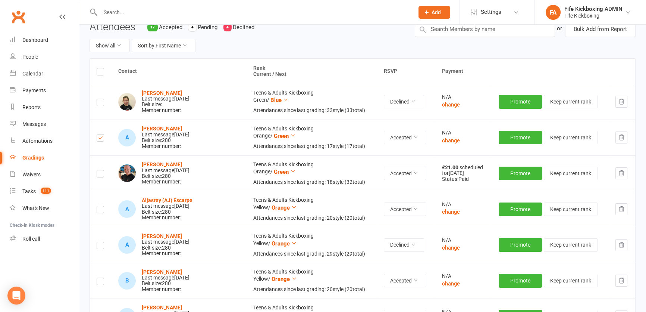
click at [103, 210] on label at bounding box center [100, 210] width 7 height 0
click at [103, 206] on input "checkbox" at bounding box center [100, 206] width 7 height 0
click at [99, 282] on label at bounding box center [100, 282] width 7 height 0
click at [99, 278] on input "checkbox" at bounding box center [100, 278] width 7 height 0
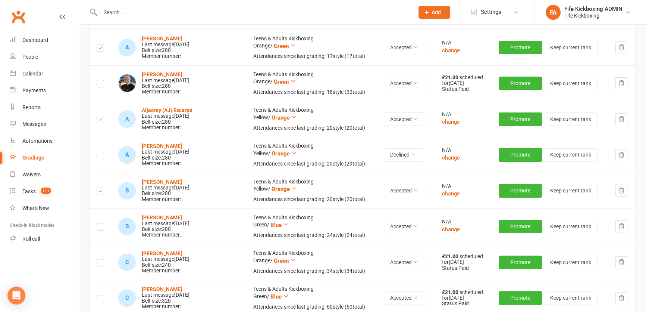
scroll to position [203, 0]
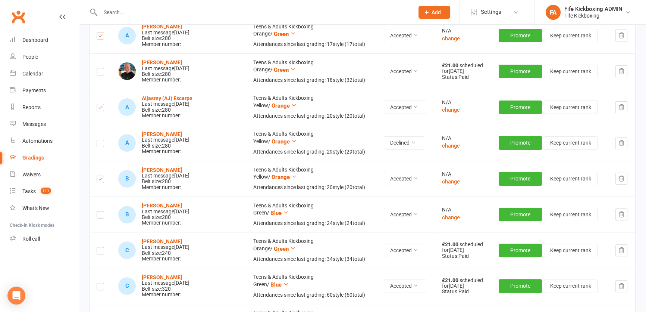
click at [97, 216] on label at bounding box center [100, 216] width 7 height 0
click at [97, 211] on input "checkbox" at bounding box center [100, 211] width 7 height 0
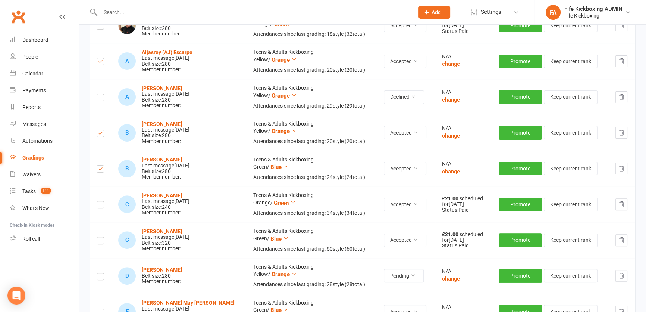
scroll to position [305, 0]
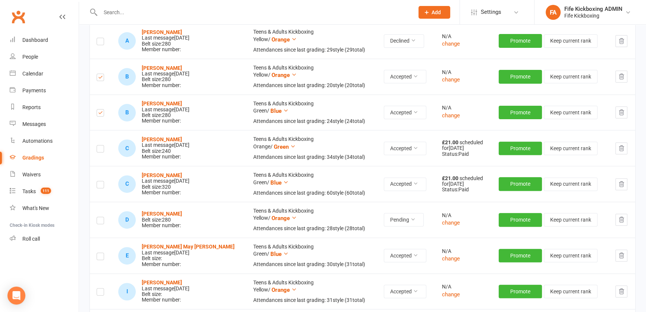
click at [99, 221] on label at bounding box center [100, 221] width 7 height 0
click at [99, 217] on input "checkbox" at bounding box center [100, 217] width 7 height 0
click at [102, 257] on label at bounding box center [100, 257] width 7 height 0
click at [102, 253] on input "checkbox" at bounding box center [100, 253] width 7 height 0
click at [100, 293] on label at bounding box center [100, 293] width 7 height 0
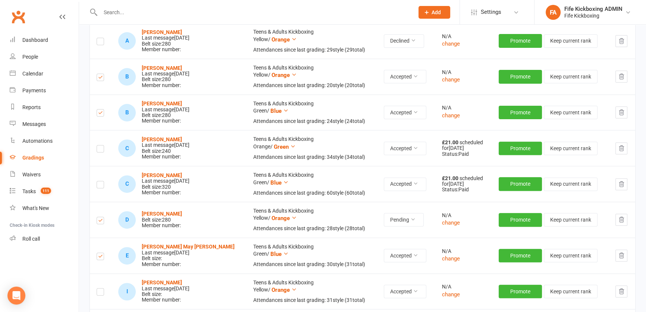
click at [100, 288] on input "checkbox" at bounding box center [100, 288] width 7 height 0
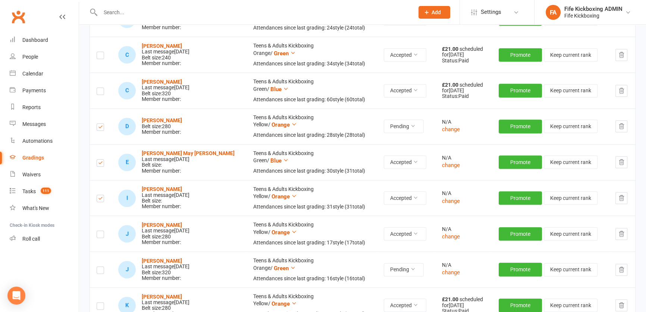
scroll to position [407, 0]
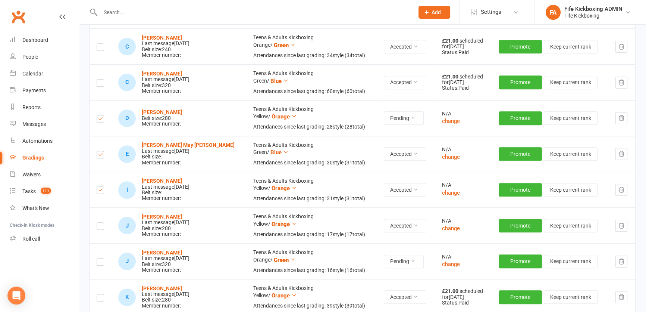
click at [100, 227] on label at bounding box center [100, 227] width 7 height 0
click at [100, 222] on input "checkbox" at bounding box center [100, 222] width 7 height 0
click at [102, 263] on label at bounding box center [100, 263] width 7 height 0
click at [102, 258] on input "checkbox" at bounding box center [100, 258] width 7 height 0
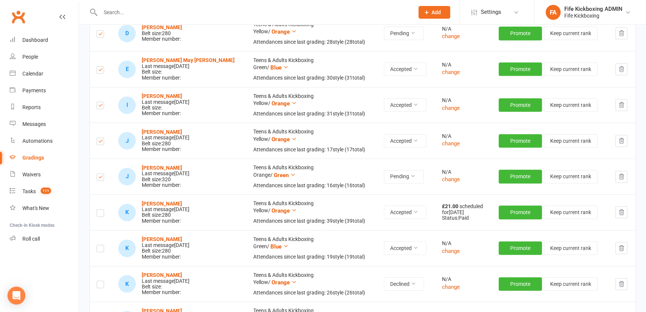
scroll to position [543, 0]
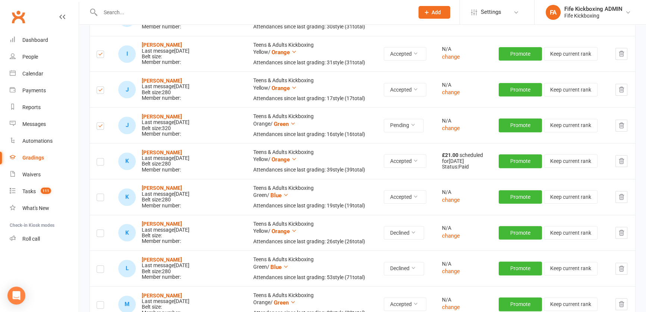
click at [100, 198] on label at bounding box center [100, 198] width 7 height 0
click at [100, 194] on input "checkbox" at bounding box center [100, 194] width 7 height 0
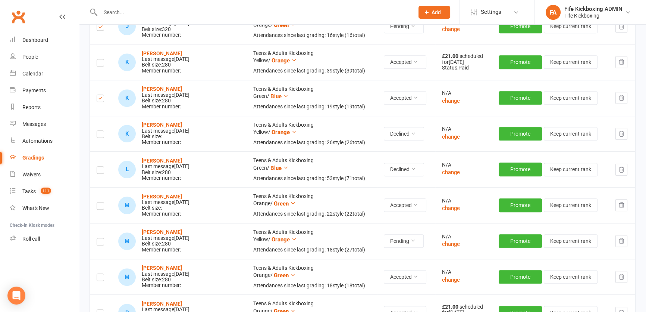
scroll to position [644, 0]
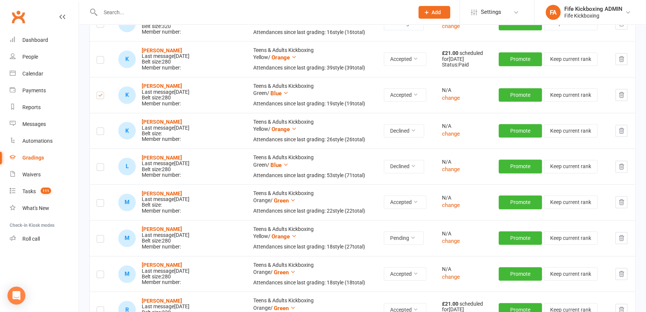
click at [98, 204] on label at bounding box center [100, 204] width 7 height 0
click at [98, 199] on input "checkbox" at bounding box center [100, 199] width 7 height 0
click at [100, 240] on label at bounding box center [100, 240] width 7 height 0
click at [100, 235] on input "checkbox" at bounding box center [100, 235] width 7 height 0
click at [99, 275] on label at bounding box center [100, 275] width 7 height 0
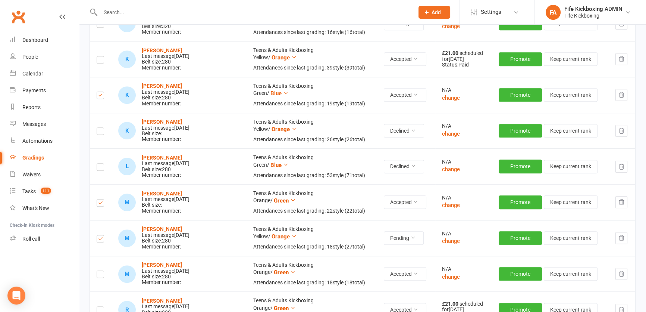
click at [99, 271] on input "checkbox" at bounding box center [100, 271] width 7 height 0
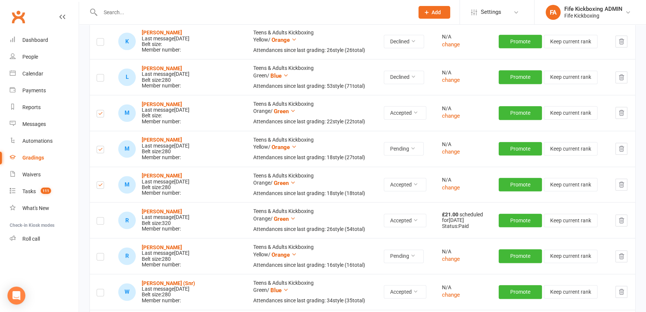
scroll to position [746, 0]
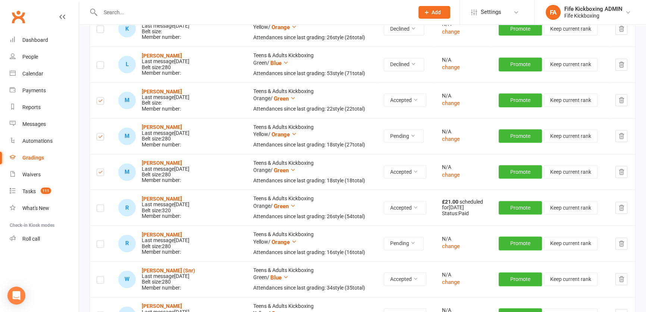
click at [100, 245] on label at bounding box center [100, 245] width 7 height 0
click at [100, 240] on input "checkbox" at bounding box center [100, 240] width 7 height 0
click at [101, 281] on label at bounding box center [100, 281] width 7 height 0
click at [101, 276] on input "checkbox" at bounding box center [100, 276] width 7 height 0
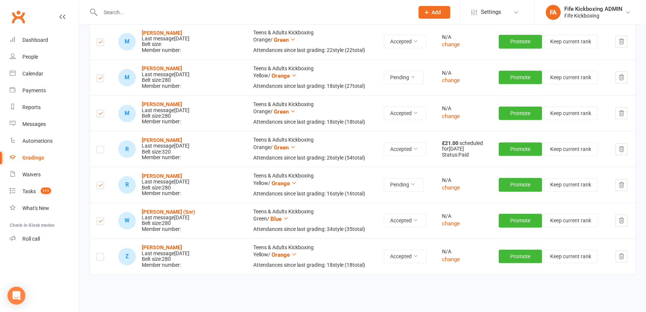
scroll to position [814, 0]
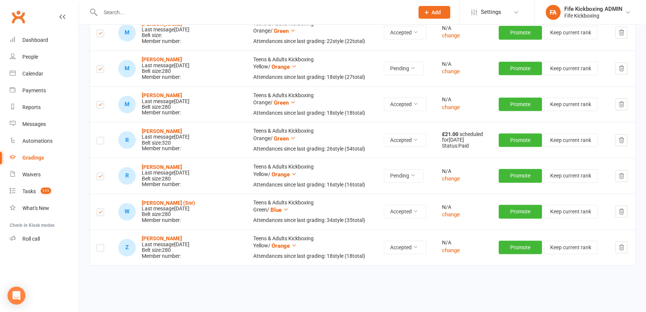
click at [100, 249] on label at bounding box center [100, 249] width 7 height 0
click at [100, 244] on input "checkbox" at bounding box center [100, 244] width 7 height 0
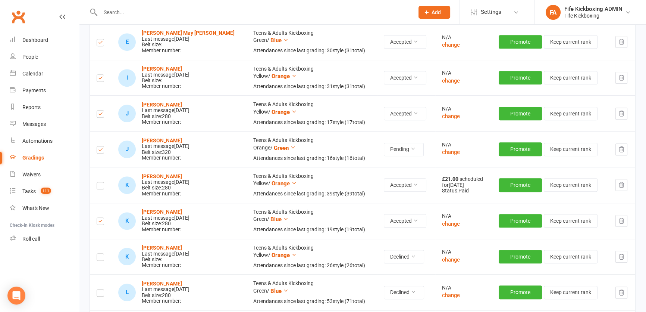
scroll to position [475, 0]
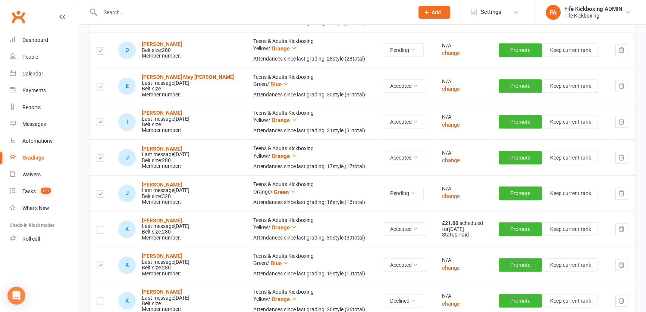
click at [97, 123] on label at bounding box center [100, 123] width 7 height 0
click at [97, 119] on input "checkbox" at bounding box center [100, 119] width 7 height 0
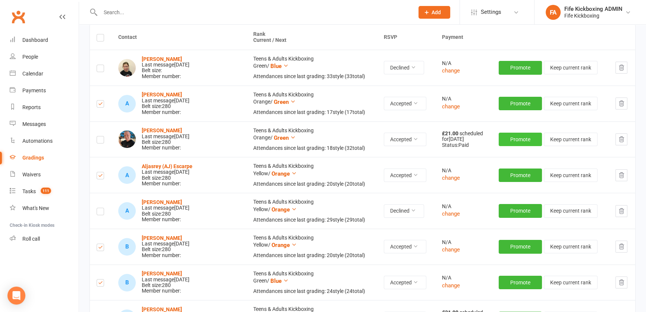
scroll to position [0, 0]
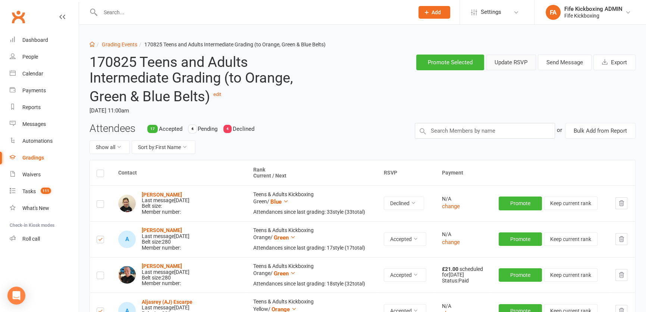
click at [508, 59] on button "Update RSVP" at bounding box center [511, 62] width 50 height 16
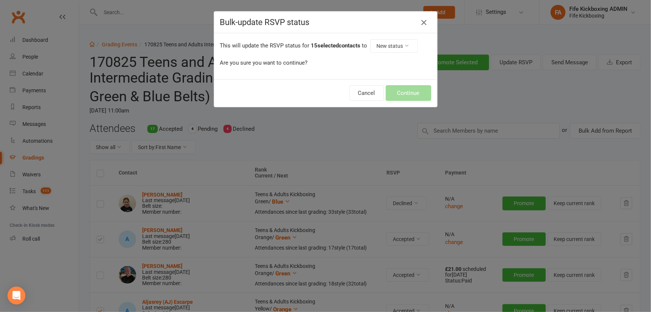
click at [422, 22] on icon "button" at bounding box center [423, 22] width 9 height 9
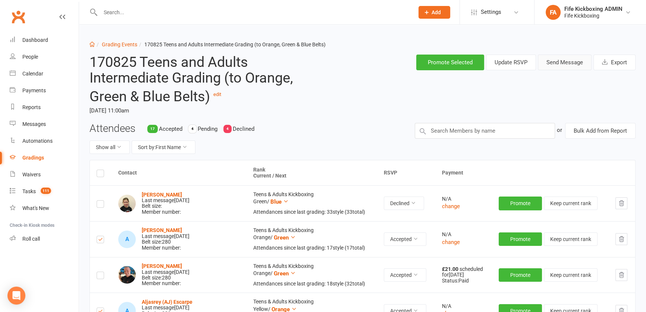
click at [559, 62] on button "Send Message" at bounding box center [565, 62] width 54 height 16
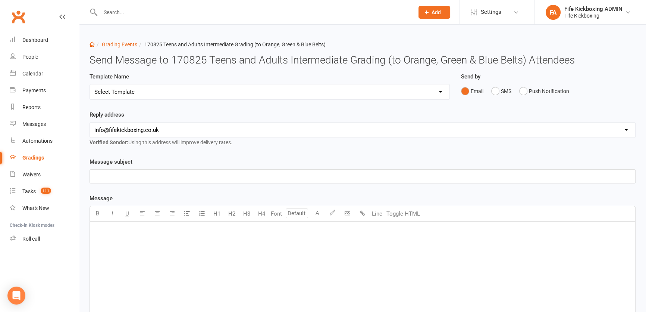
click at [231, 96] on select "Select Template [Email] 2001 Invitation to Grading Event [Email] 2002 Invitatio…" at bounding box center [270, 91] width 360 height 15
select select "5"
click at [90, 84] on select "Select Template [Email] 2001 Invitation to Grading Event [Email] 2002 Invitatio…" at bounding box center [270, 91] width 360 height 15
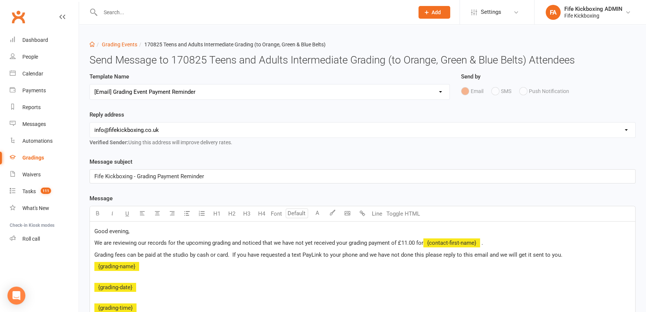
click at [403, 243] on span "We are reviewing our records for the upcoming grading and noticed that we have …" at bounding box center [258, 242] width 329 height 7
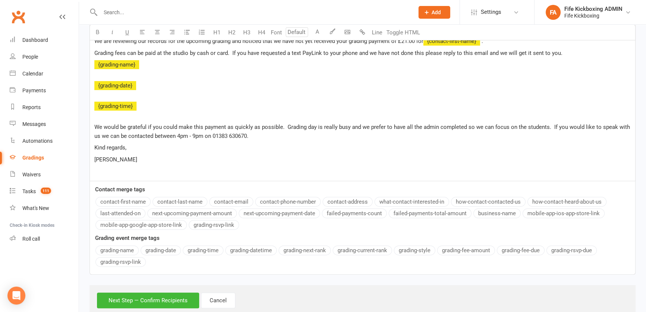
scroll to position [221, 0]
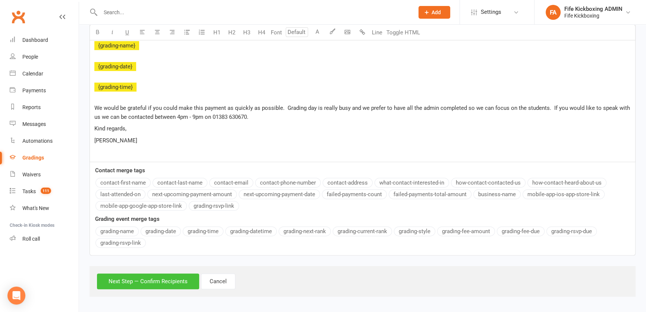
click at [137, 287] on button "Next Step — Confirm Recipients" at bounding box center [148, 281] width 102 height 16
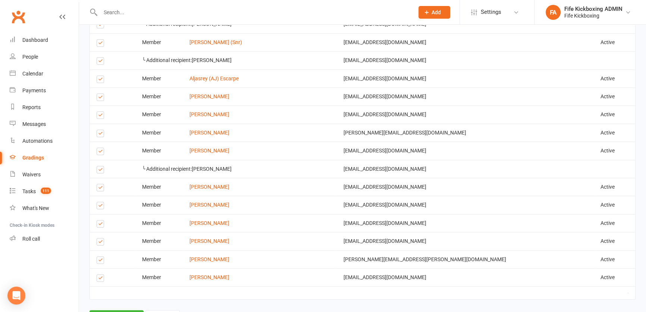
scroll to position [444, 0]
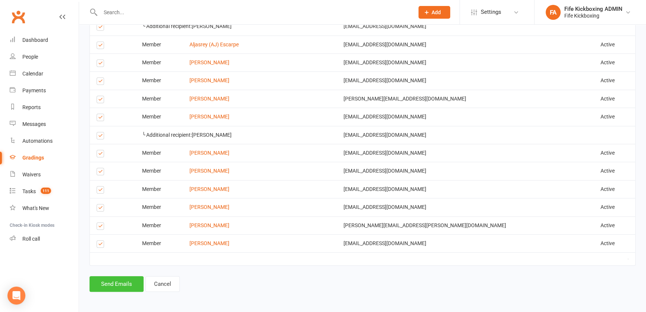
click at [128, 277] on button "Send Emails" at bounding box center [117, 284] width 54 height 16
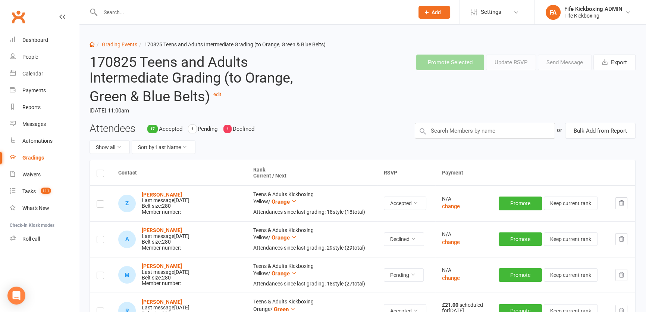
click at [118, 16] on input "text" at bounding box center [253, 12] width 311 height 10
click at [34, 71] on div "Calendar" at bounding box center [32, 74] width 21 height 6
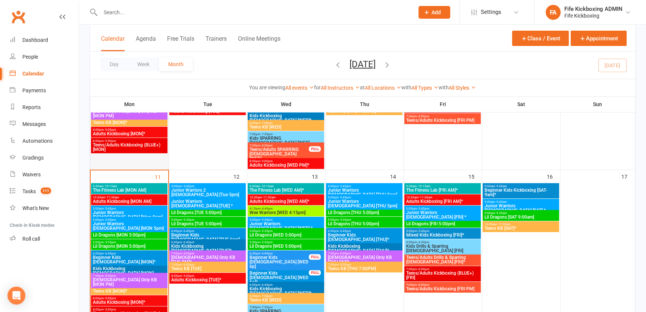
scroll to position [373, 0]
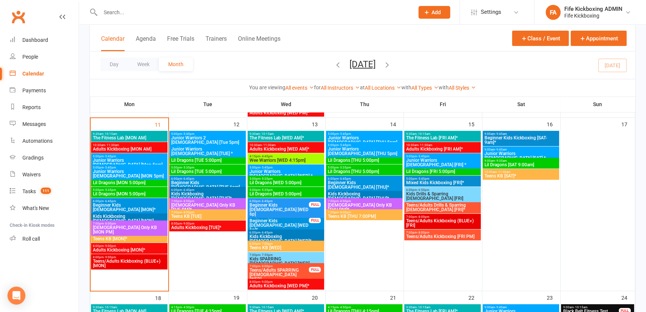
click at [127, 202] on span "6:00pm - 6:45pm" at bounding box center [130, 200] width 74 height 3
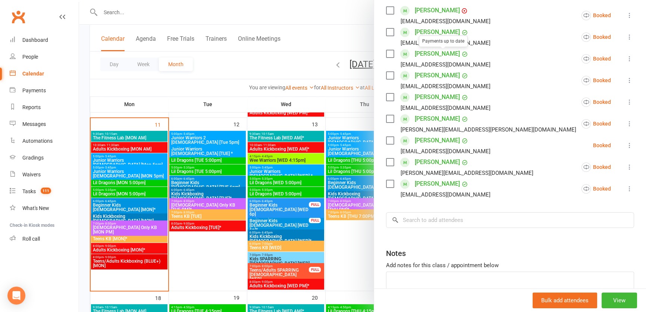
scroll to position [179, 0]
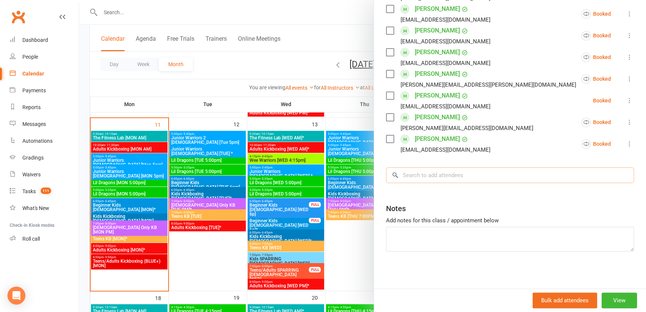
drag, startPoint x: 474, startPoint y: 171, endPoint x: 479, endPoint y: 182, distance: 12.4
click at [474, 172] on input "search" at bounding box center [510, 175] width 248 height 16
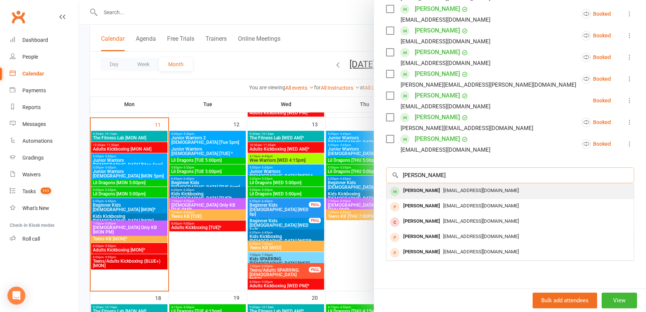
type input "[PERSON_NAME]"
click at [462, 186] on div "[EMAIL_ADDRESS][DOMAIN_NAME]" at bounding box center [510, 190] width 241 height 11
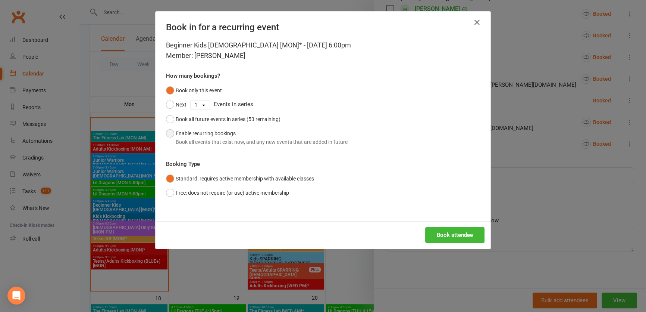
click at [254, 139] on div "Book all events that exist now, and any new events that are added in future" at bounding box center [262, 142] width 172 height 8
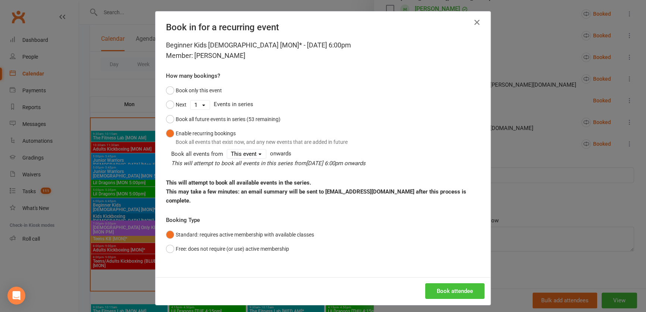
click at [468, 283] on button "Book attendee" at bounding box center [454, 291] width 59 height 16
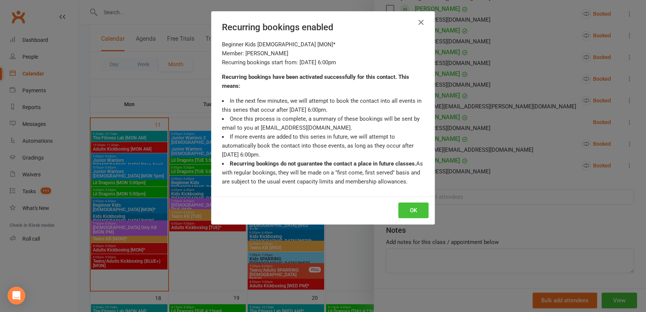
scroll to position [201, 0]
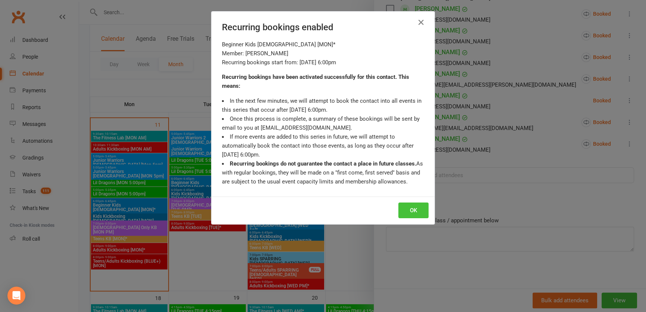
click at [416, 207] on button "OK" at bounding box center [414, 210] width 30 height 16
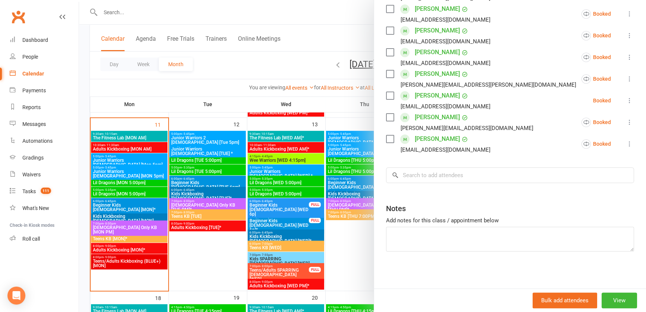
click at [192, 13] on div at bounding box center [362, 156] width 567 height 312
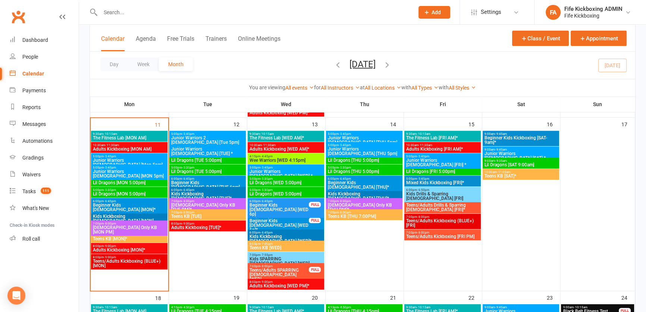
click at [197, 9] on input "text" at bounding box center [253, 12] width 311 height 10
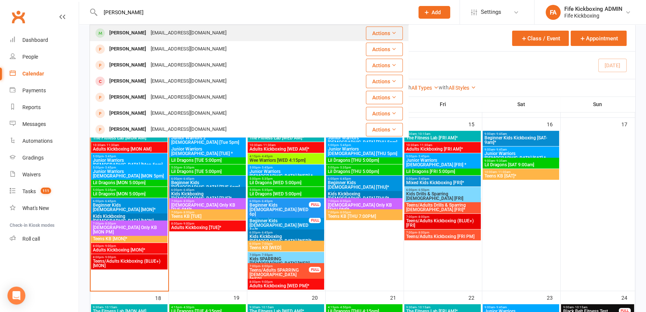
type input "[PERSON_NAME]"
click at [194, 37] on div "[PERSON_NAME] [EMAIL_ADDRESS][DOMAIN_NAME]" at bounding box center [218, 32] width 256 height 15
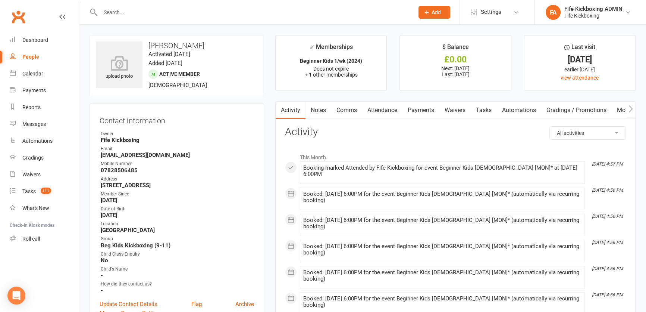
click at [347, 108] on link "Comms" at bounding box center [346, 110] width 31 height 17
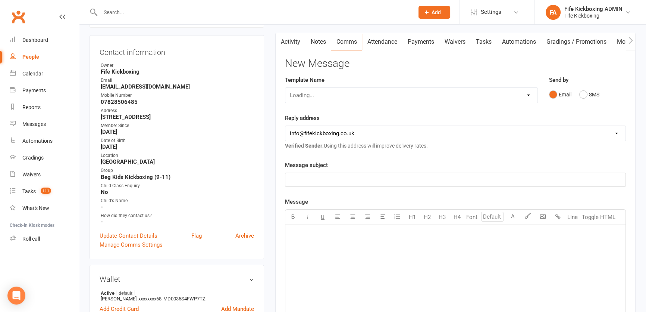
scroll to position [135, 0]
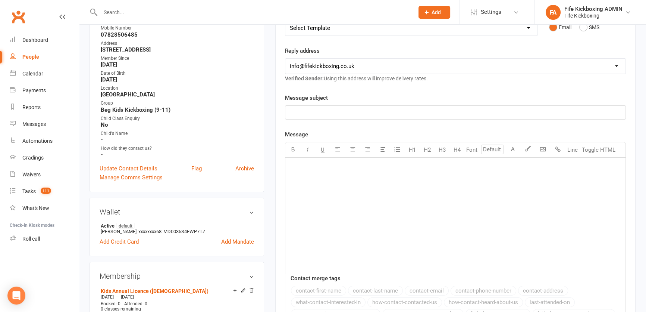
click at [440, 181] on div "﻿" at bounding box center [455, 213] width 340 height 112
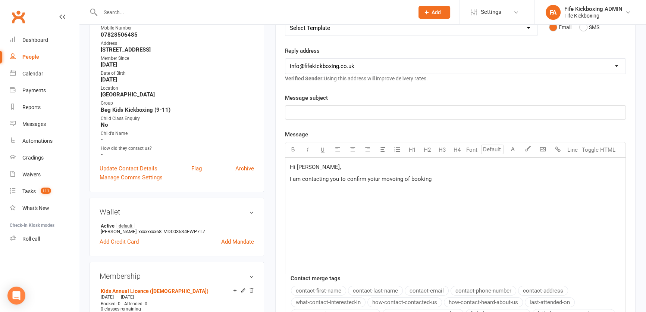
click at [377, 179] on span "I am contacting you to confirm yoiur movoing of booking" at bounding box center [361, 178] width 142 height 7
click at [374, 179] on span "I am contacting you to confirm yoiur movoing of booking" at bounding box center [361, 178] width 142 height 7
click at [401, 176] on span "I am contacting you to confirm your movoing of booking" at bounding box center [360, 178] width 140 height 7
click at [392, 179] on span "I am contacting you to confirm your movoing of booking" at bounding box center [360, 178] width 140 height 7
click at [343, 190] on span "This is due to your grsduation in membership," at bounding box center [347, 190] width 114 height 7
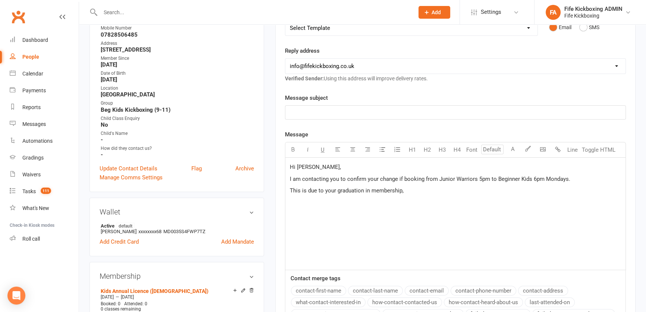
click at [412, 193] on p "This is due to your graduation in membership," at bounding box center [455, 190] width 331 height 9
click at [343, 113] on p "﻿" at bounding box center [455, 112] width 331 height 9
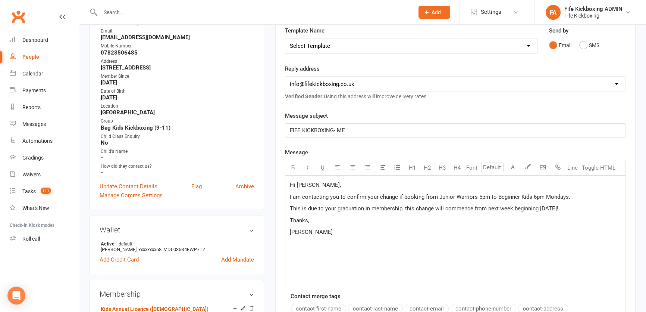
scroll to position [102, 0]
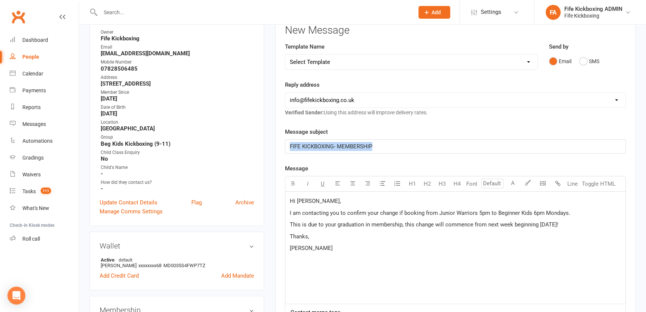
drag, startPoint x: 393, startPoint y: 140, endPoint x: 283, endPoint y: 144, distance: 110.5
click at [283, 144] on div "Activity Notes Comms Attendance Payments Waivers Tasks Automations Gradings / P…" at bounding box center [455, 220] width 361 height 441
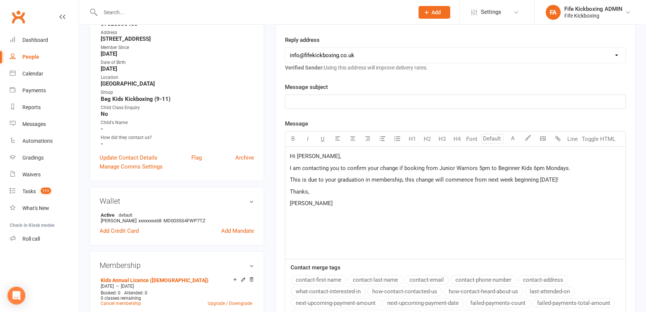
scroll to position [203, 0]
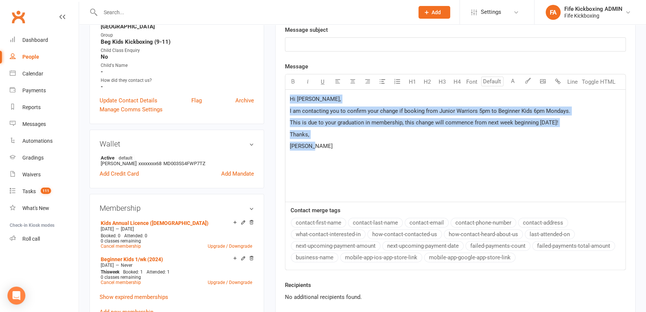
drag, startPoint x: 339, startPoint y: 157, endPoint x: 283, endPoint y: 95, distance: 83.5
click at [283, 95] on div "Activity Notes Comms Attendance Payments Waivers Tasks Automations Gradings / P…" at bounding box center [455, 118] width 361 height 441
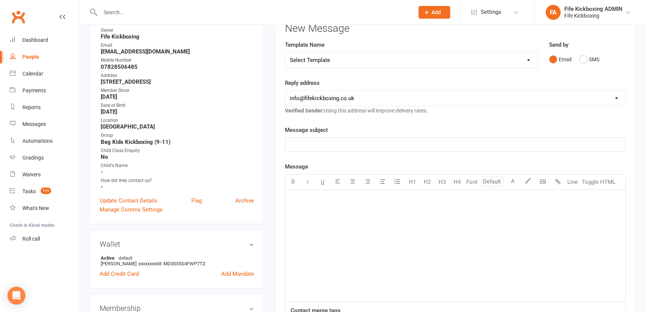
scroll to position [0, 0]
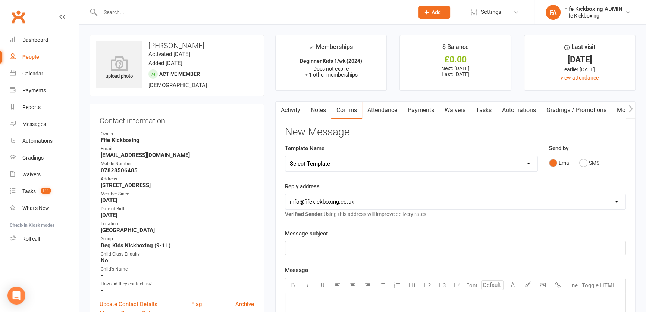
click at [294, 109] on link "Activity" at bounding box center [291, 110] width 30 height 17
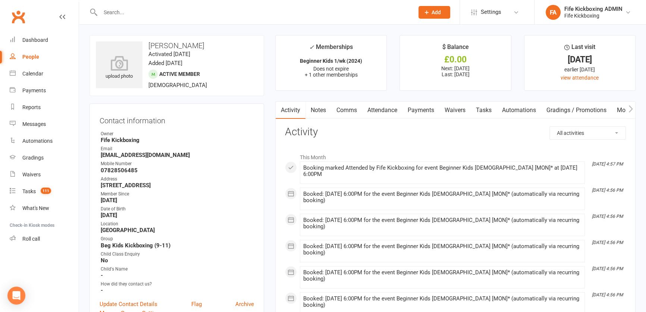
click at [379, 108] on link "Attendance" at bounding box center [382, 110] width 40 height 17
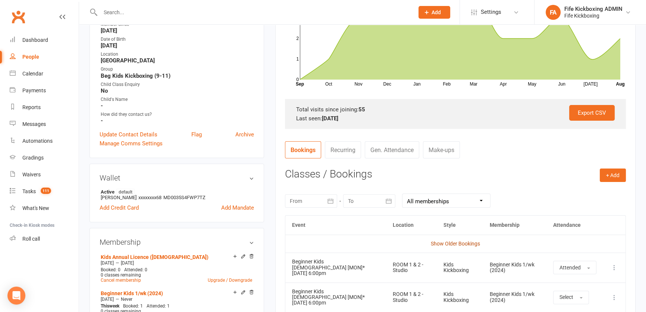
click at [470, 240] on link "Show Older Bookings" at bounding box center [455, 243] width 49 height 6
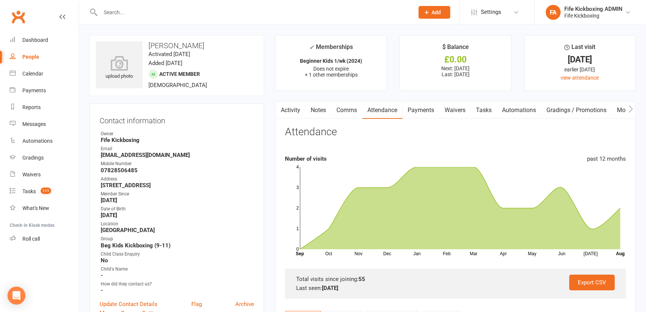
click at [321, 109] on link "Notes" at bounding box center [319, 110] width 26 height 17
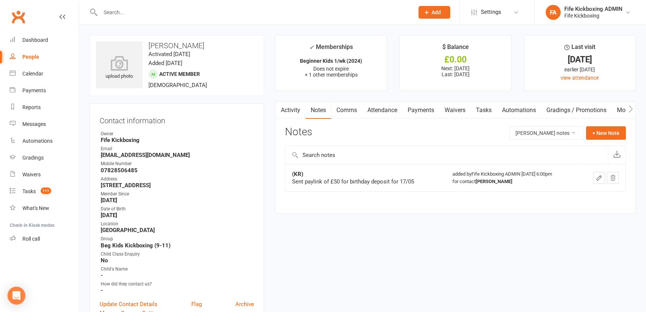
click at [389, 102] on link "Attendance" at bounding box center [382, 110] width 40 height 17
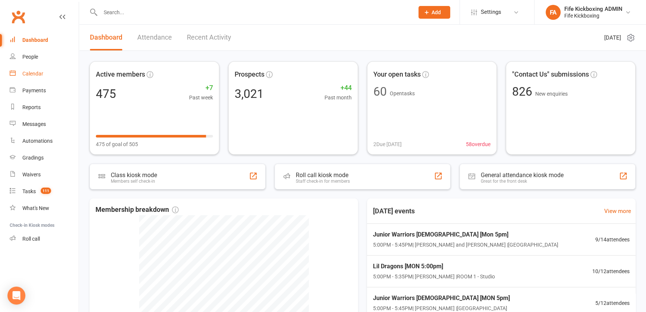
click at [34, 70] on link "Calendar" at bounding box center [44, 73] width 69 height 17
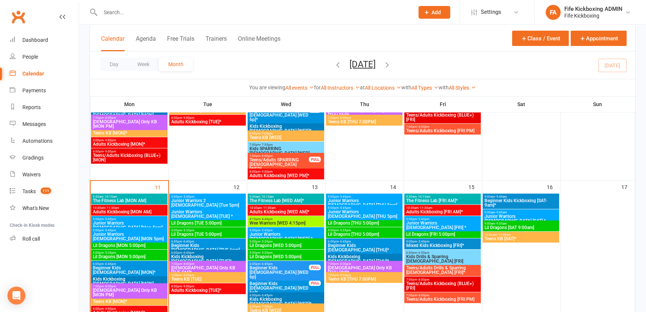
scroll to position [373, 0]
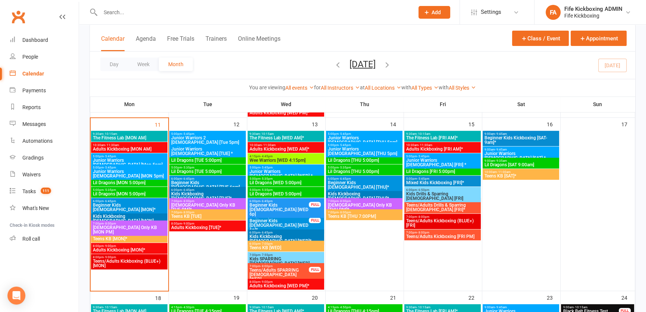
click at [422, 169] on span "Lil Dragons [FRI 5:00pm]" at bounding box center [443, 171] width 74 height 4
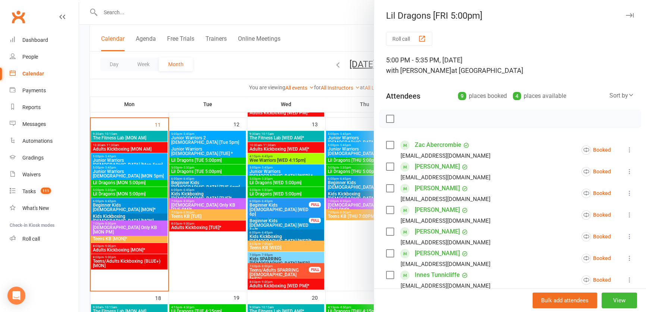
drag, startPoint x: 309, startPoint y: 155, endPoint x: 315, endPoint y: 146, distance: 11.4
click at [312, 155] on div at bounding box center [362, 156] width 567 height 312
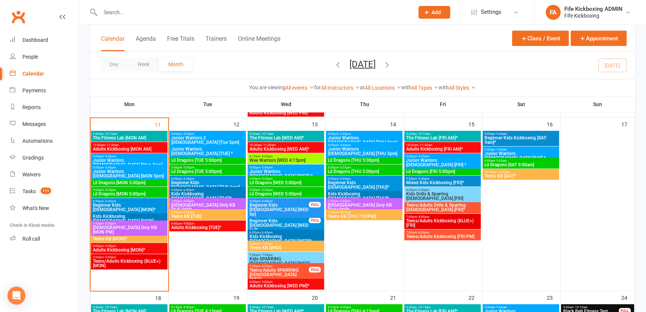
click at [445, 171] on span "Lil Dragons [FRI 5:00pm]" at bounding box center [443, 171] width 74 height 4
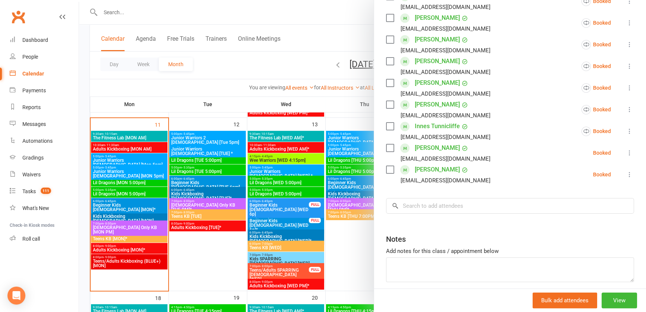
scroll to position [179, 0]
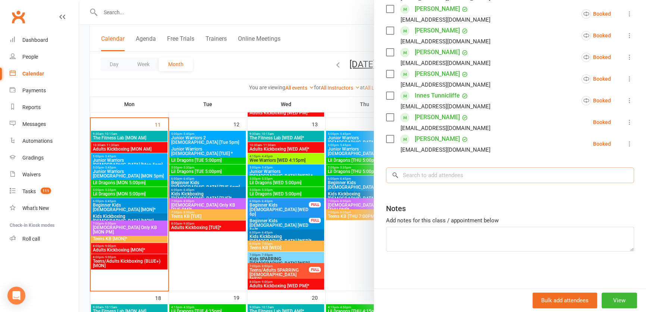
click at [477, 176] on input "search" at bounding box center [510, 175] width 248 height 16
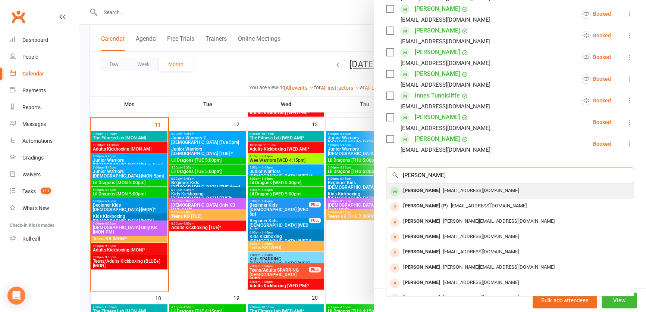
type input "[PERSON_NAME]"
click at [469, 188] on span "[EMAIL_ADDRESS][DOMAIN_NAME]" at bounding box center [481, 190] width 76 height 6
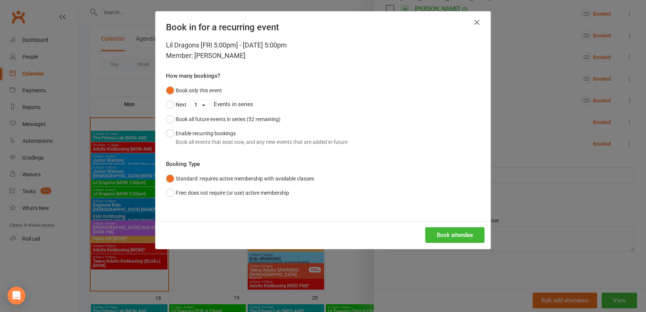
click at [444, 224] on div "Book attendee" at bounding box center [323, 235] width 335 height 28
click at [446, 235] on button "Book attendee" at bounding box center [454, 235] width 59 height 16
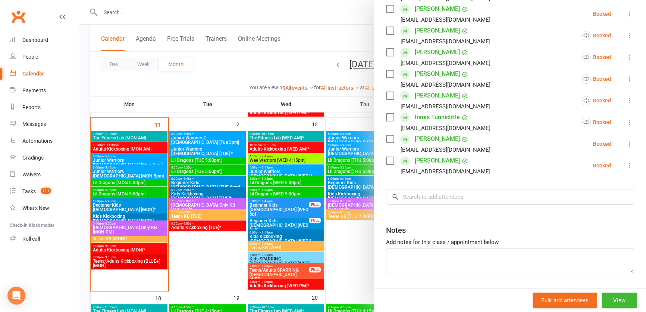
click at [201, 156] on div at bounding box center [362, 156] width 567 height 312
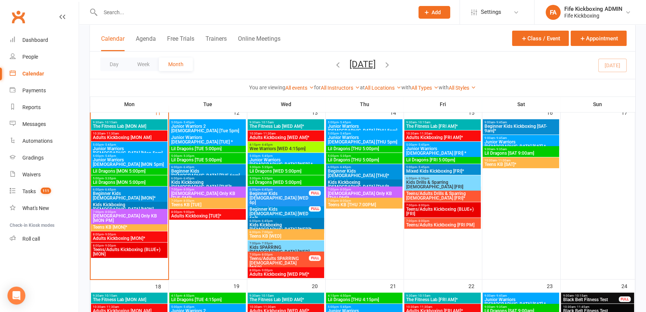
scroll to position [373, 0]
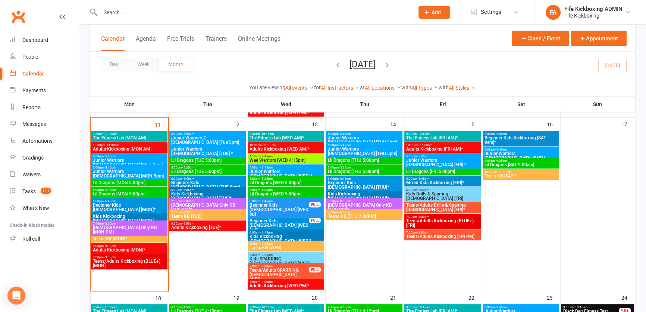
click at [213, 148] on span "Junior Warriors [DEMOGRAPHIC_DATA] [TUE] *" at bounding box center [208, 151] width 74 height 9
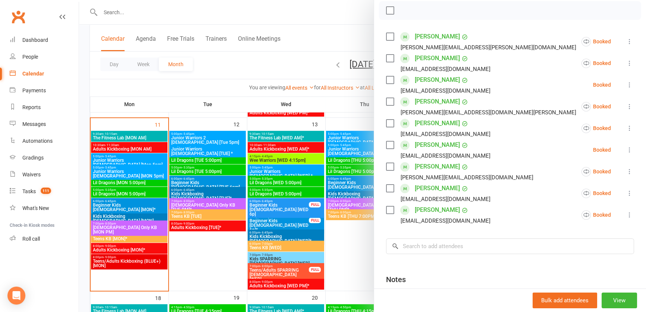
scroll to position [179, 0]
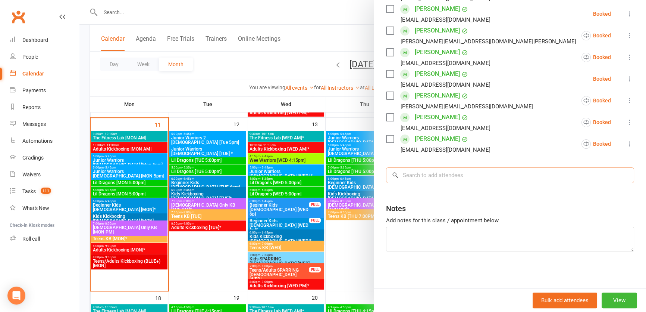
click at [434, 171] on input "search" at bounding box center [510, 175] width 248 height 16
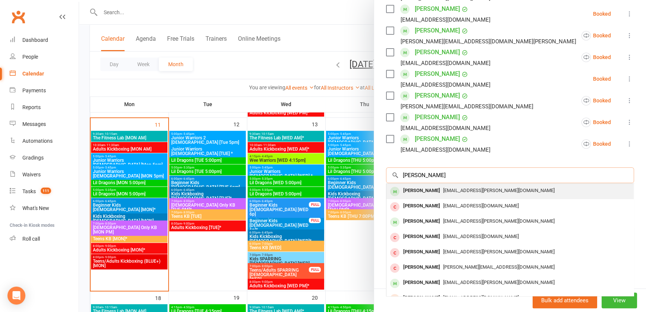
type input "amelie labat"
click at [443, 188] on span "[EMAIL_ADDRESS][PERSON_NAME][DOMAIN_NAME]" at bounding box center [499, 190] width 112 height 6
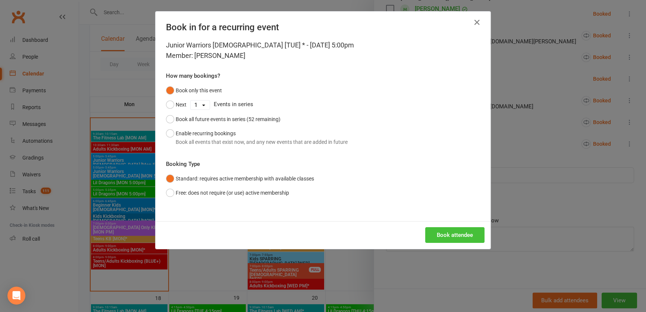
click at [444, 233] on button "Book attendee" at bounding box center [454, 235] width 59 height 16
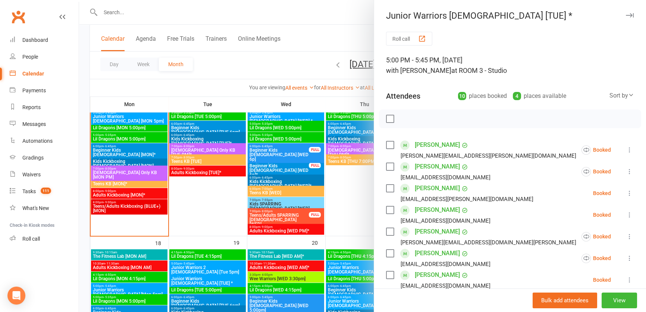
scroll to position [441, 0]
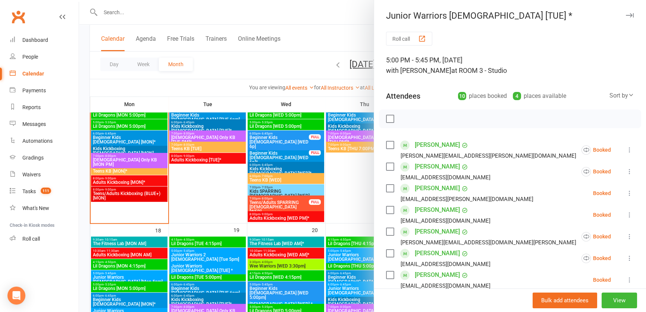
click at [237, 189] on div at bounding box center [362, 156] width 567 height 312
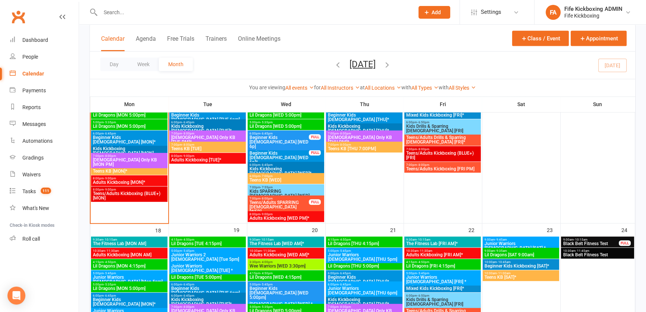
click at [235, 266] on span "Junior Warriors [DEMOGRAPHIC_DATA] [TUE] *" at bounding box center [208, 267] width 74 height 9
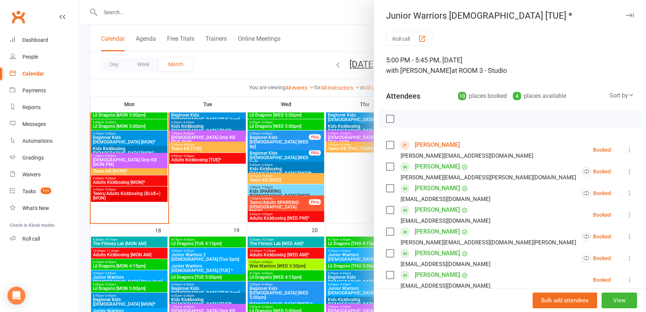
scroll to position [201, 0]
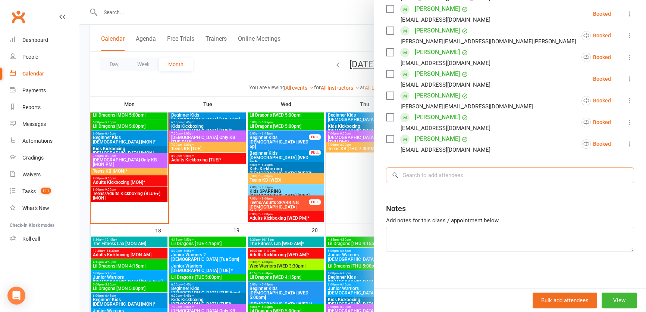
click at [451, 182] on input "search" at bounding box center [510, 175] width 248 height 16
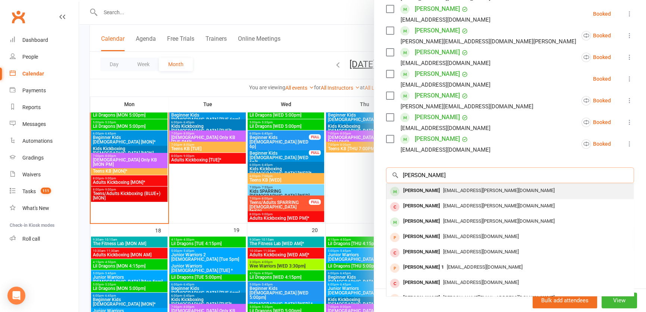
type input "ameli labat"
click at [443, 188] on span "[EMAIL_ADDRESS][PERSON_NAME][DOMAIN_NAME]" at bounding box center [499, 190] width 112 height 6
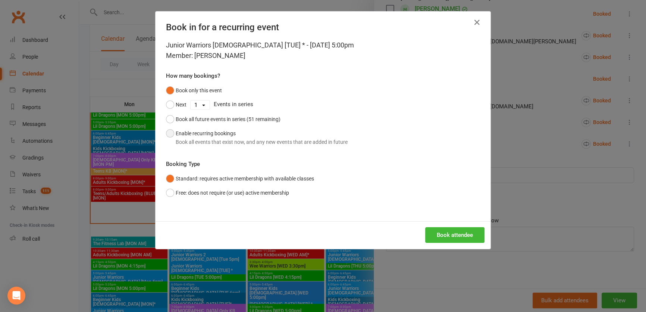
click at [250, 129] on button "Enable recurring bookings Book all events that exist now, and any new events th…" at bounding box center [257, 137] width 182 height 23
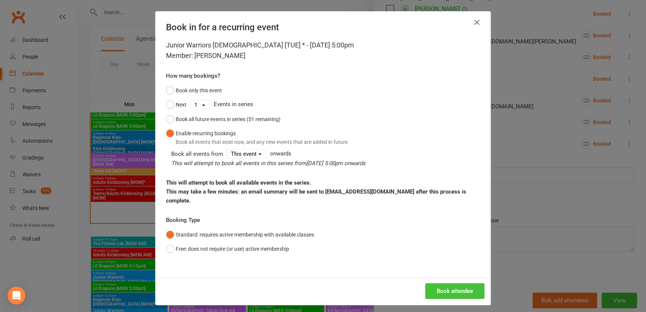
click at [429, 283] on button "Book attendee" at bounding box center [454, 291] width 59 height 16
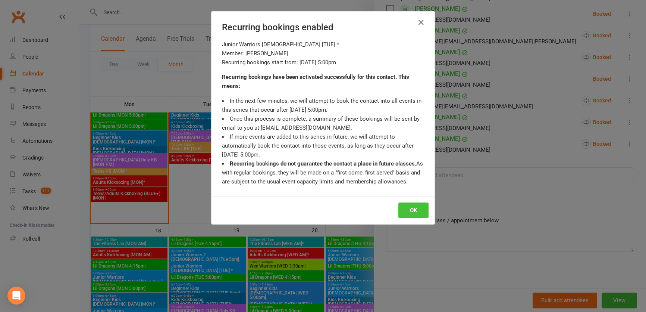
click at [412, 212] on button "OK" at bounding box center [414, 210] width 30 height 16
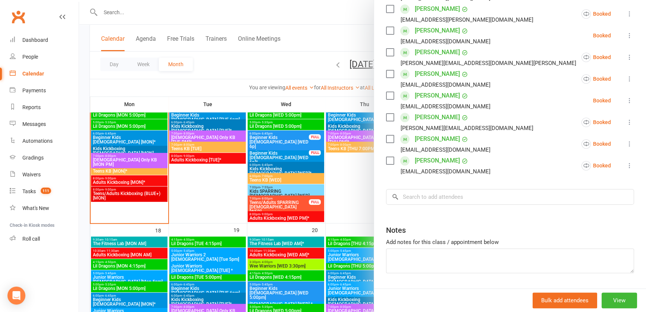
click at [290, 89] on div at bounding box center [362, 156] width 567 height 312
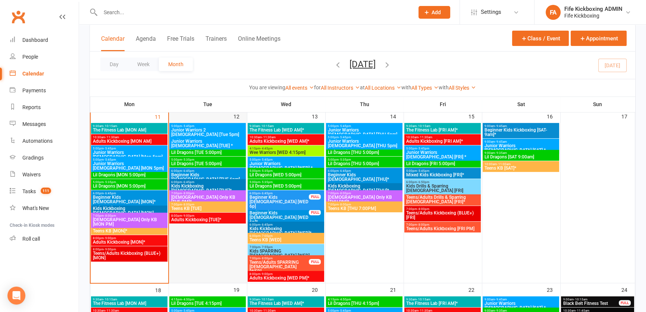
scroll to position [339, 0]
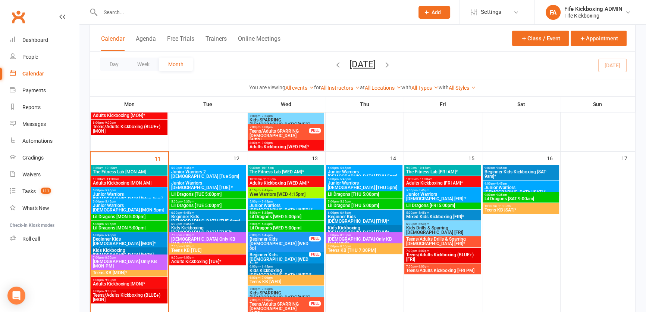
click at [207, 181] on span "Junior Warriors [DEMOGRAPHIC_DATA] [TUE] *" at bounding box center [208, 185] width 74 height 9
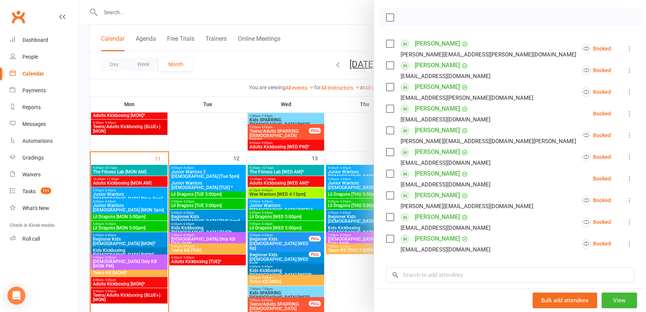
scroll to position [135, 0]
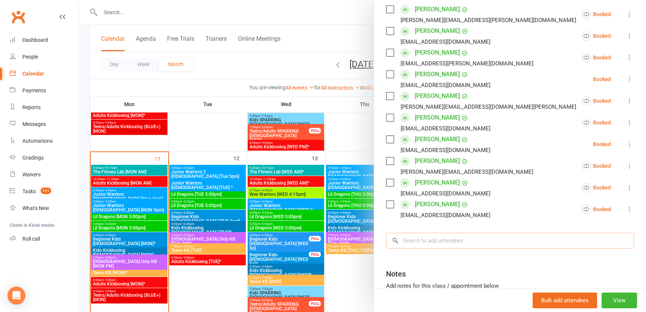
click at [456, 233] on input "search" at bounding box center [510, 240] width 248 height 16
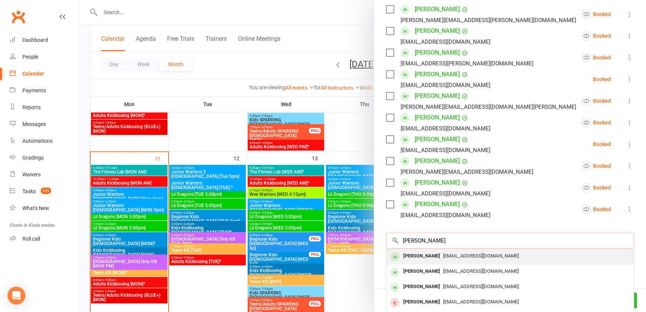
type input "seth fenwick"
click at [455, 252] on div "[EMAIL_ADDRESS][DOMAIN_NAME]" at bounding box center [510, 255] width 241 height 11
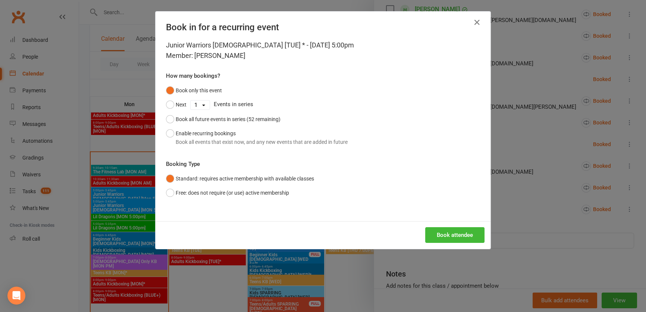
click at [269, 150] on div "Junior Warriors 7-8yo [TUE] * - Aug 12, 2025 5:00pm Member: Seth Fenwick How ma…" at bounding box center [323, 130] width 335 height 181
click at [329, 144] on div "Book all events that exist now, and any new events that are added in future" at bounding box center [262, 142] width 172 height 8
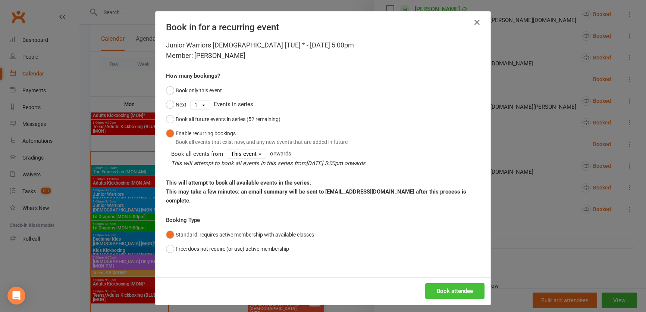
click at [472, 284] on button "Book attendee" at bounding box center [454, 291] width 59 height 16
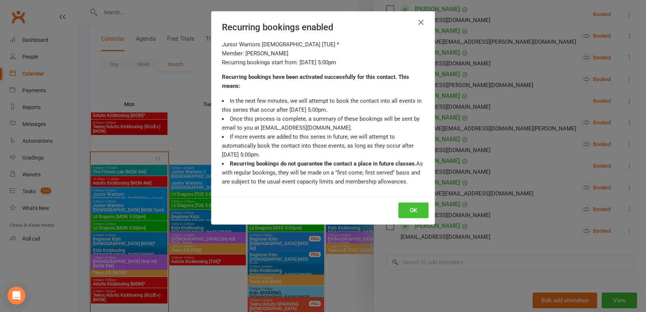
click at [410, 213] on button "OK" at bounding box center [414, 210] width 30 height 16
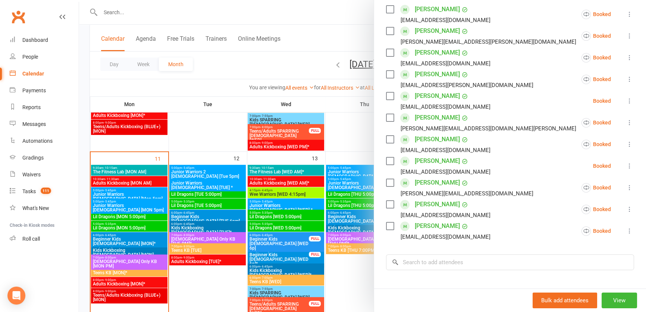
click at [212, 206] on div at bounding box center [362, 156] width 567 height 312
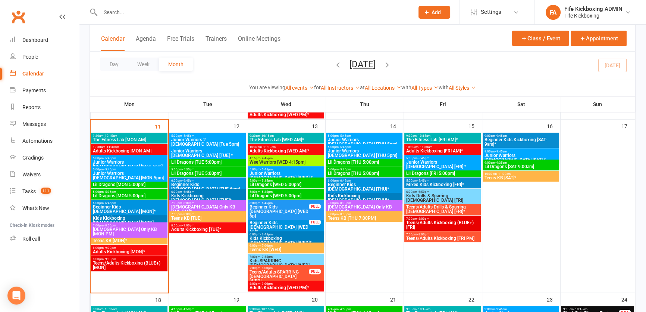
scroll to position [373, 0]
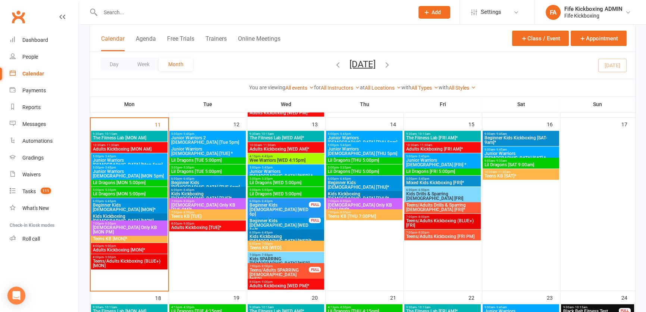
click at [437, 192] on span "Kids Drills & Sparring [DEMOGRAPHIC_DATA] [FRI]" at bounding box center [443, 195] width 74 height 9
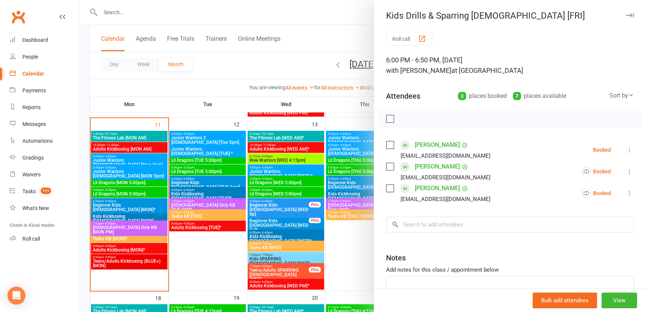
click at [356, 150] on div at bounding box center [362, 156] width 567 height 312
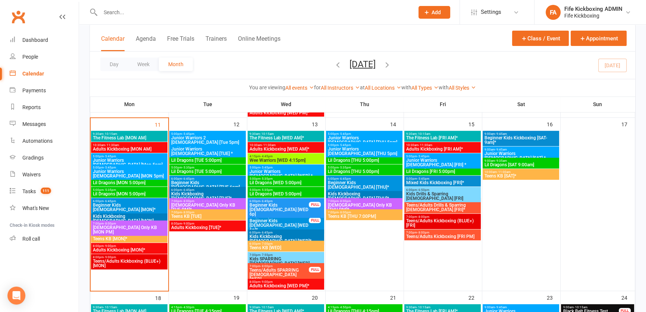
click at [159, 9] on input "text" at bounding box center [253, 12] width 311 height 10
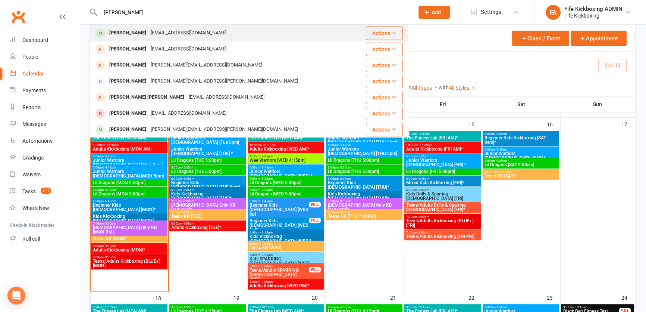
type input "LORENZO"
click at [149, 32] on div "Lorenzo Boncompagni" at bounding box center [127, 33] width 41 height 11
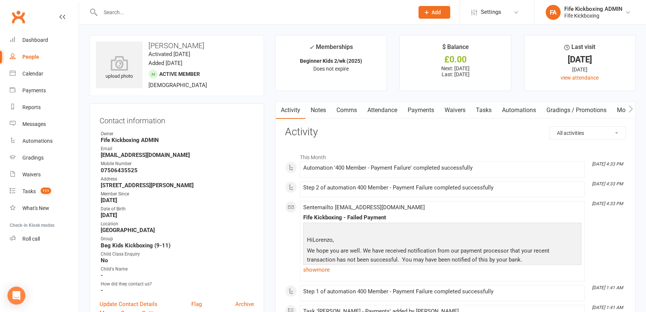
click at [427, 107] on link "Payments" at bounding box center [421, 110] width 37 height 17
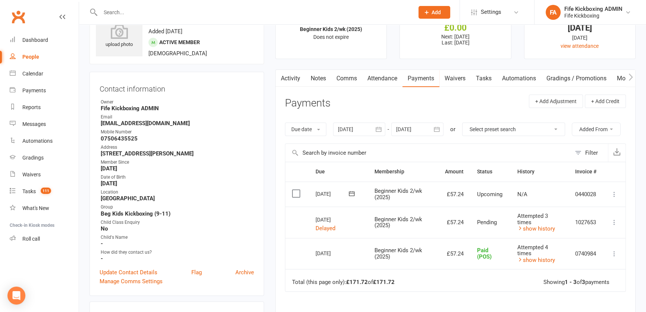
scroll to position [68, 0]
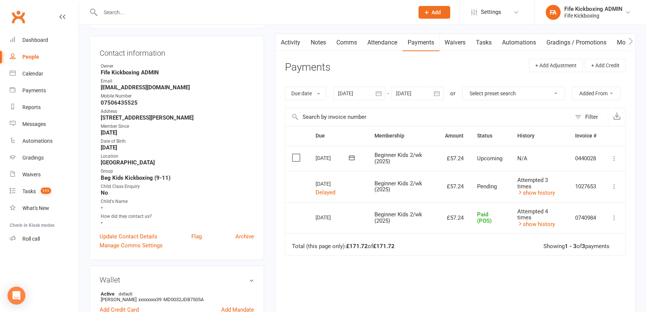
click at [409, 92] on div at bounding box center [417, 93] width 52 height 13
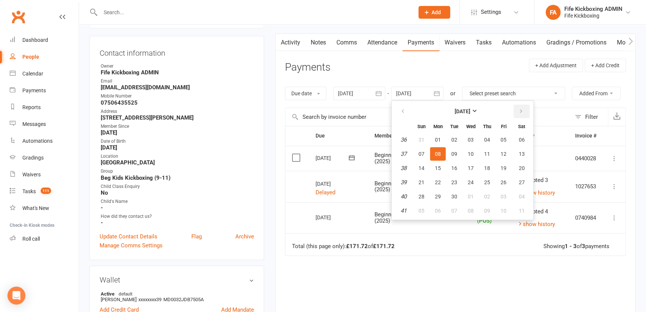
click at [524, 111] on button "button" at bounding box center [522, 110] width 16 height 13
click at [477, 174] on table "November 2025 Sun Mon Tue Wed Thu Fri Sat 44 26 27 28 29 30 31 01 45 02 03 04 0…" at bounding box center [462, 160] width 139 height 116
click at [477, 177] on button "19" at bounding box center [471, 181] width 16 height 13
type input "19 Nov 2025"
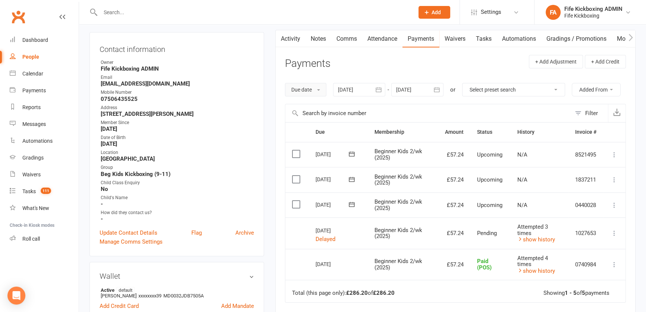
scroll to position [135, 0]
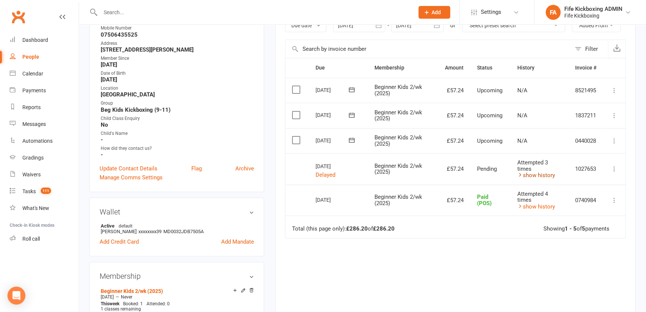
click at [533, 172] on link "show history" at bounding box center [537, 175] width 38 height 7
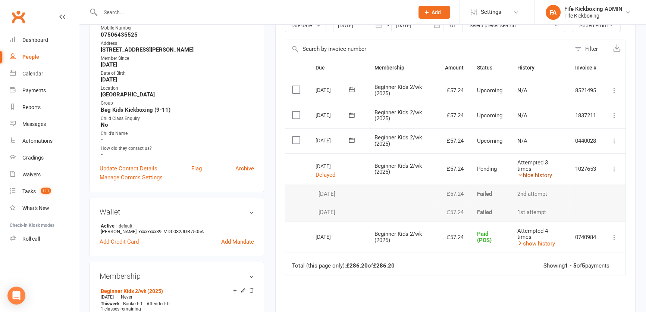
click at [534, 172] on link "hide history" at bounding box center [535, 175] width 35 height 7
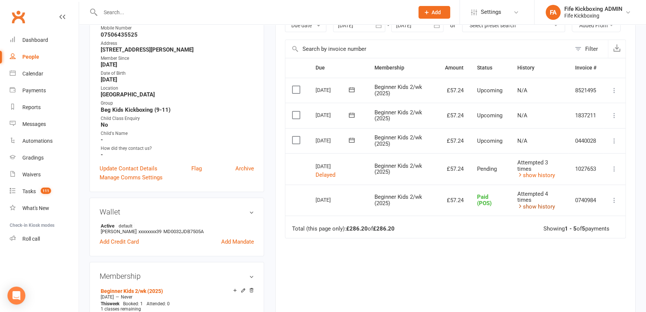
click at [525, 206] on link "show history" at bounding box center [537, 206] width 38 height 7
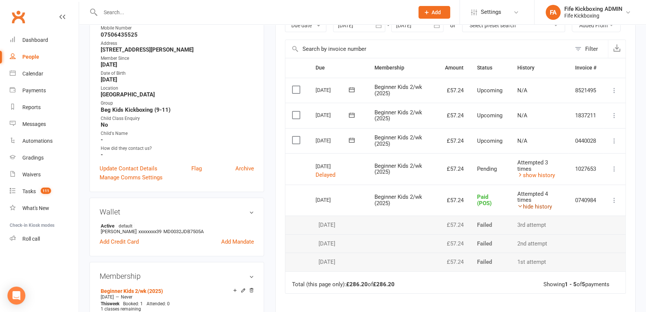
click at [534, 203] on link "hide history" at bounding box center [535, 206] width 35 height 7
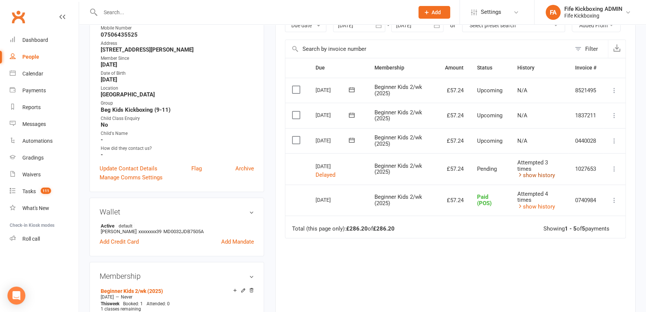
click at [540, 173] on link "show history" at bounding box center [537, 175] width 38 height 7
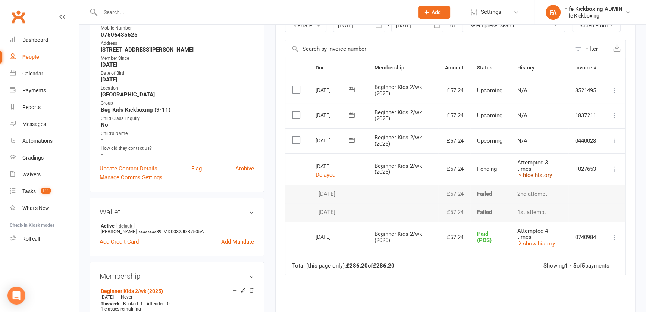
click at [541, 174] on link "hide history" at bounding box center [535, 175] width 35 height 7
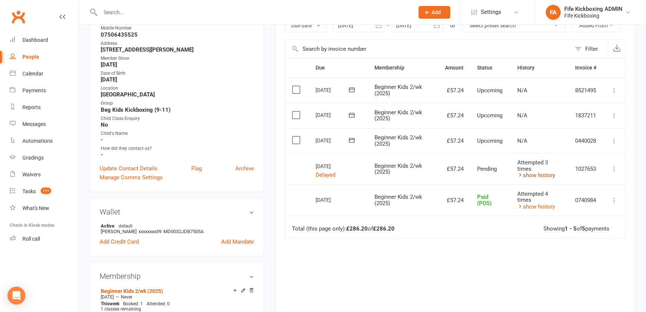
click at [539, 175] on link "show history" at bounding box center [537, 175] width 38 height 7
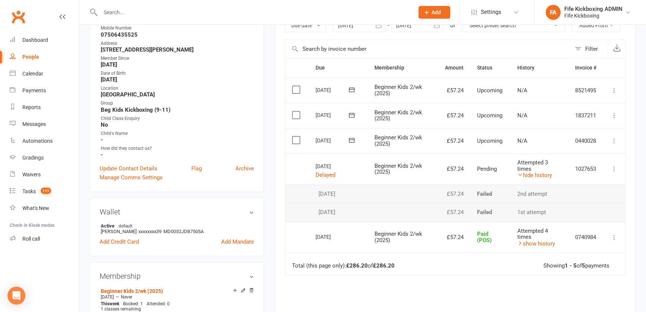
click at [497, 148] on td "Upcoming" at bounding box center [491, 140] width 40 height 25
click at [536, 174] on link "hide history" at bounding box center [535, 175] width 35 height 7
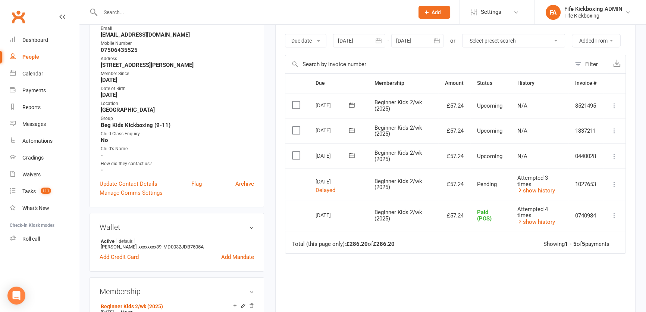
scroll to position [203, 0]
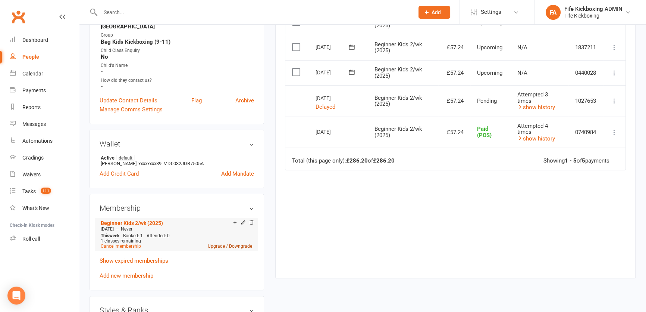
click at [224, 245] on link "Upgrade / Downgrade" at bounding box center [230, 245] width 44 height 5
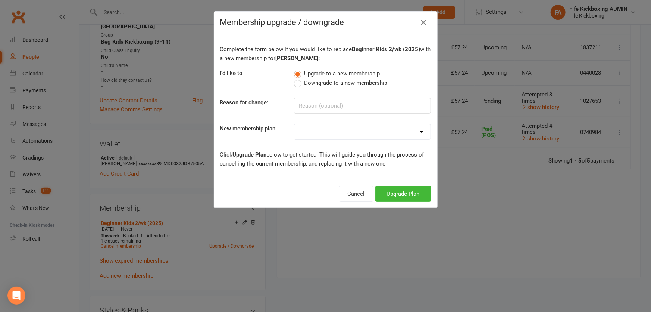
click at [335, 136] on select at bounding box center [362, 131] width 136 height 15
select select "67"
click at [294, 124] on select "Lil Dragons (2024) Junior Warriors [DEMOGRAPHIC_DATA] 1/wk (2024) Junior Warrio…" at bounding box center [362, 131] width 136 height 15
click at [388, 190] on button "Upgrade Plan" at bounding box center [403, 194] width 56 height 16
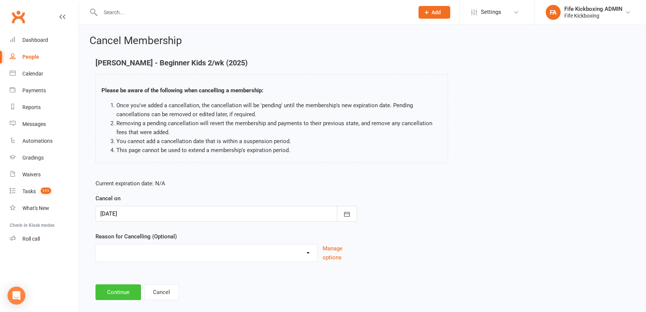
click at [121, 285] on button "Continue" at bounding box center [119, 292] width 46 height 16
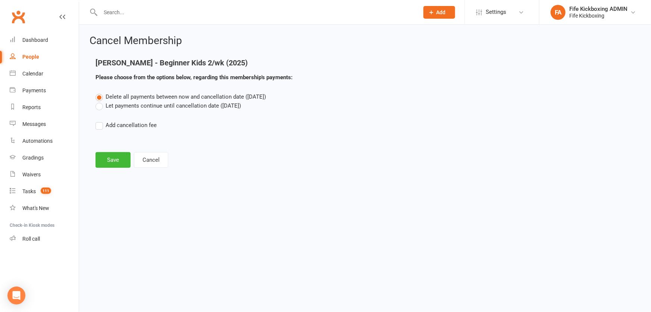
click at [108, 145] on main "Lorenzo Boncompagni - Beginner Kids 2/wk (2025) Please choose from the options …" at bounding box center [365, 113] width 551 height 109
click at [107, 157] on button "Save" at bounding box center [113, 160] width 35 height 16
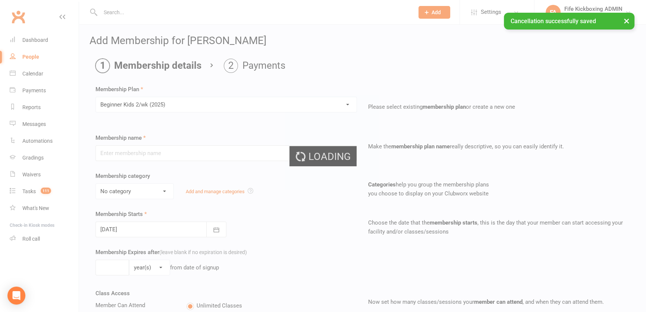
type input "Beginner Kids 2/wk (2025)"
select select "3"
type input "0"
type input "2"
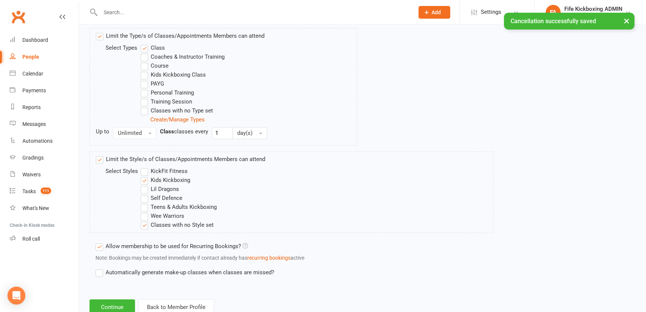
scroll to position [397, 0]
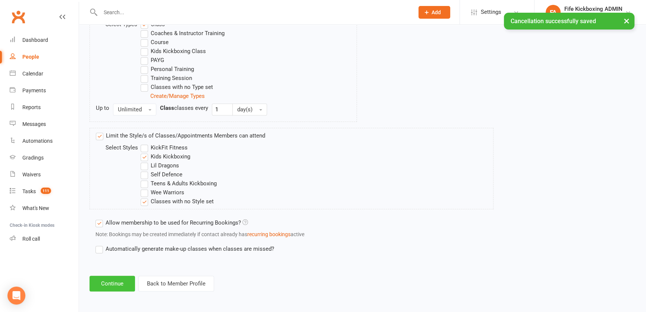
click at [116, 288] on button "Continue" at bounding box center [113, 283] width 46 height 16
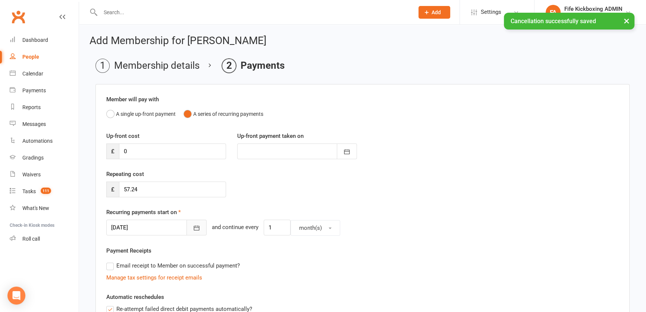
click at [187, 228] on button "button" at bounding box center [197, 227] width 20 height 16
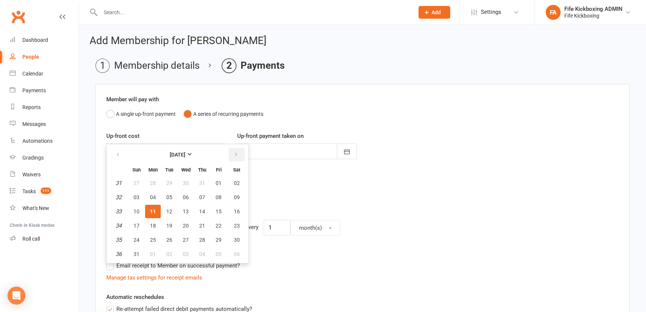
click at [238, 152] on button "button" at bounding box center [237, 154] width 16 height 13
click at [137, 227] on span "21" at bounding box center [137, 225] width 6 height 6
type input "21 Sep 2025"
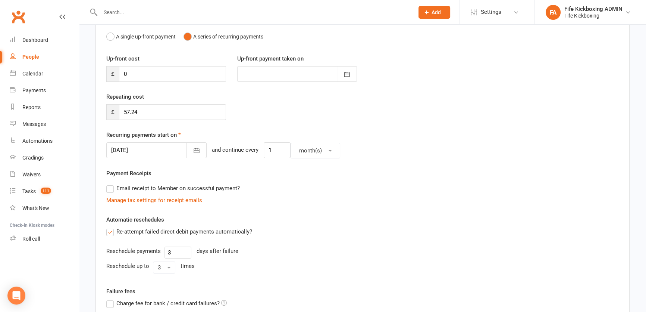
scroll to position [200, 0]
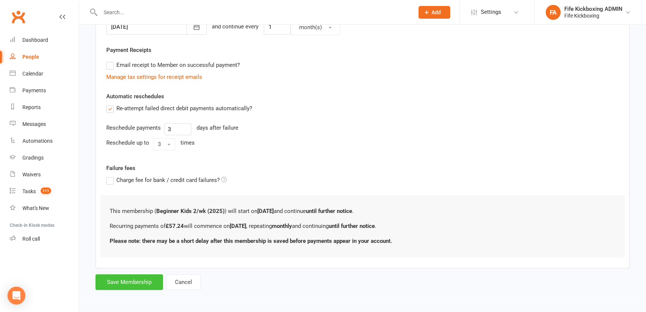
click at [146, 283] on button "Save Membership" at bounding box center [130, 282] width 68 height 16
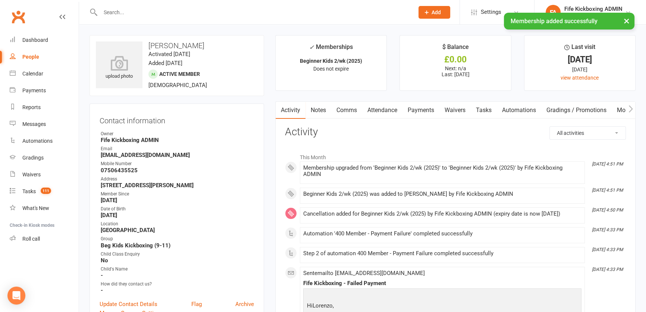
click at [317, 109] on link "Notes" at bounding box center [319, 110] width 26 height 17
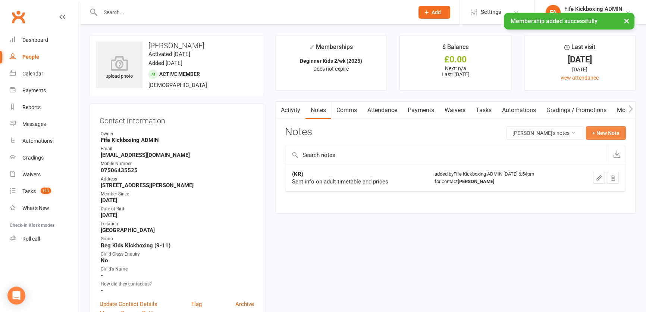
click at [608, 133] on button "+ New Note" at bounding box center [606, 132] width 40 height 13
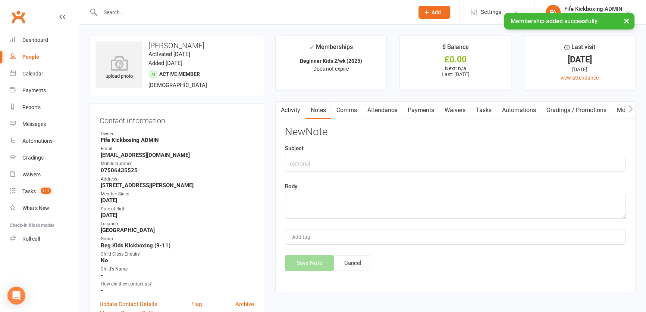
click at [514, 153] on div "Subject" at bounding box center [455, 158] width 341 height 28
click at [509, 168] on input "text" at bounding box center [455, 164] width 341 height 16
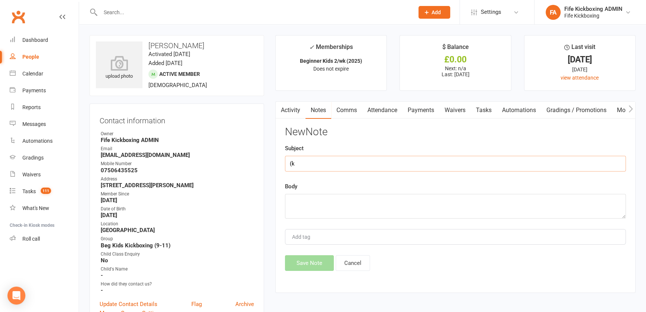
type input "("
type input "(KR) Payment date changed"
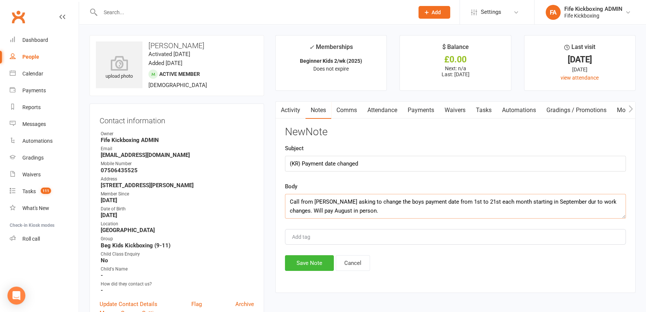
click at [563, 201] on textarea "Call from Mario asking to change the boys payment date from 1st to 21st each mo…" at bounding box center [455, 206] width 341 height 25
click at [567, 200] on textarea "Call from Mario asking to change the boys payment date from 1st to 21st each mo…" at bounding box center [455, 206] width 341 height 25
drag, startPoint x: 287, startPoint y: 201, endPoint x: 389, endPoint y: 223, distance: 105.0
click at [389, 223] on div "New Note Subject (KR) Payment date changed Body Call from Mario asking to chang…" at bounding box center [455, 198] width 341 height 144
click at [397, 207] on textarea "Call from Mario asking to change the boys payment date from 1st to 21st each mo…" at bounding box center [455, 206] width 341 height 25
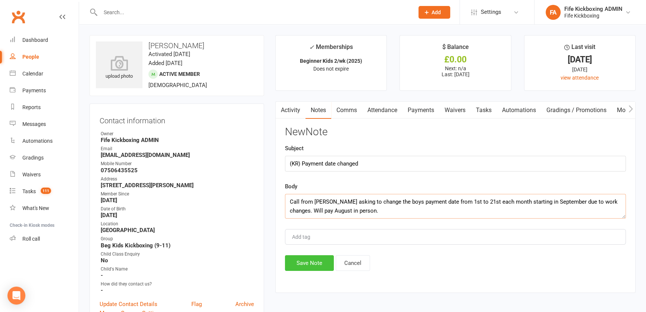
type textarea "Call from Mario asking to change the boys payment date from 1st to 21st each mo…"
click at [308, 269] on button "Save Note" at bounding box center [309, 263] width 49 height 16
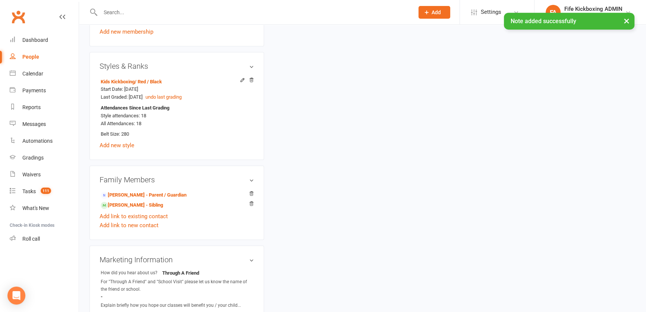
scroll to position [509, 0]
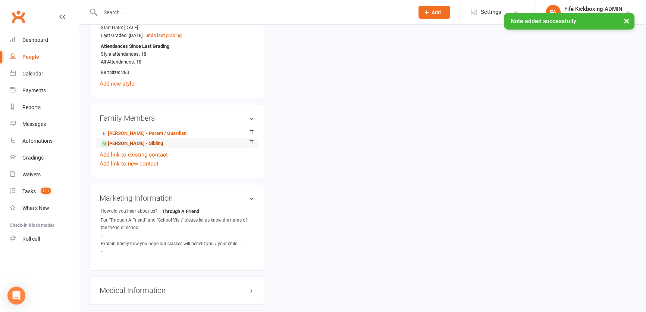
click at [146, 143] on link "Gabriel Boncompagni - Sibling" at bounding box center [132, 144] width 62 height 8
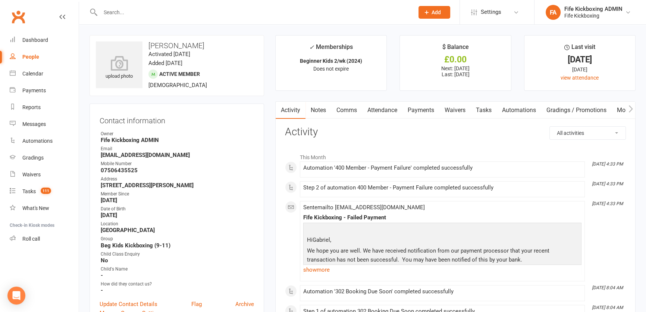
click at [315, 112] on link "Notes" at bounding box center [319, 110] width 26 height 17
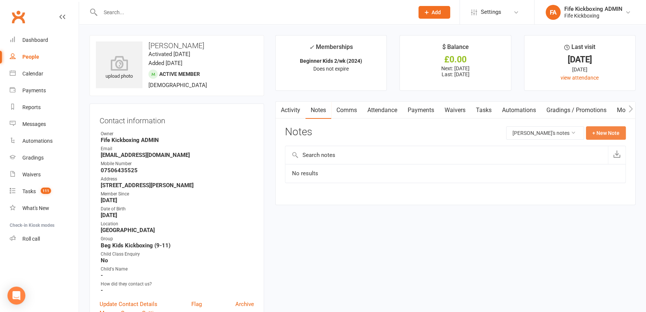
click at [594, 127] on button "+ New Note" at bounding box center [606, 132] width 40 height 13
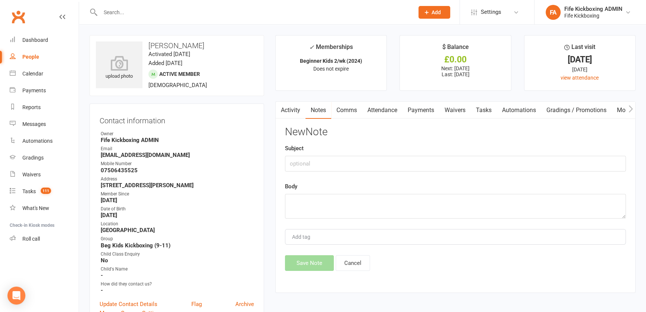
click at [505, 174] on div "New Note Subject Body Add tag Save Note Cancel" at bounding box center [455, 198] width 341 height 144
click at [497, 208] on textarea at bounding box center [455, 206] width 341 height 25
paste textarea "Call from Mario asking to change the boys payment date from 1st to 21st each mo…"
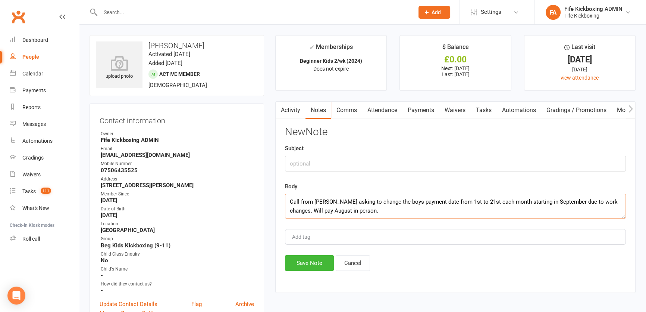
type textarea "Call from Mario asking to change the boys payment date from 1st to 21st each mo…"
click at [382, 156] on input "text" at bounding box center [455, 164] width 341 height 16
type input "(KR) Payment date change"
click at [316, 264] on button "Save Note" at bounding box center [309, 263] width 49 height 16
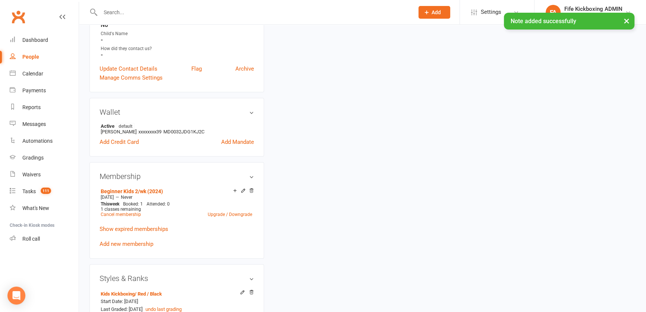
scroll to position [237, 0]
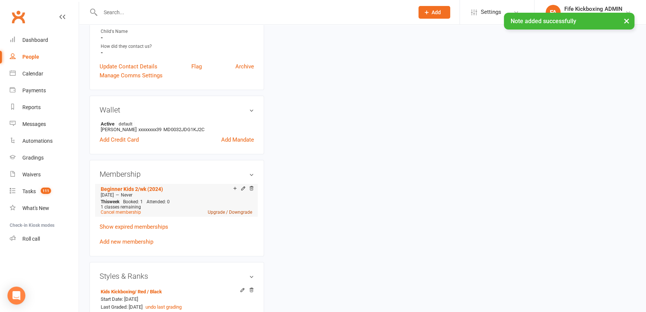
click at [214, 211] on link "Upgrade / Downgrade" at bounding box center [230, 211] width 44 height 5
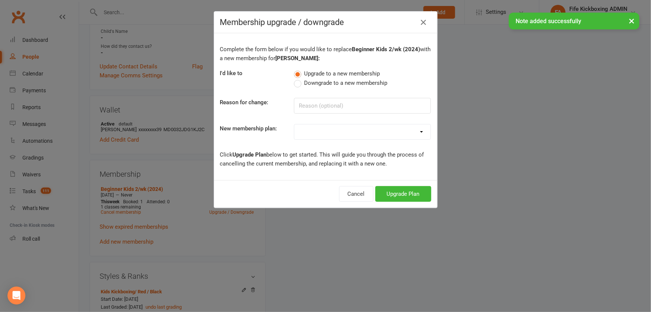
click at [315, 134] on select "Lil Dragons (2024) Junior Warriors [DEMOGRAPHIC_DATA] 1/wk (2024) Junior Warrio…" at bounding box center [362, 131] width 136 height 15
click at [357, 123] on div "Complete the form below if you would like to replace Beginner Kids 2/wk (2024) …" at bounding box center [325, 106] width 223 height 147
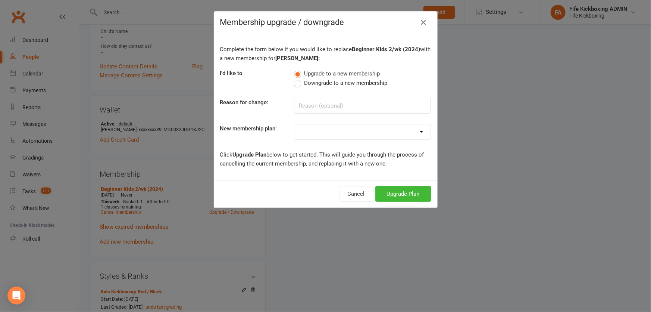
click at [358, 135] on select "Lil Dragons (2024) Junior Warriors [DEMOGRAPHIC_DATA] 1/wk (2024) Junior Warrio…" at bounding box center [362, 131] width 136 height 15
select select "67"
click at [294, 124] on select "Lil Dragons (2024) Junior Warriors [DEMOGRAPHIC_DATA] 1/wk (2024) Junior Warrio…" at bounding box center [362, 131] width 136 height 15
click at [396, 192] on button "Upgrade Plan" at bounding box center [403, 194] width 56 height 16
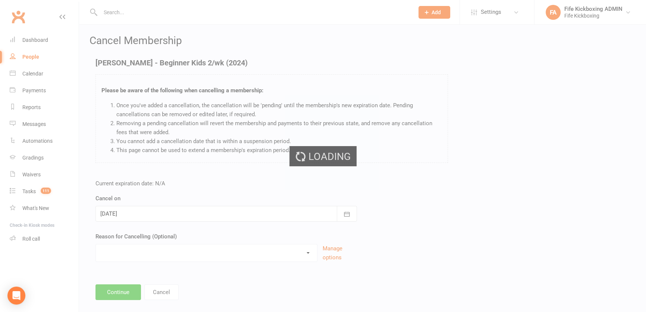
scroll to position [2, 0]
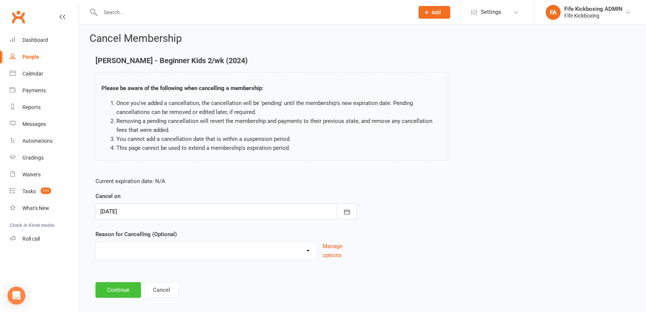
click at [125, 276] on main "Gabriel Boncompagni - Beginner Kids 2/wk (2024) Please be aware of the followin…" at bounding box center [363, 176] width 546 height 241
click at [125, 288] on button "Continue" at bounding box center [119, 290] width 46 height 16
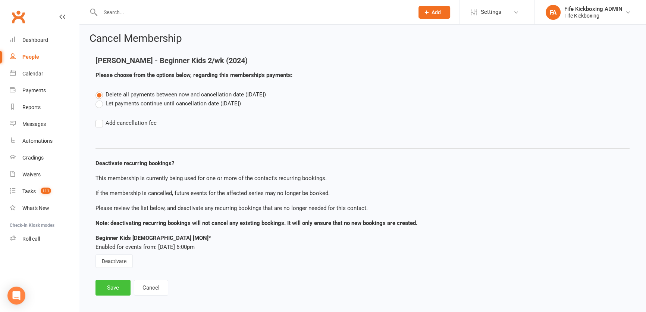
click at [121, 284] on button "Save" at bounding box center [113, 288] width 35 height 16
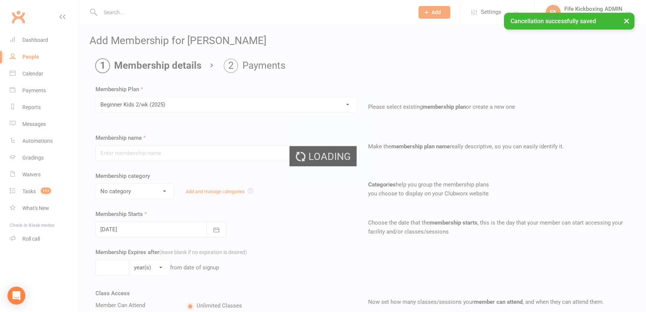
type input "Beginner Kids 2/wk (2025)"
select select "3"
type input "0"
type input "2"
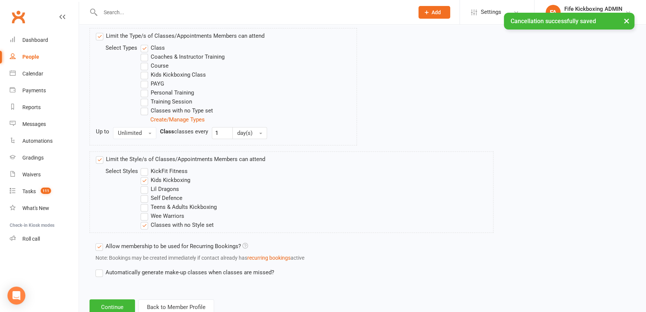
scroll to position [397, 0]
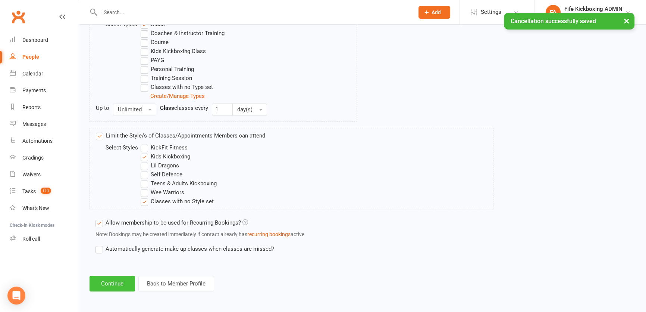
click at [122, 284] on button "Continue" at bounding box center [113, 283] width 46 height 16
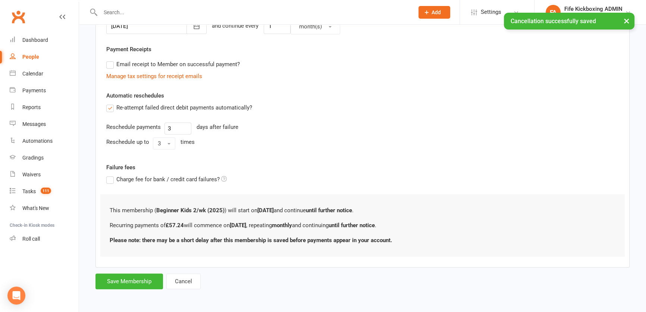
scroll to position [0, 0]
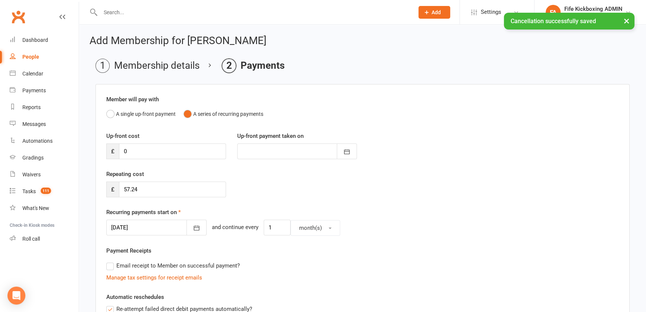
click at [197, 237] on div "Member will pay with A single up-front payment A series of recurring payments U…" at bounding box center [363, 276] width 534 height 384
click at [193, 228] on icon "button" at bounding box center [196, 227] width 7 height 7
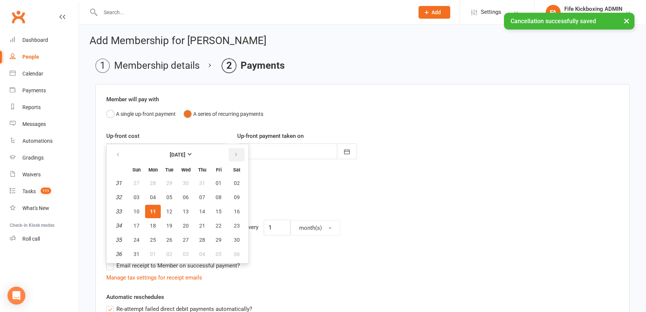
click at [234, 155] on icon "button" at bounding box center [236, 155] width 5 height 6
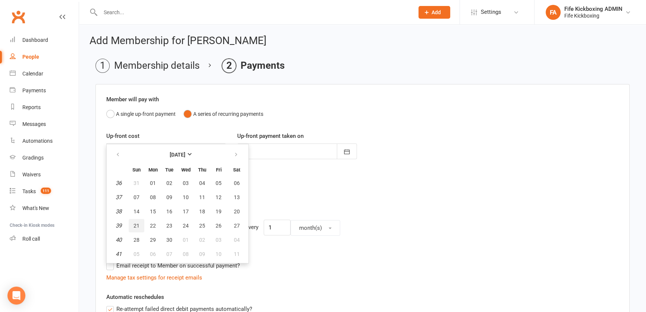
drag, startPoint x: 144, startPoint y: 222, endPoint x: 140, endPoint y: 223, distance: 3.9
click at [143, 222] on button "21" at bounding box center [137, 225] width 16 height 13
type input "21 Sep 2025"
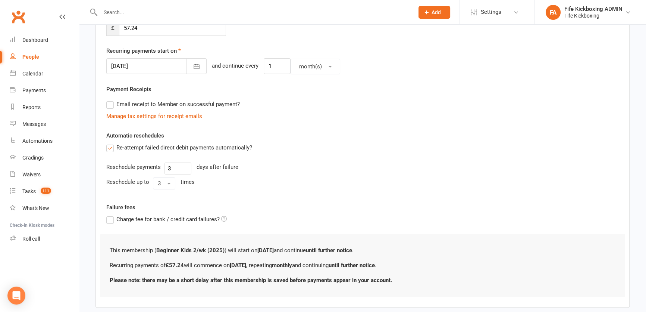
scroll to position [200, 0]
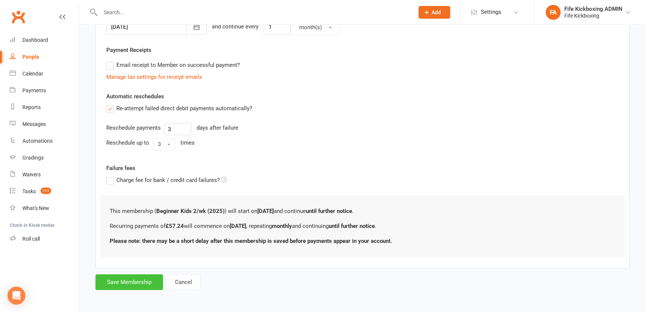
click at [146, 277] on button "Save Membership" at bounding box center [130, 282] width 68 height 16
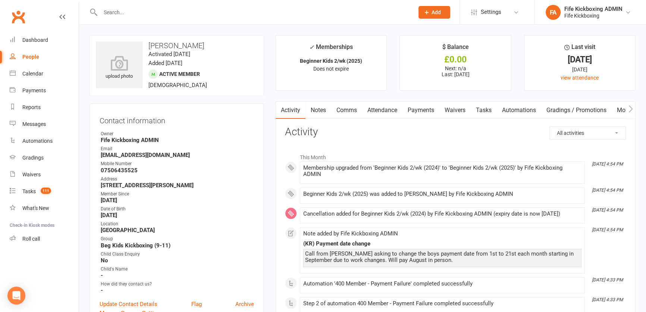
click at [159, 11] on input "text" at bounding box center [253, 12] width 311 height 10
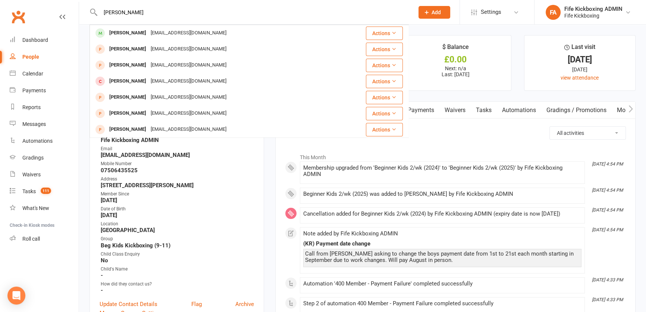
type input "[PERSON_NAME]"
click at [152, 30] on div "[EMAIL_ADDRESS][DOMAIN_NAME]" at bounding box center [189, 33] width 80 height 11
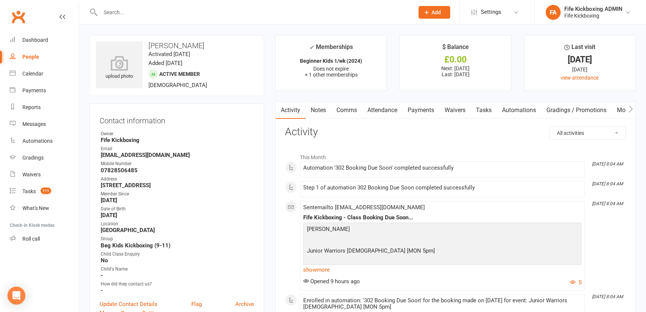
click at [391, 109] on link "Attendance" at bounding box center [382, 110] width 40 height 17
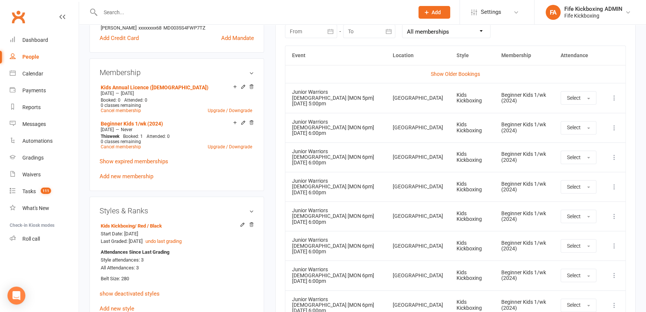
scroll to position [339, 0]
click at [615, 98] on icon at bounding box center [614, 97] width 7 height 7
click at [581, 147] on link "Remove booking" at bounding box center [582, 141] width 74 height 15
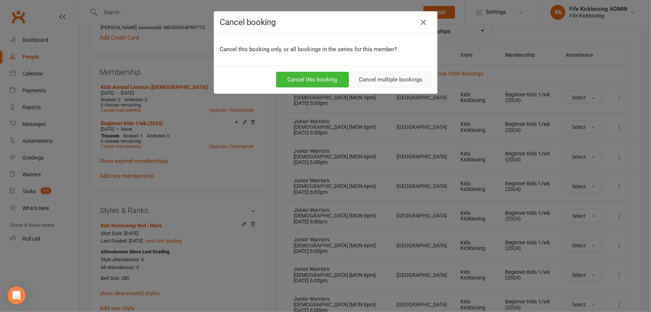
click at [398, 81] on button "Cancel multiple bookings" at bounding box center [391, 80] width 81 height 16
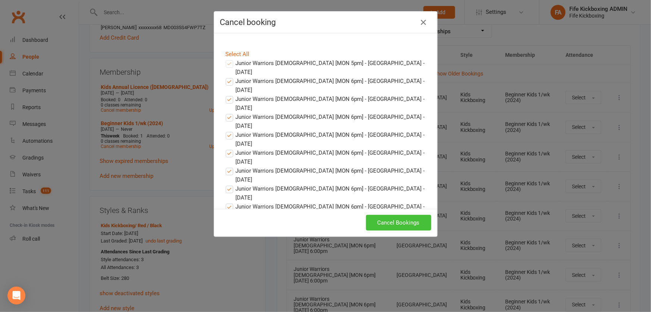
click at [408, 222] on button "Cancel Bookings" at bounding box center [398, 223] width 65 height 16
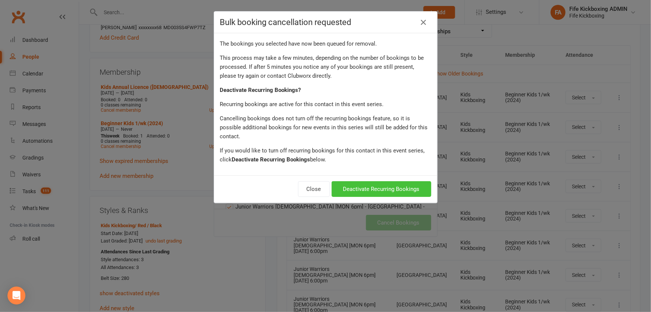
click at [412, 181] on button "Deactivate Recurring Bookings" at bounding box center [382, 189] width 100 height 16
